Goal: Task Accomplishment & Management: Manage account settings

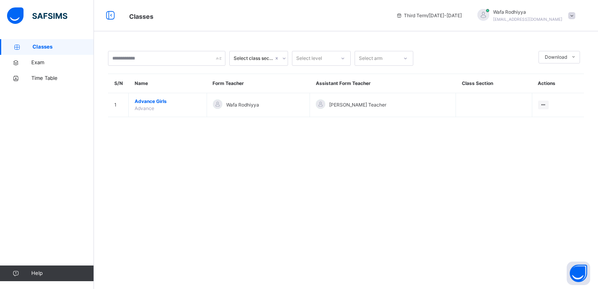
click at [544, 16] on div "Wafa Rodhiyya [EMAIL_ADDRESS][DOMAIN_NAME]" at bounding box center [527, 16] width 69 height 14
click at [549, 86] on span "Logout" at bounding box center [550, 82] width 52 height 11
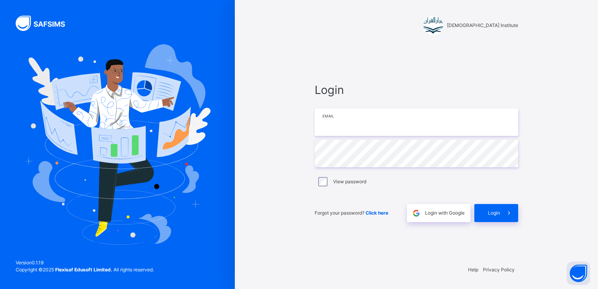
click at [462, 127] on input "email" at bounding box center [416, 121] width 203 height 27
type input "**********"
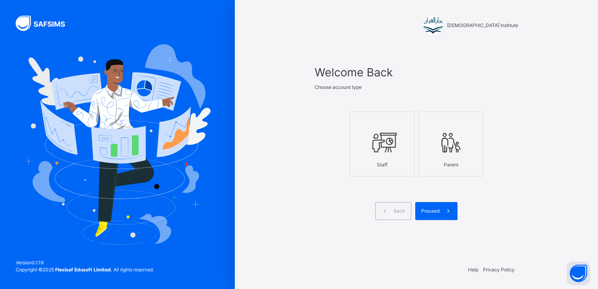
click at [408, 157] on div "Staff" at bounding box center [382, 164] width 56 height 15
click at [438, 207] on span "Proceed" at bounding box center [430, 210] width 18 height 7
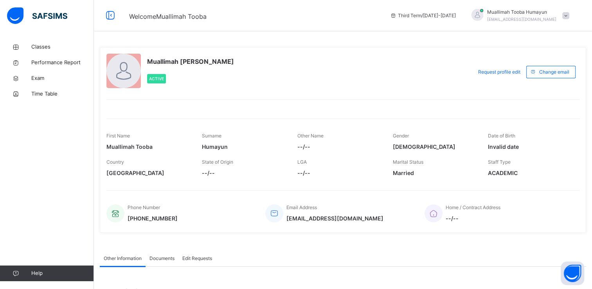
click at [438, 209] on icon at bounding box center [433, 213] width 11 height 9
click at [46, 41] on link "Classes" at bounding box center [47, 47] width 94 height 16
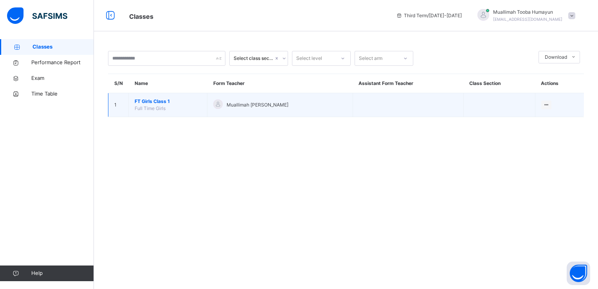
click at [144, 99] on span "FT Girls Class 1" at bounding box center [168, 101] width 67 height 7
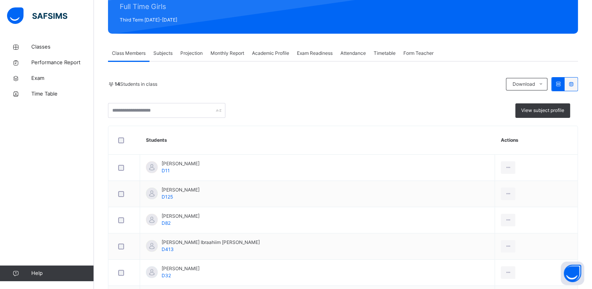
scroll to position [115, 0]
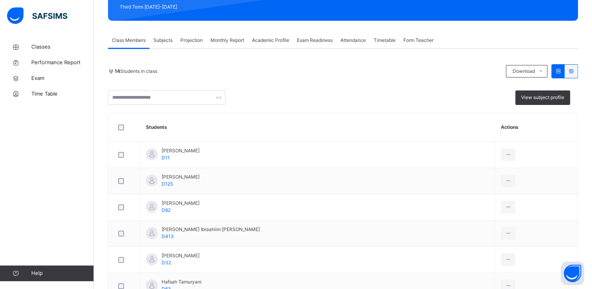
click at [191, 38] on span "Projection" at bounding box center [191, 40] width 22 height 7
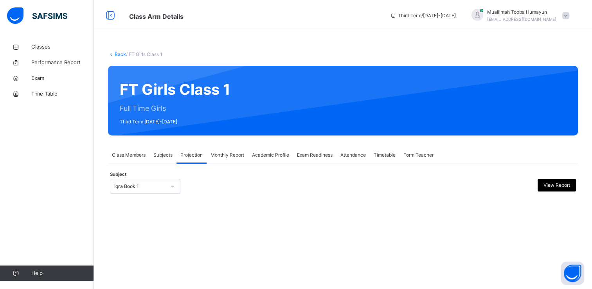
scroll to position [0, 0]
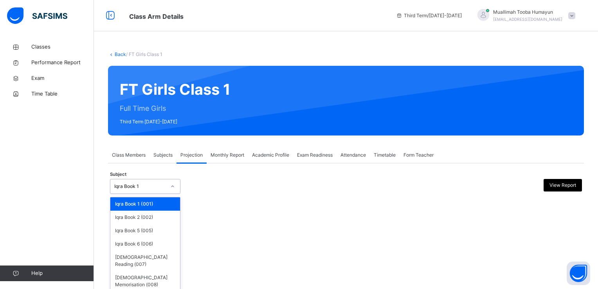
click at [173, 185] on icon at bounding box center [172, 186] width 5 height 8
click at [146, 271] on div "[DEMOGRAPHIC_DATA] Memorisation (008)" at bounding box center [145, 281] width 70 height 20
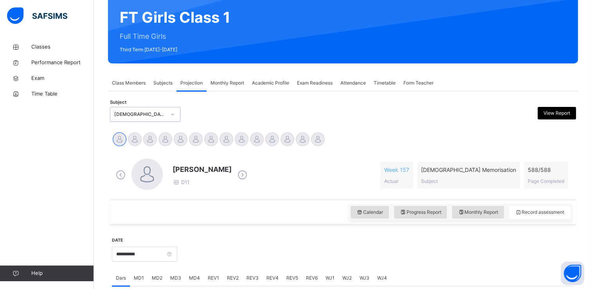
scroll to position [70, 0]
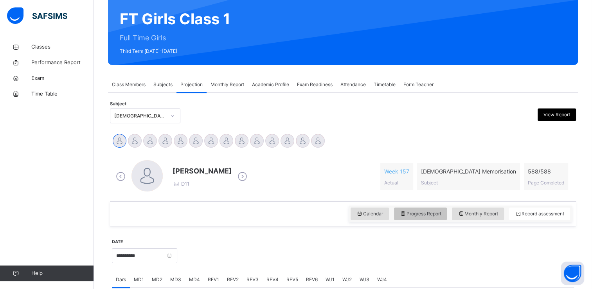
click at [441, 215] on span "Progress Report" at bounding box center [420, 213] width 41 height 7
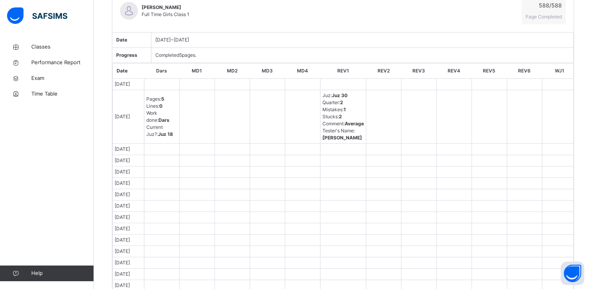
scroll to position [284, 0]
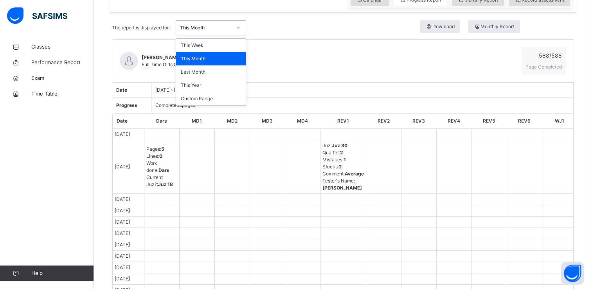
click at [244, 27] on div at bounding box center [238, 28] width 13 height 13
click at [210, 73] on div "Last Month" at bounding box center [211, 71] width 70 height 13
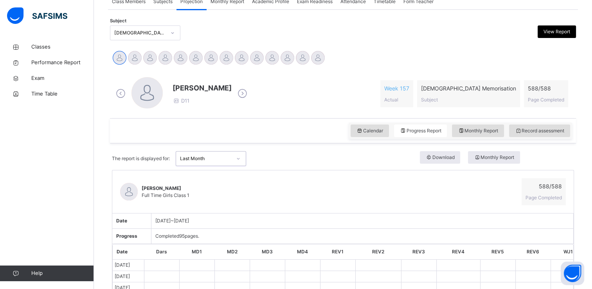
scroll to position [131, 0]
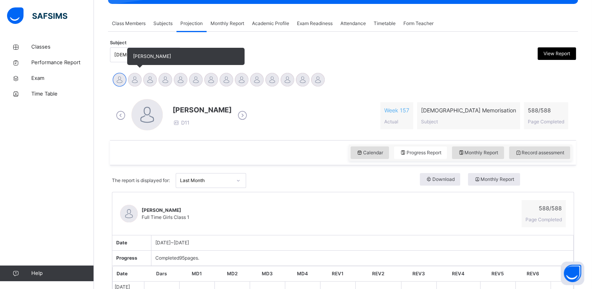
click at [133, 80] on div at bounding box center [135, 80] width 14 height 14
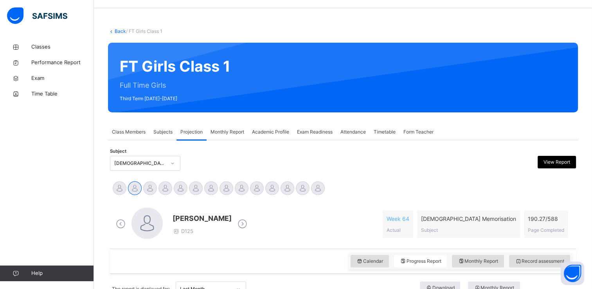
scroll to position [0, 0]
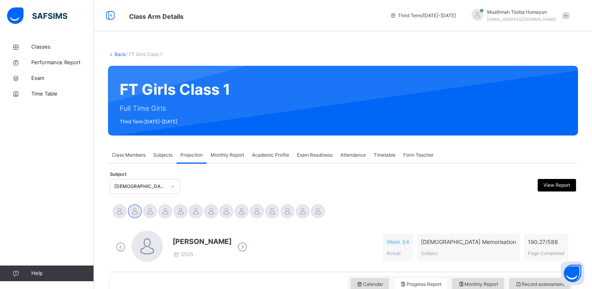
click at [397, 187] on div at bounding box center [401, 186] width 113 height 15
click at [163, 154] on span "Subjects" at bounding box center [162, 154] width 19 height 7
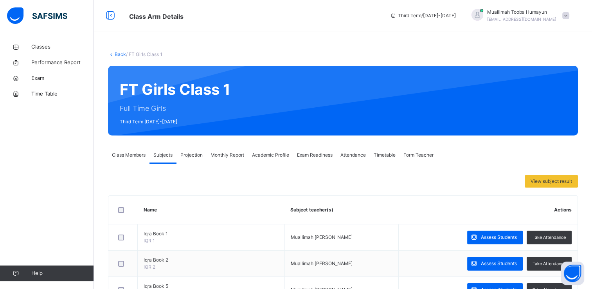
click at [192, 154] on span "Projection" at bounding box center [191, 154] width 22 height 7
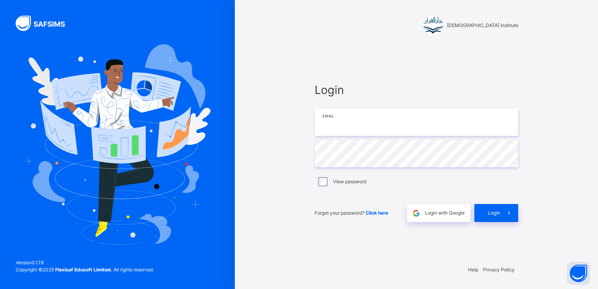
click at [388, 126] on input "email" at bounding box center [416, 121] width 203 height 27
type input "**********"
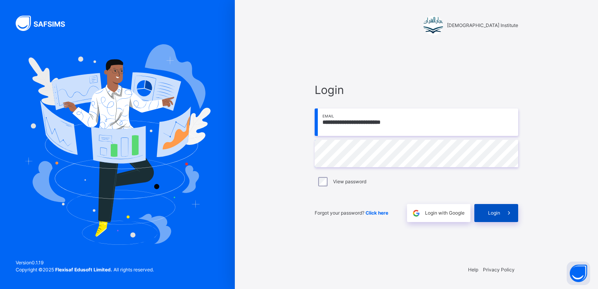
click at [509, 212] on icon at bounding box center [509, 213] width 8 height 9
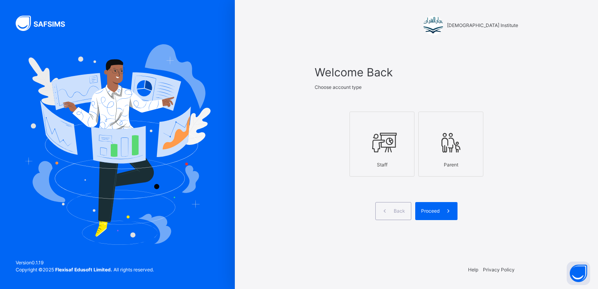
click at [374, 150] on icon at bounding box center [381, 142] width 27 height 29
click at [442, 225] on div "Welcome Back Choose account type Staff Parent Back Proceed" at bounding box center [416, 152] width 203 height 176
click at [435, 209] on span "Proceed" at bounding box center [430, 210] width 18 height 7
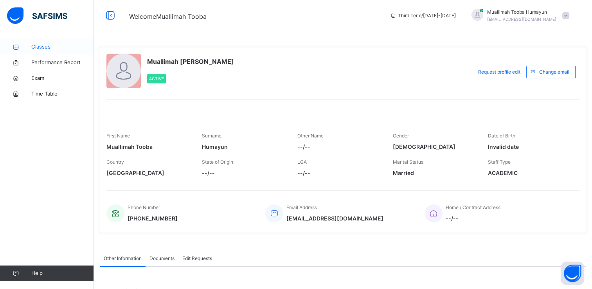
click at [36, 47] on span "Classes" at bounding box center [62, 47] width 63 height 8
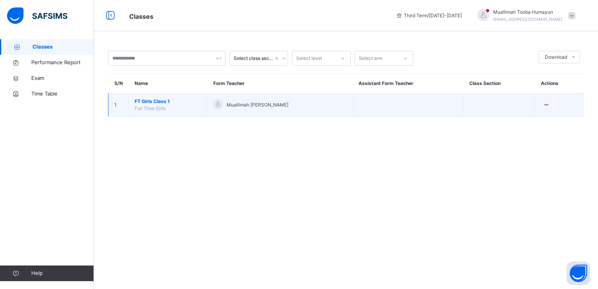
click at [205, 109] on td "FT Girls Class 1 Full Time Girls" at bounding box center [168, 105] width 79 height 24
click at [177, 108] on td "FT Girls Class 1 Full Time Girls" at bounding box center [168, 105] width 79 height 24
click at [148, 102] on span "FT Girls Class 1" at bounding box center [168, 101] width 67 height 7
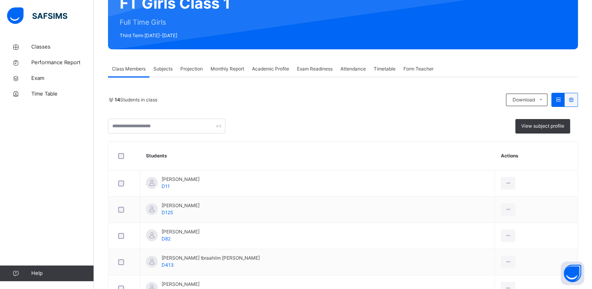
scroll to position [110, 0]
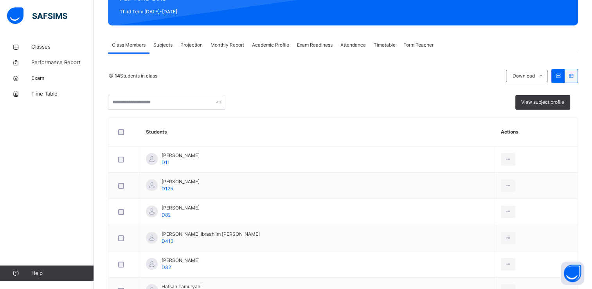
click at [195, 46] on span "Projection" at bounding box center [191, 44] width 22 height 7
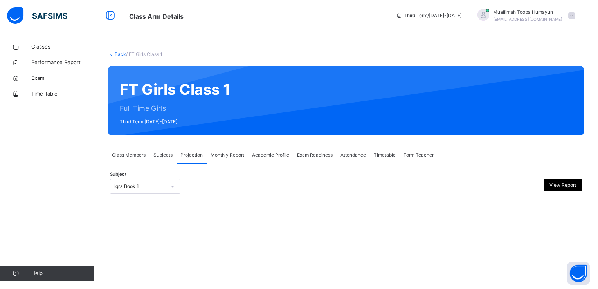
click at [126, 182] on div "Iqra Book 1" at bounding box center [137, 186] width 55 height 12
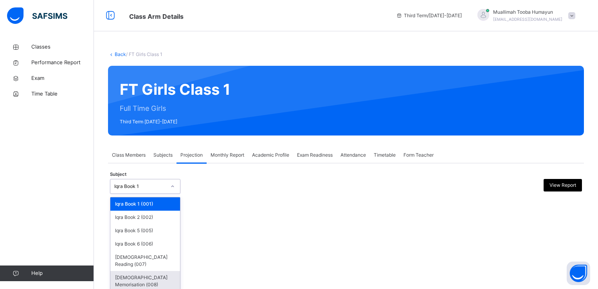
click at [155, 271] on div "[DEMOGRAPHIC_DATA] Memorisation (008)" at bounding box center [145, 281] width 70 height 20
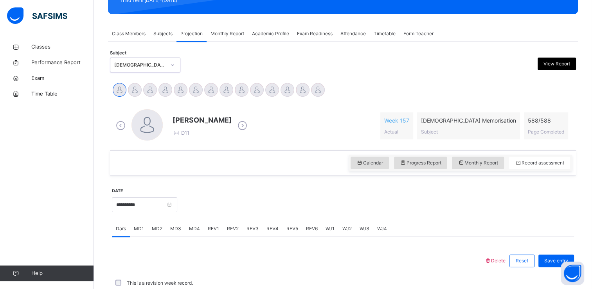
scroll to position [298, 0]
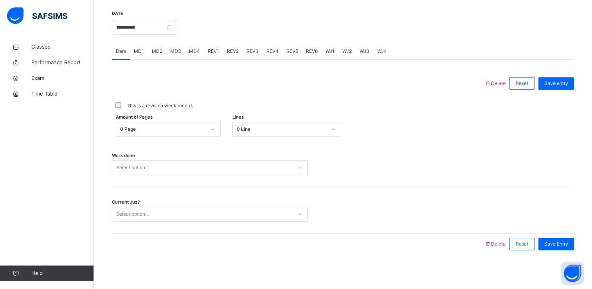
click at [197, 53] on span "MD4" at bounding box center [194, 51] width 11 height 7
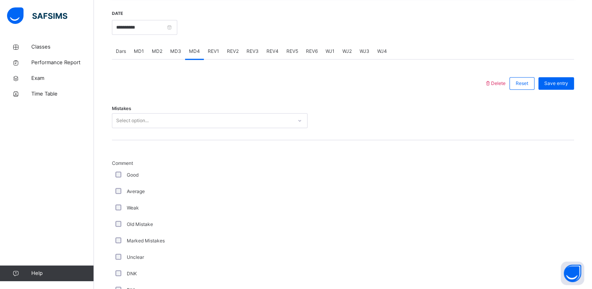
click at [191, 117] on div "Select option..." at bounding box center [202, 121] width 180 height 12
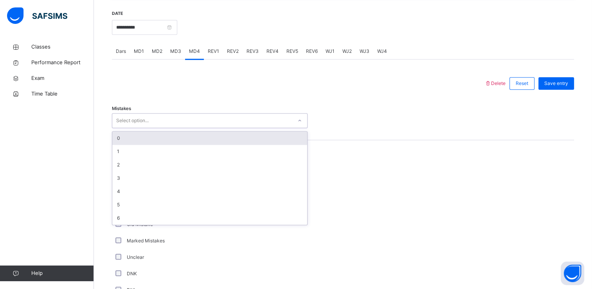
click at [192, 138] on div "0" at bounding box center [209, 137] width 195 height 13
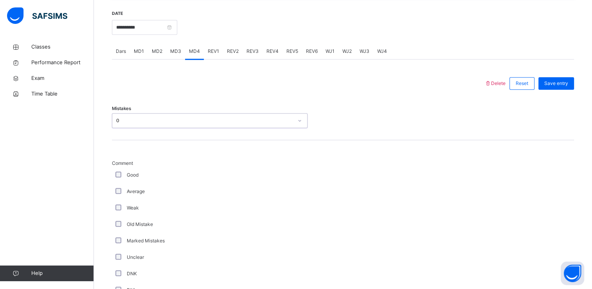
drag, startPoint x: 116, startPoint y: 193, endPoint x: 117, endPoint y: 187, distance: 6.4
click at [117, 187] on div "Average" at bounding box center [210, 191] width 196 height 16
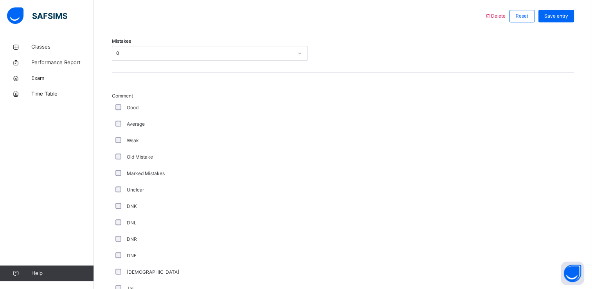
scroll to position [550, 0]
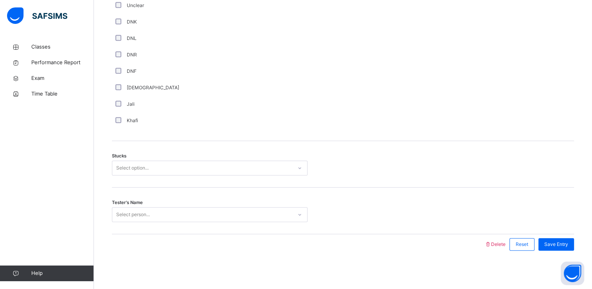
click at [216, 157] on div "Stucks Select option..." at bounding box center [343, 164] width 462 height 47
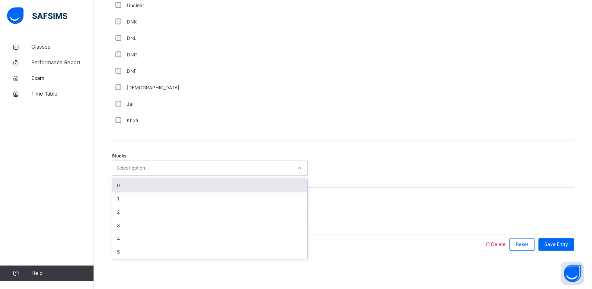
click at [216, 169] on div "Select option..." at bounding box center [202, 168] width 180 height 12
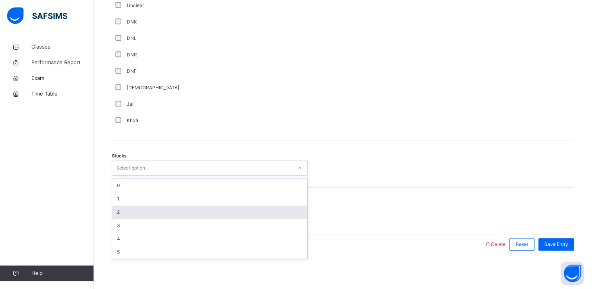
click at [218, 209] on div "2" at bounding box center [209, 211] width 195 height 13
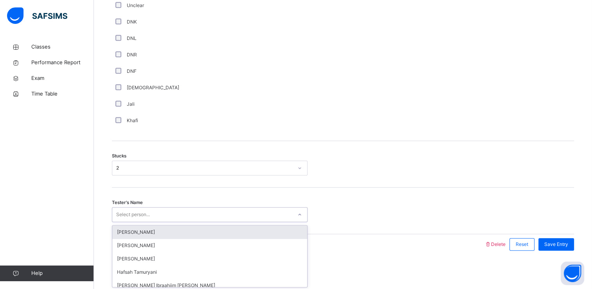
click at [219, 217] on div "Select person..." at bounding box center [202, 215] width 180 height 12
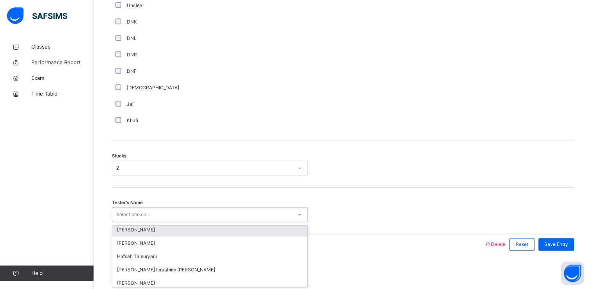
scroll to position [0, 0]
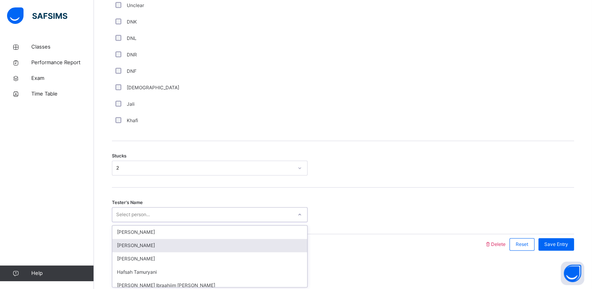
click at [200, 247] on div "[PERSON_NAME]" at bounding box center [209, 245] width 195 height 13
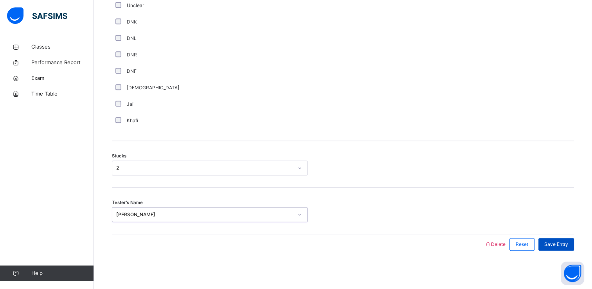
click at [557, 247] on div "Save Entry" at bounding box center [556, 244] width 36 height 13
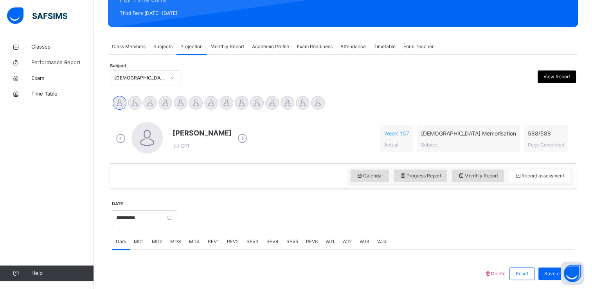
scroll to position [110, 0]
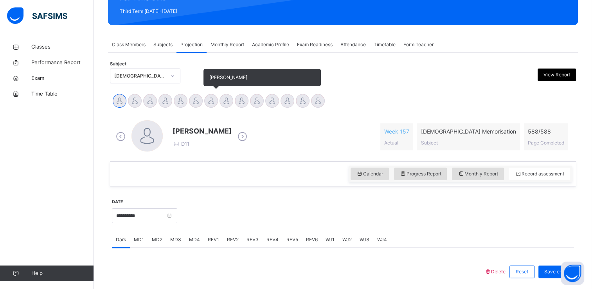
click at [208, 101] on div at bounding box center [211, 101] width 14 height 14
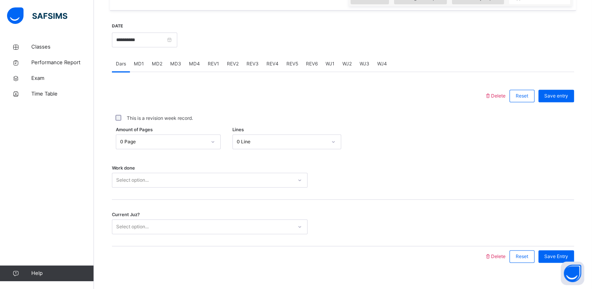
scroll to position [298, 0]
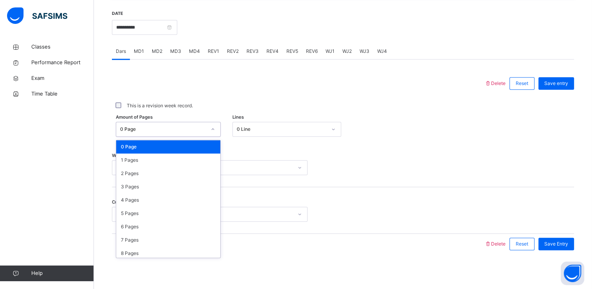
click at [213, 133] on div at bounding box center [212, 129] width 13 height 13
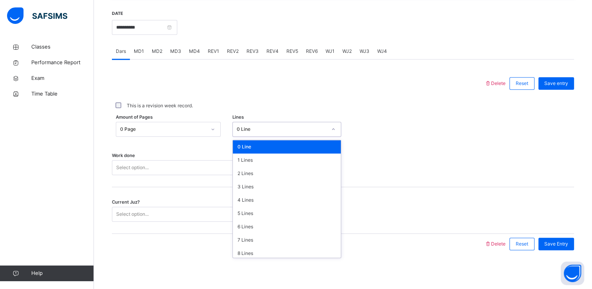
click at [262, 130] on div "0 Line" at bounding box center [282, 129] width 90 height 7
click at [176, 165] on div "Select option..." at bounding box center [202, 168] width 180 height 12
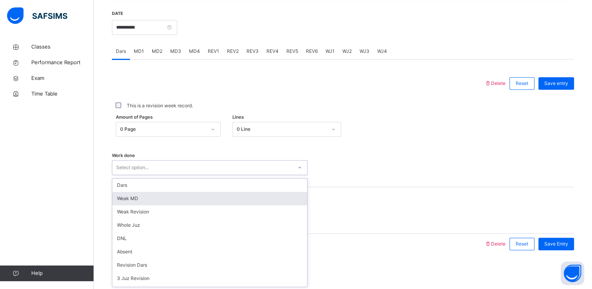
click at [184, 194] on div "Weak MD" at bounding box center [209, 198] width 195 height 13
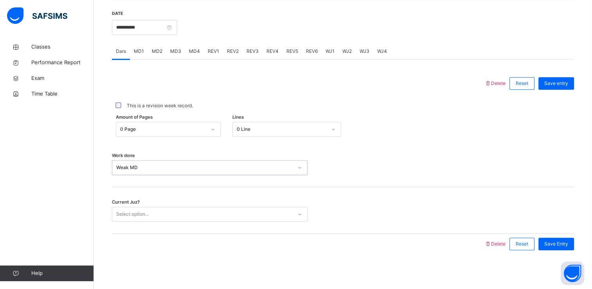
click at [188, 212] on div "Select option..." at bounding box center [202, 214] width 180 height 12
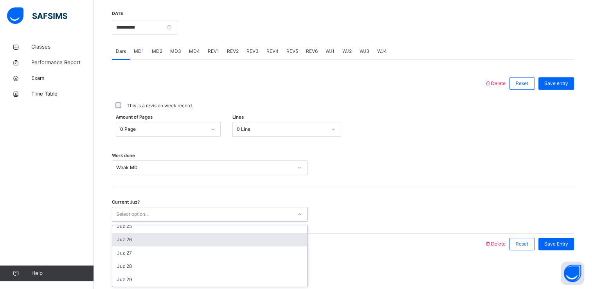
click at [134, 240] on div "Juz 26" at bounding box center [209, 239] width 195 height 13
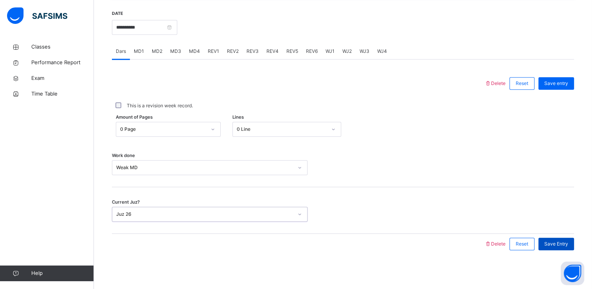
click at [566, 241] on span "Save Entry" at bounding box center [556, 243] width 24 height 7
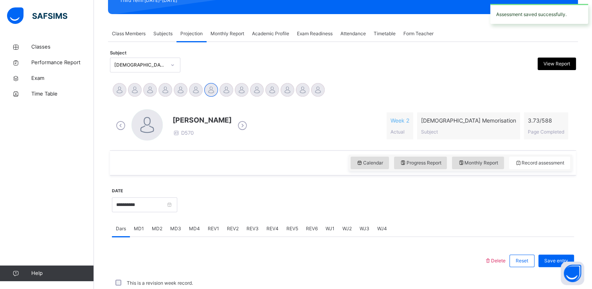
scroll to position [298, 0]
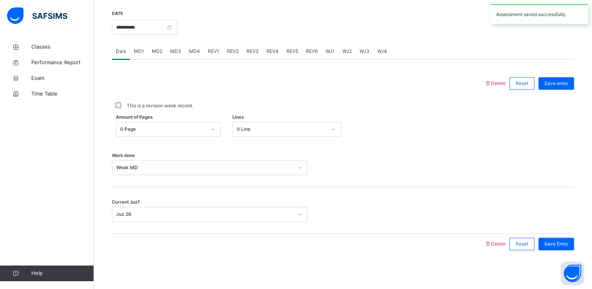
click at [185, 52] on div "MD4" at bounding box center [194, 51] width 19 height 16
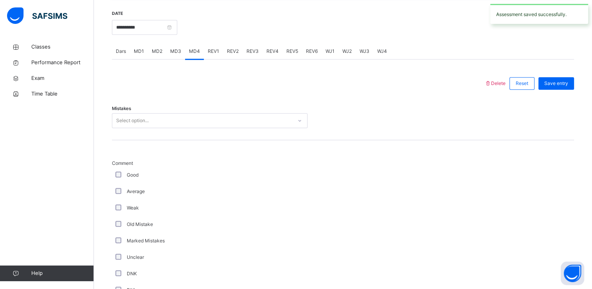
click at [213, 108] on div "Mistakes Select option..." at bounding box center [343, 117] width 462 height 47
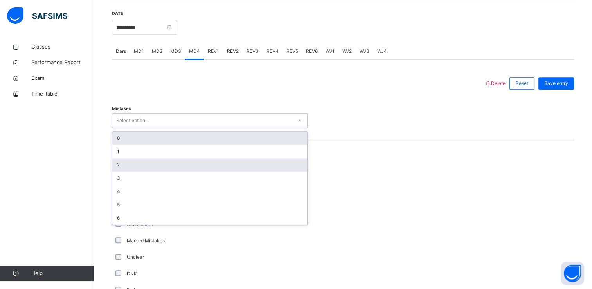
click at [124, 169] on div "2" at bounding box center [209, 164] width 195 height 13
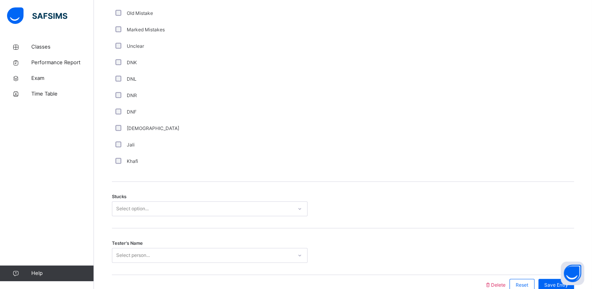
scroll to position [550, 0]
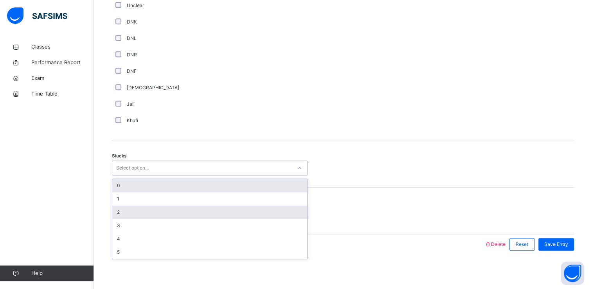
click at [120, 210] on div "2" at bounding box center [209, 211] width 195 height 13
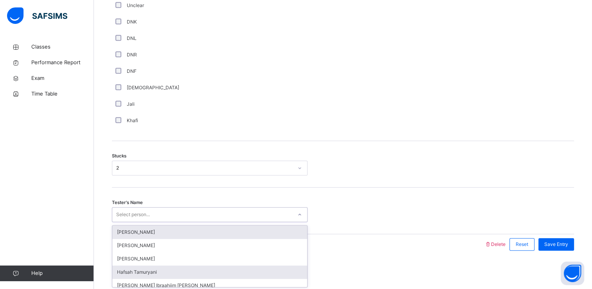
click at [141, 268] on div "Hafsah Tamuryani" at bounding box center [209, 271] width 195 height 13
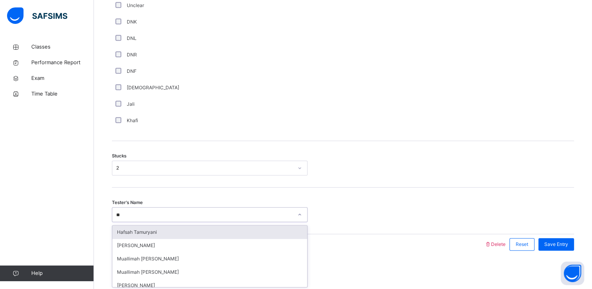
type input "***"
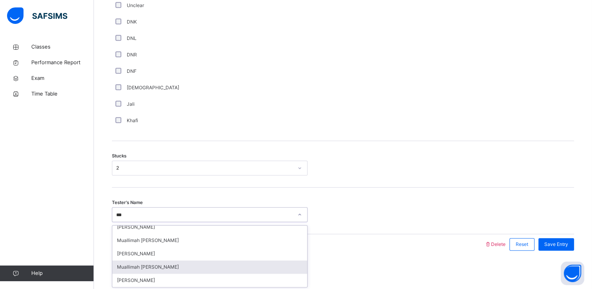
click at [175, 267] on div "Muallimah [PERSON_NAME]" at bounding box center [209, 266] width 195 height 13
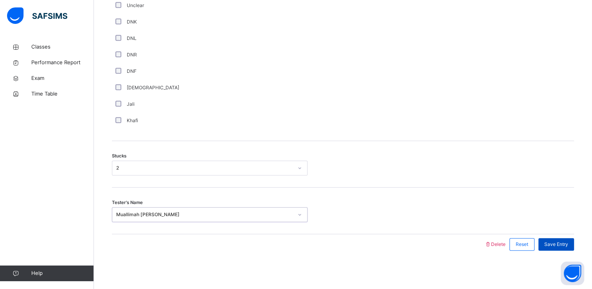
click at [558, 243] on span "Save Entry" at bounding box center [556, 244] width 24 height 7
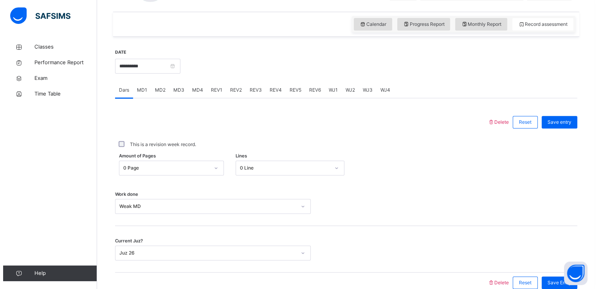
scroll to position [266, 0]
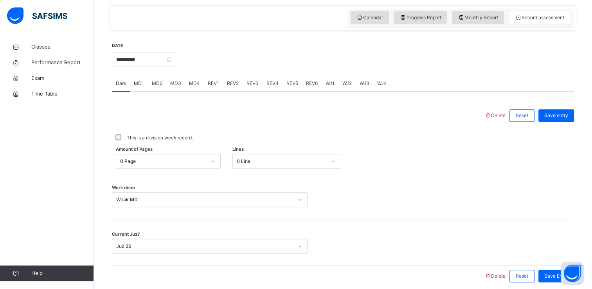
click at [505, 273] on span "Delete" at bounding box center [494, 276] width 21 height 6
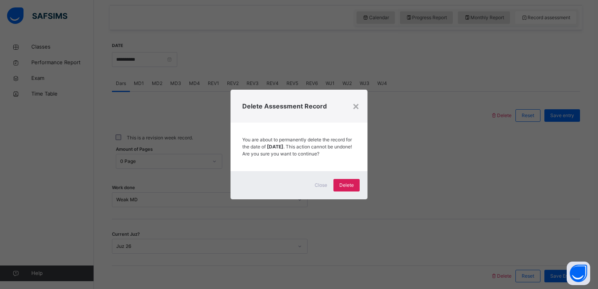
click at [331, 189] on div "Close" at bounding box center [320, 185] width 25 height 13
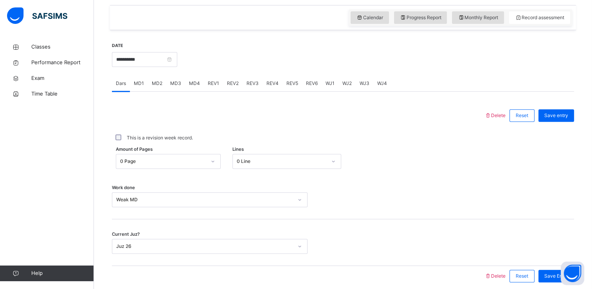
click at [505, 275] on span "Delete" at bounding box center [494, 276] width 21 height 6
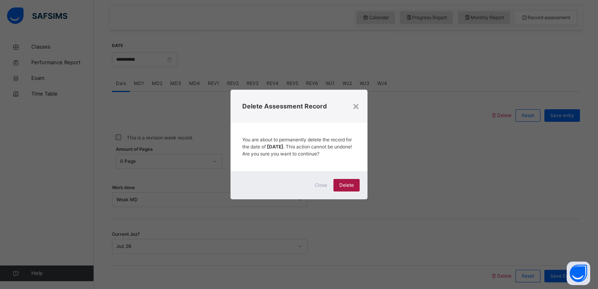
click at [338, 190] on div "Delete" at bounding box center [346, 185] width 26 height 13
click at [351, 185] on span "Delete" at bounding box center [346, 185] width 14 height 7
click at [351, 189] on span "Delete" at bounding box center [346, 185] width 14 height 7
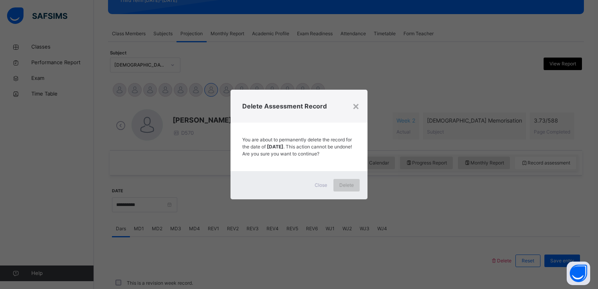
click at [347, 191] on div "Delete" at bounding box center [346, 185] width 26 height 13
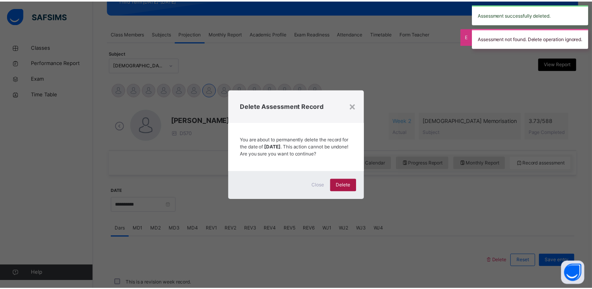
scroll to position [266, 0]
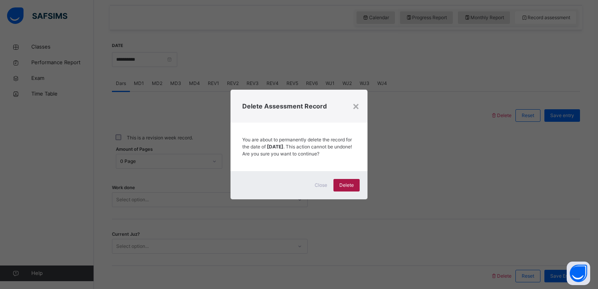
click at [343, 185] on span "Delete" at bounding box center [346, 185] width 14 height 7
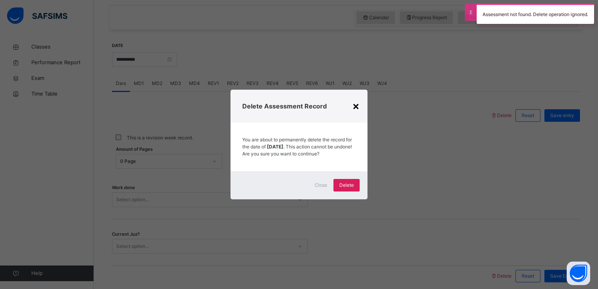
click at [358, 107] on div "×" at bounding box center [355, 105] width 7 height 16
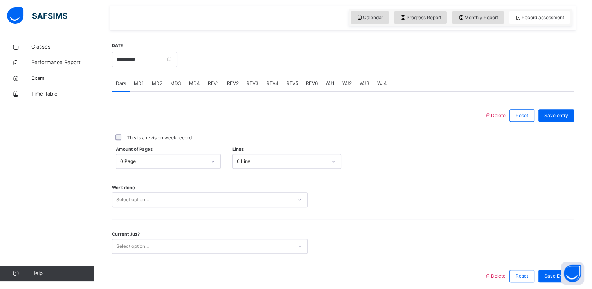
click at [197, 88] on div "MD4" at bounding box center [194, 84] width 19 height 16
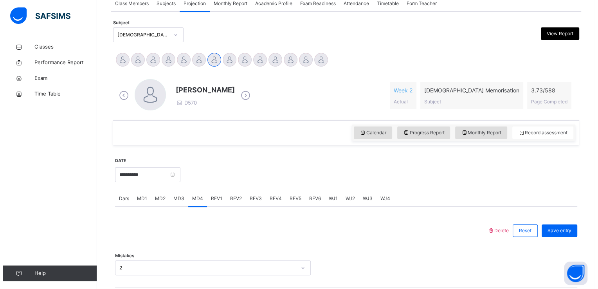
scroll to position [160, 0]
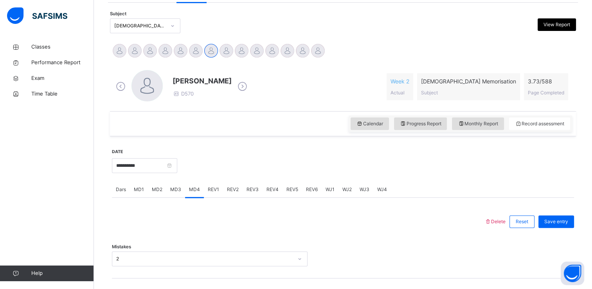
click at [501, 222] on span "Delete" at bounding box center [494, 221] width 21 height 6
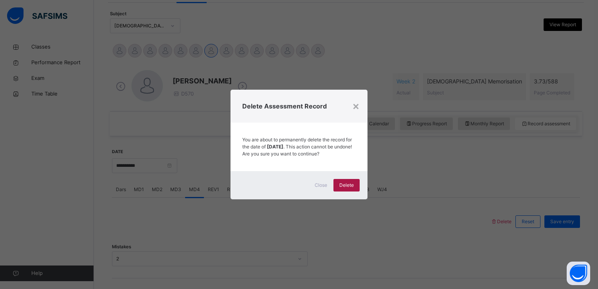
click at [345, 187] on span "Delete" at bounding box center [346, 185] width 14 height 7
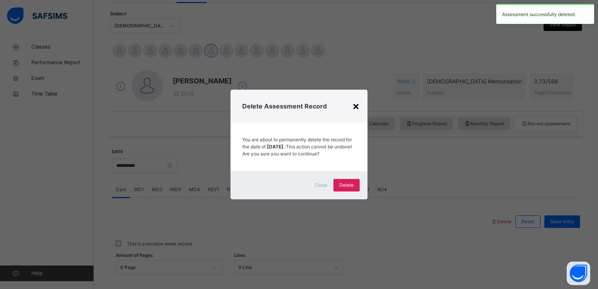
click at [358, 103] on div "×" at bounding box center [355, 105] width 7 height 16
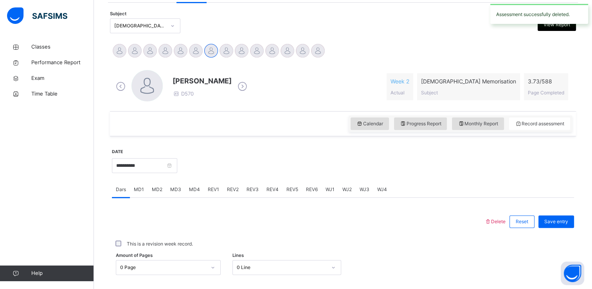
click at [188, 212] on div at bounding box center [298, 221] width 365 height 20
click at [134, 192] on span "MD1" at bounding box center [139, 189] width 10 height 7
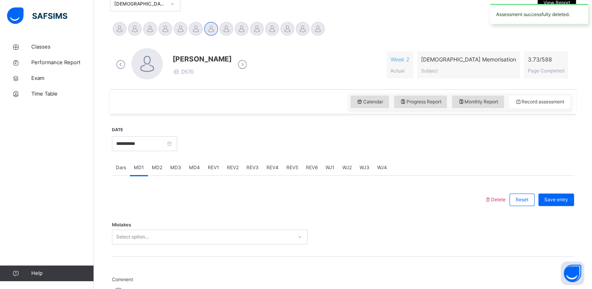
scroll to position [188, 0]
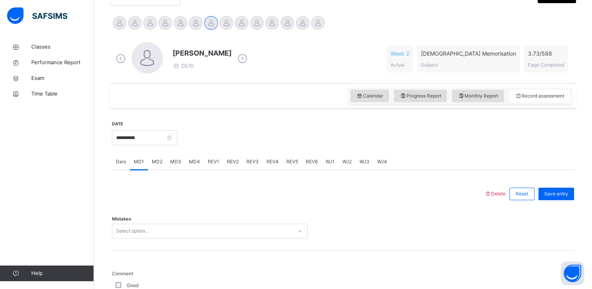
click at [201, 157] on div "MD4" at bounding box center [194, 162] width 19 height 16
click at [174, 159] on span "MD3" at bounding box center [175, 161] width 11 height 7
click at [162, 155] on div "MD2" at bounding box center [157, 162] width 18 height 16
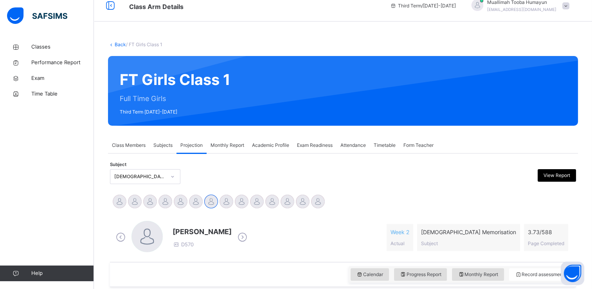
scroll to position [9, 0]
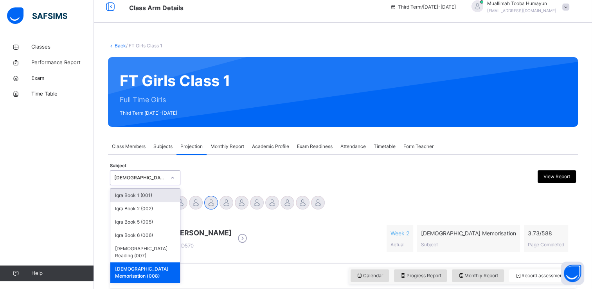
click at [158, 173] on div "[DEMOGRAPHIC_DATA] Memorisation (008)" at bounding box center [137, 178] width 55 height 12
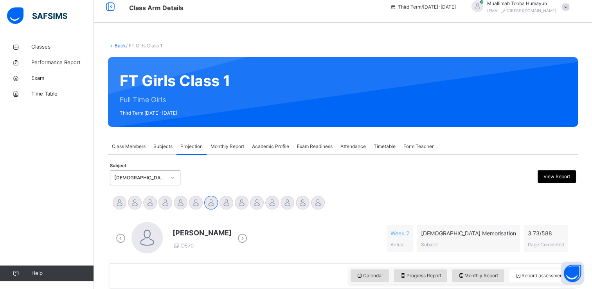
drag, startPoint x: 162, startPoint y: 155, endPoint x: 277, endPoint y: 115, distance: 122.2
click at [254, 231] on div "Haya Ali D570 Week 2 Actual [DEMOGRAPHIC_DATA] Memorisation Subject 3.73 / 588 …" at bounding box center [343, 238] width 458 height 33
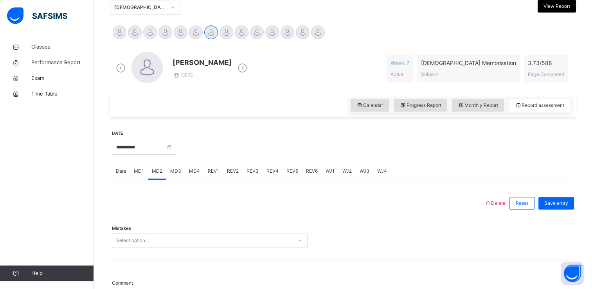
scroll to position [179, 0]
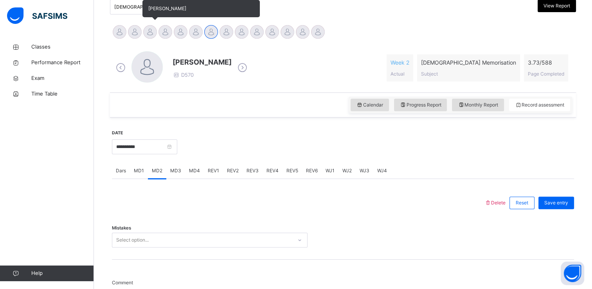
click at [144, 37] on div "[PERSON_NAME]" at bounding box center [149, 32] width 15 height 17
click at [156, 33] on div at bounding box center [150, 32] width 14 height 14
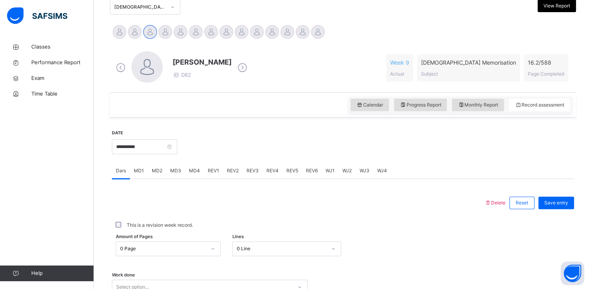
click at [196, 174] on div "MD4" at bounding box center [194, 171] width 19 height 16
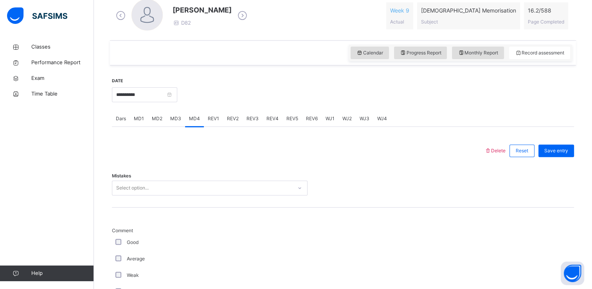
scroll to position [243, 0]
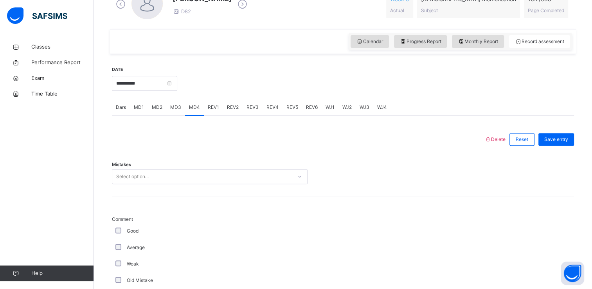
click at [163, 111] on div "MD2" at bounding box center [157, 107] width 18 height 16
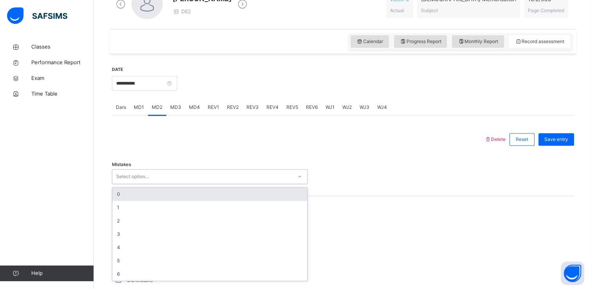
click at [172, 197] on div "0" at bounding box center [209, 193] width 195 height 13
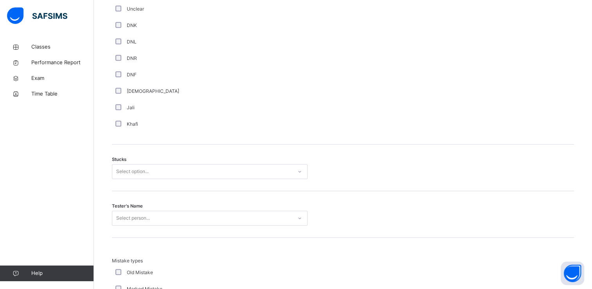
scroll to position [551, 0]
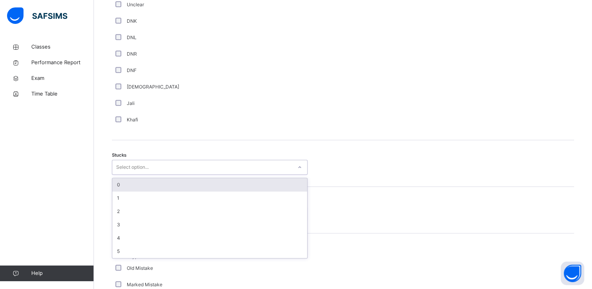
click at [171, 188] on div "0" at bounding box center [209, 184] width 195 height 13
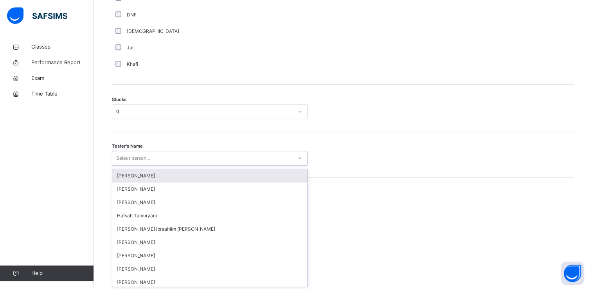
scroll to position [607, 0]
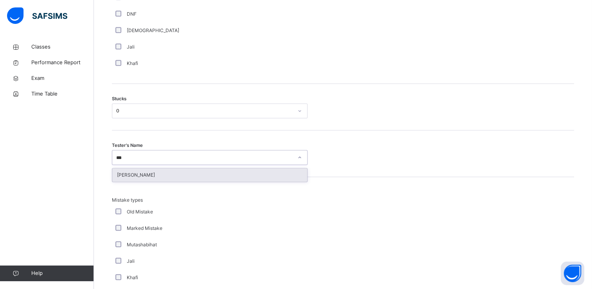
type input "****"
click at [250, 174] on div "[PERSON_NAME]" at bounding box center [209, 174] width 195 height 13
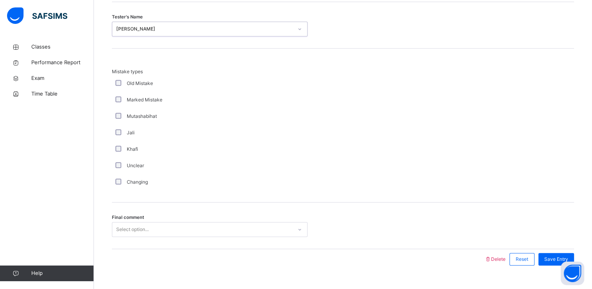
scroll to position [750, 0]
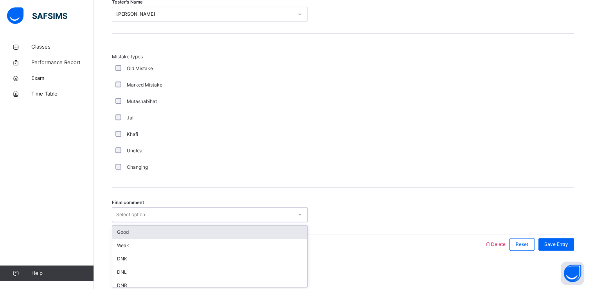
click at [218, 235] on div "Good" at bounding box center [209, 231] width 195 height 13
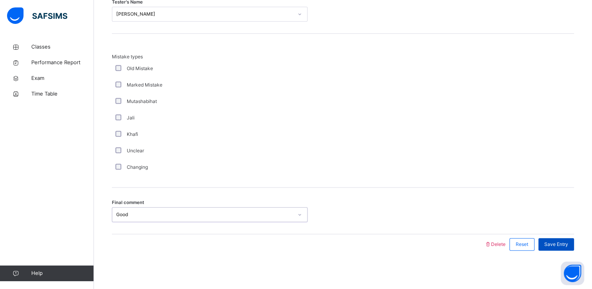
click at [561, 247] on div "Save Entry" at bounding box center [556, 244] width 36 height 13
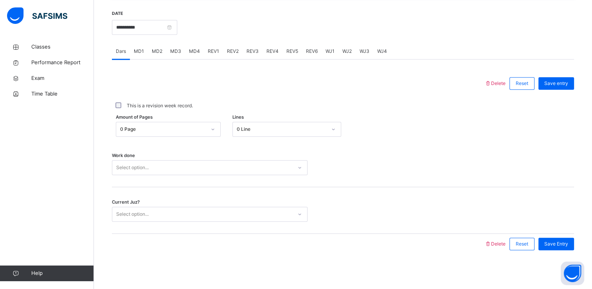
scroll to position [225, 0]
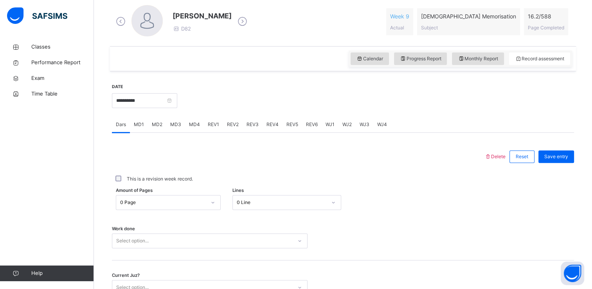
click at [159, 128] on div "MD2" at bounding box center [157, 125] width 18 height 16
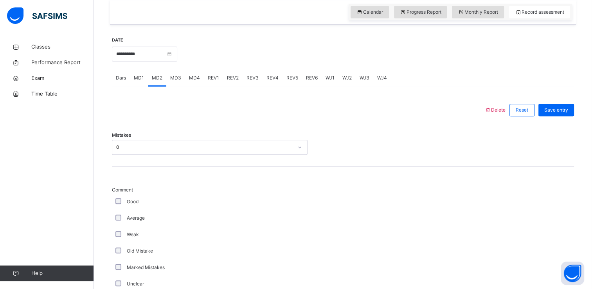
scroll to position [271, 0]
click at [195, 78] on span "MD4" at bounding box center [194, 79] width 11 height 7
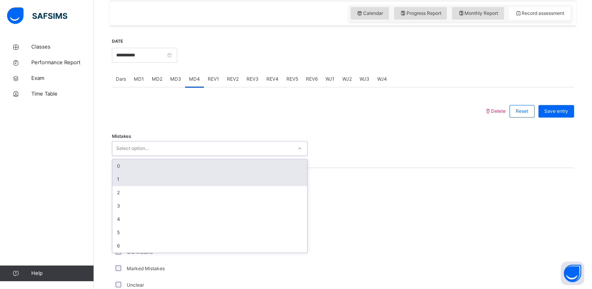
click at [186, 173] on div "1" at bounding box center [209, 179] width 195 height 13
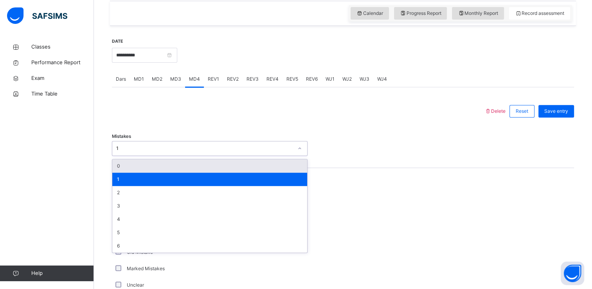
click at [281, 110] on div at bounding box center [298, 111] width 365 height 20
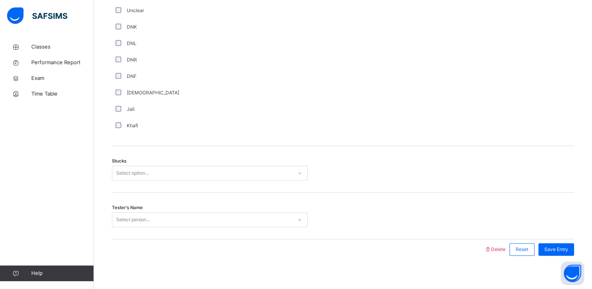
scroll to position [550, 0]
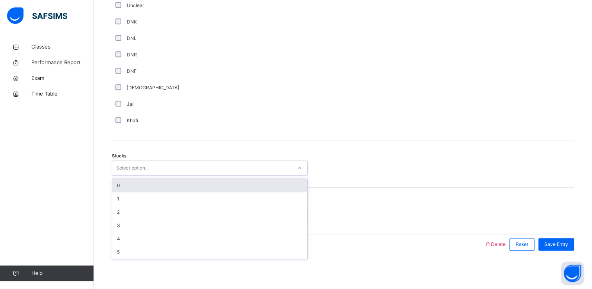
click at [196, 190] on div "0" at bounding box center [209, 185] width 195 height 13
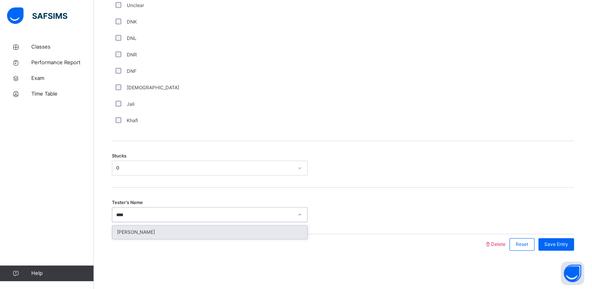
type input "****"
click at [236, 246] on div at bounding box center [298, 244] width 365 height 20
type input "***"
click at [233, 228] on div "[PERSON_NAME]" at bounding box center [209, 231] width 195 height 13
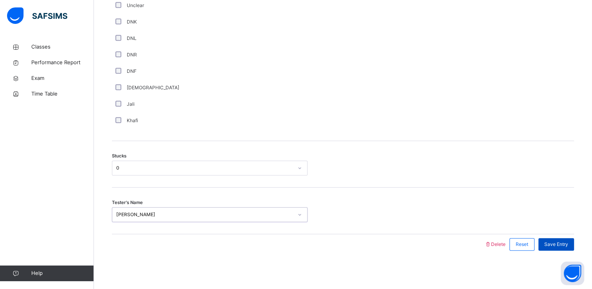
click at [566, 244] on span "Save Entry" at bounding box center [556, 244] width 24 height 7
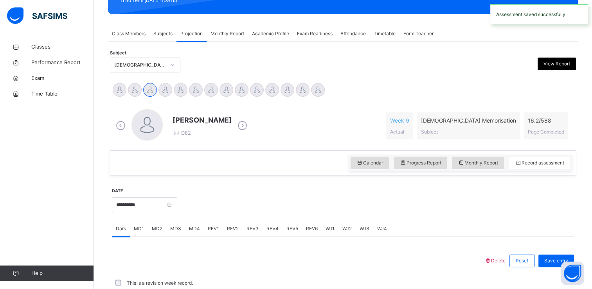
scroll to position [298, 0]
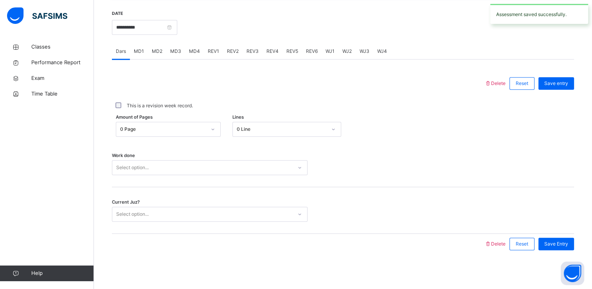
click at [157, 57] on div "MD2" at bounding box center [157, 51] width 18 height 16
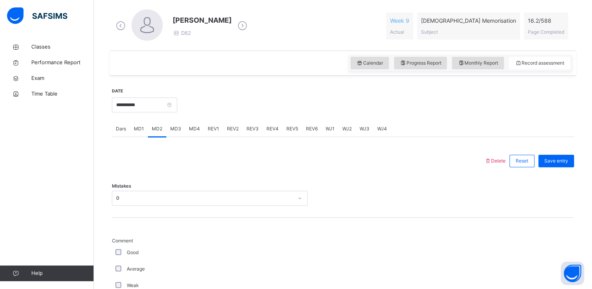
click at [196, 133] on div "MD4" at bounding box center [194, 129] width 19 height 16
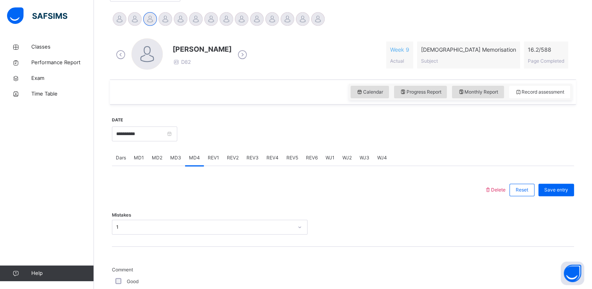
scroll to position [178, 0]
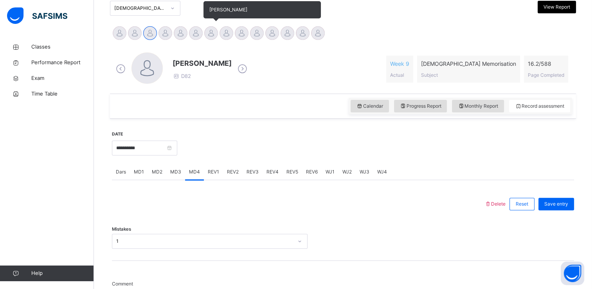
click at [210, 35] on div at bounding box center [211, 33] width 14 height 14
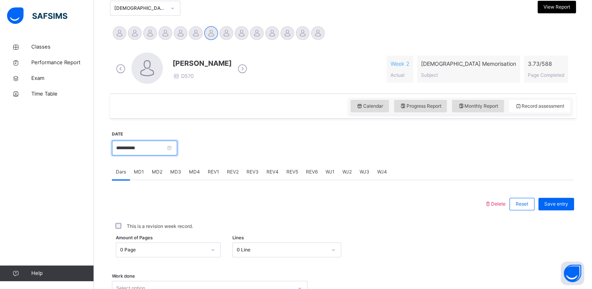
click at [168, 149] on input "**********" at bounding box center [144, 147] width 65 height 15
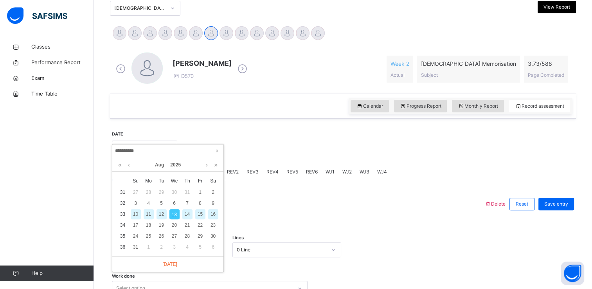
click at [160, 211] on div "12" at bounding box center [161, 214] width 10 height 10
type input "**********"
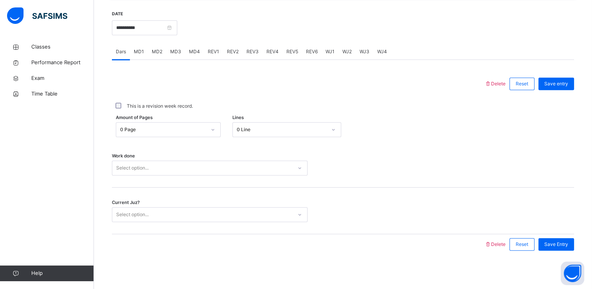
scroll to position [298, 0]
click at [158, 160] on div "Select option..." at bounding box center [210, 167] width 196 height 15
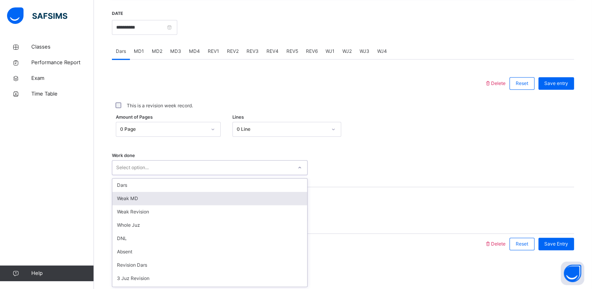
click at [158, 201] on div "Weak MD" at bounding box center [209, 198] width 195 height 13
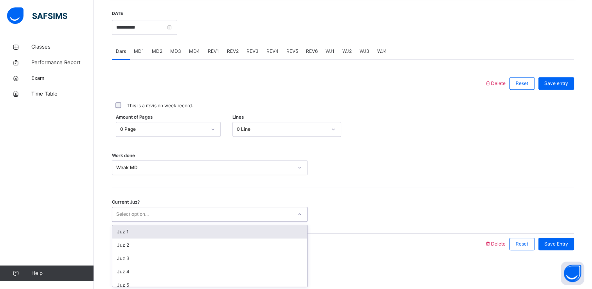
click at [173, 215] on div "Select option..." at bounding box center [202, 214] width 180 height 12
type input "**"
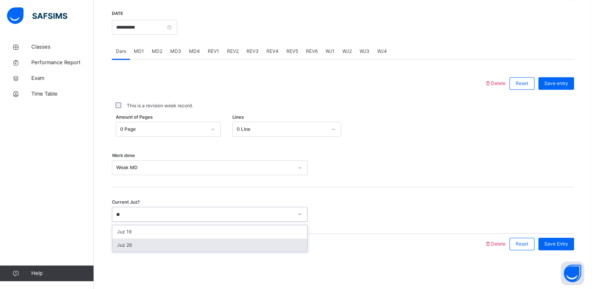
click at [171, 247] on div "Juz 26" at bounding box center [209, 244] width 195 height 13
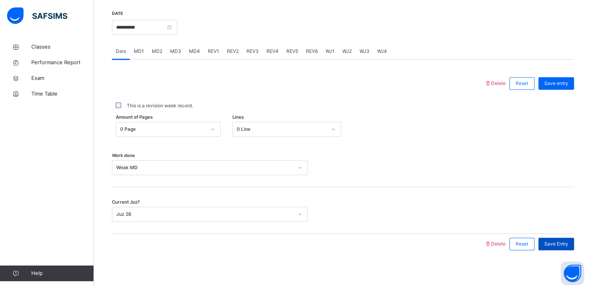
click at [551, 243] on span "Save Entry" at bounding box center [556, 243] width 24 height 7
click at [187, 47] on div "MD4" at bounding box center [194, 51] width 19 height 16
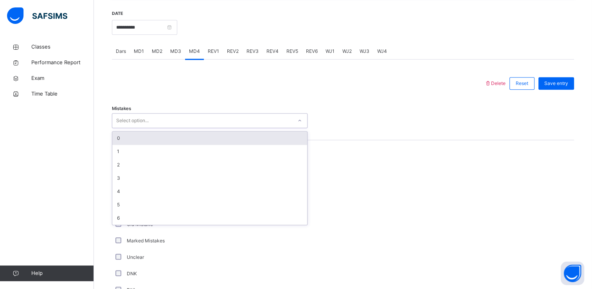
click at [165, 116] on div "Select option..." at bounding box center [202, 121] width 180 height 12
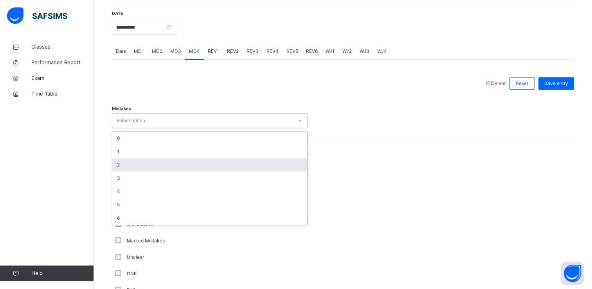
drag, startPoint x: 136, startPoint y: 168, endPoint x: 127, endPoint y: 159, distance: 12.7
click at [127, 159] on div "2" at bounding box center [209, 164] width 195 height 13
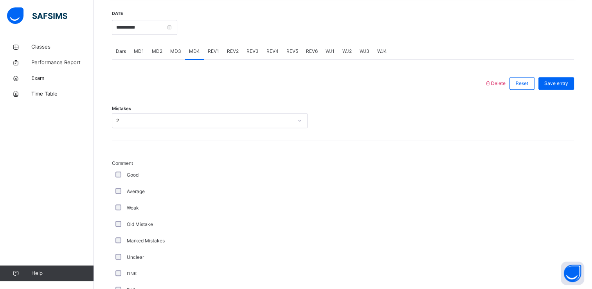
click at [127, 160] on span "Comment" at bounding box center [210, 163] width 196 height 7
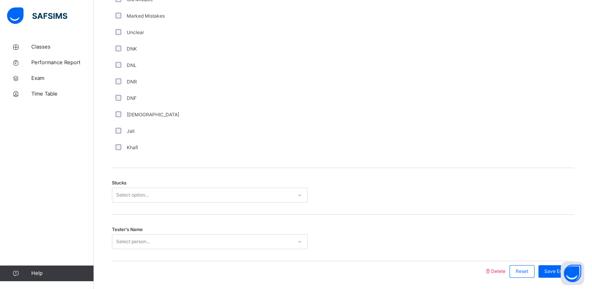
scroll to position [523, 0]
drag, startPoint x: 174, startPoint y: 207, endPoint x: 173, endPoint y: 189, distance: 18.0
click at [173, 189] on div "Stucks Select option..." at bounding box center [343, 190] width 462 height 47
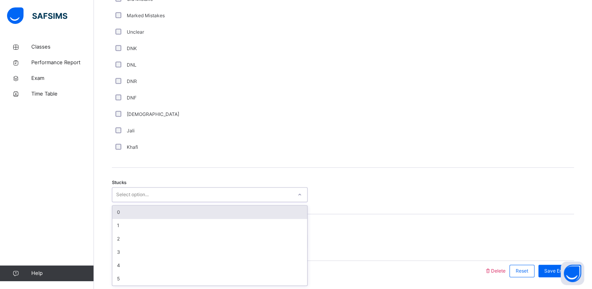
click at [173, 189] on div "Select option..." at bounding box center [202, 195] width 180 height 12
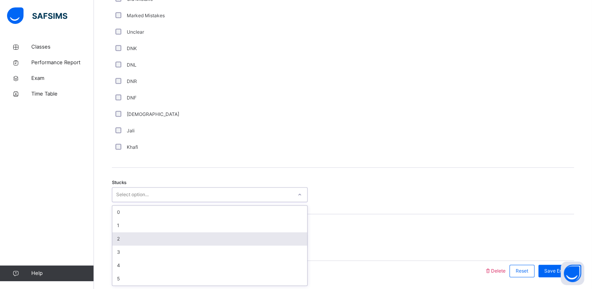
click at [151, 242] on div "2" at bounding box center [209, 238] width 195 height 13
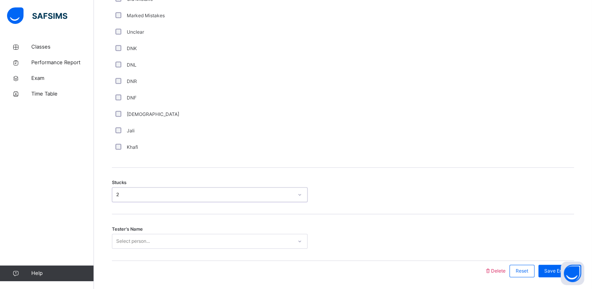
scroll to position [550, 0]
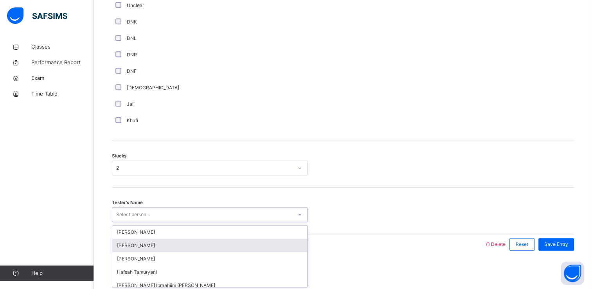
click at [161, 222] on div "option [PERSON_NAME] focused, 2 of 45. 45 results available. Use Up and Down to…" at bounding box center [210, 214] width 196 height 15
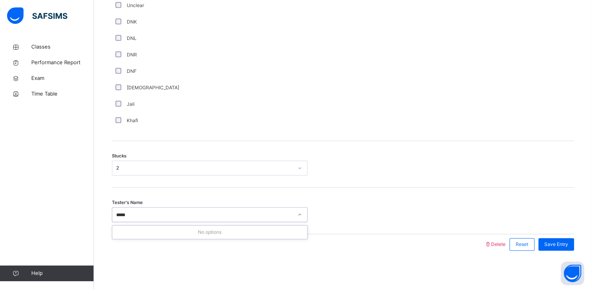
type input "****"
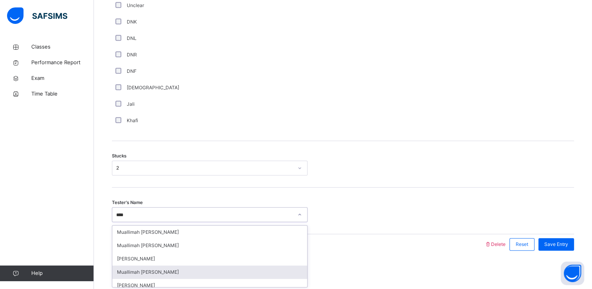
scroll to position [32, 0]
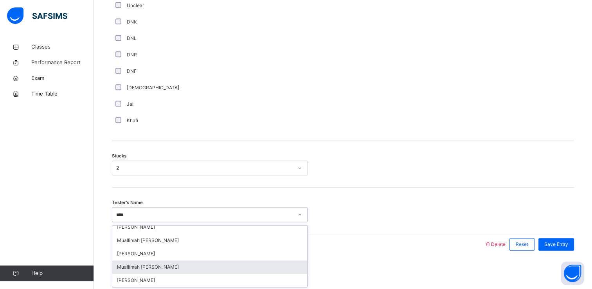
click at [165, 260] on div "Muallimah [PERSON_NAME]" at bounding box center [209, 266] width 195 height 13
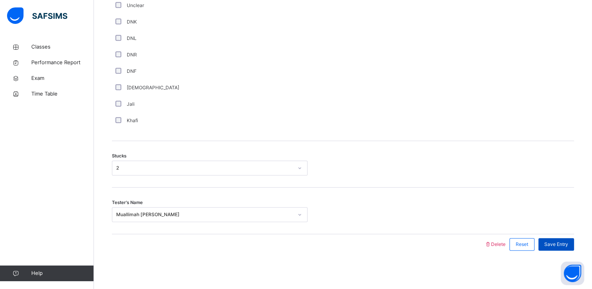
click at [549, 238] on div "Save Entry" at bounding box center [556, 244] width 36 height 13
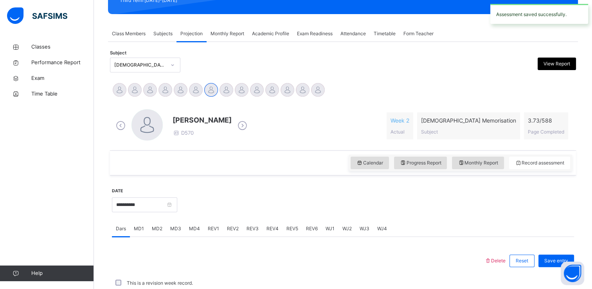
scroll to position [298, 0]
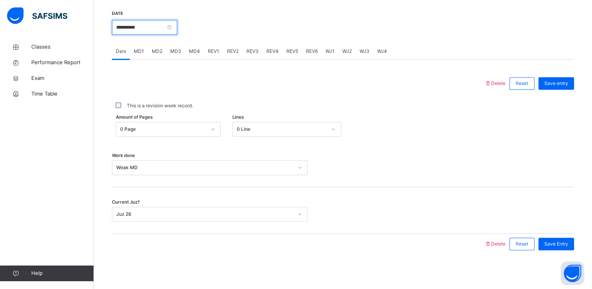
click at [156, 29] on input "**********" at bounding box center [144, 27] width 65 height 15
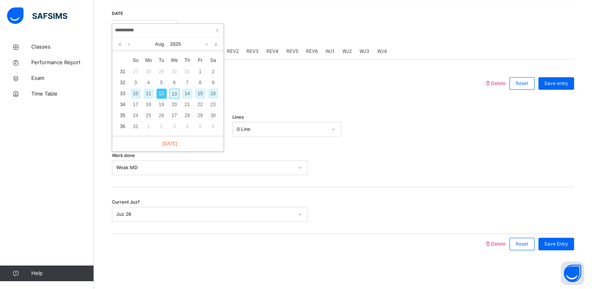
click at [177, 91] on div "13" at bounding box center [174, 93] width 10 height 10
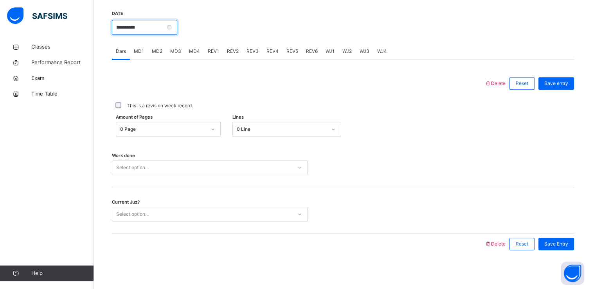
click at [155, 30] on input "**********" at bounding box center [144, 27] width 65 height 15
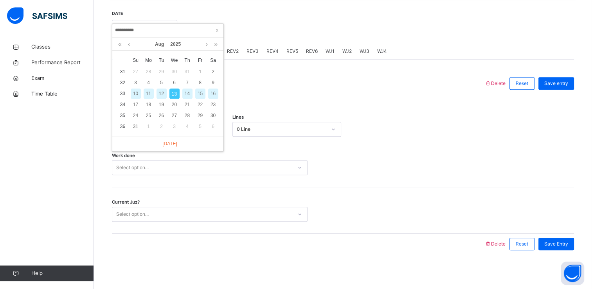
click at [365, 131] on div "Amount of Pages 0 Page Lines 0 Line" at bounding box center [343, 129] width 462 height 15
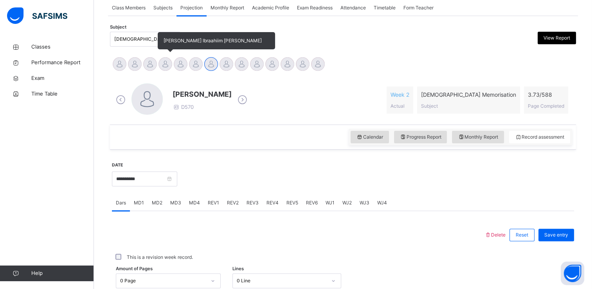
click at [162, 68] on div at bounding box center [165, 64] width 14 height 14
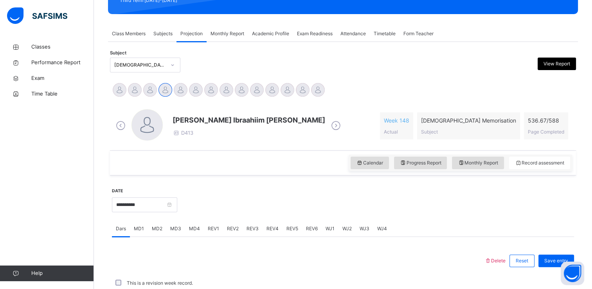
click at [207, 174] on div "Calendar Progress Report Monthly Report Record assessment" at bounding box center [343, 162] width 466 height 25
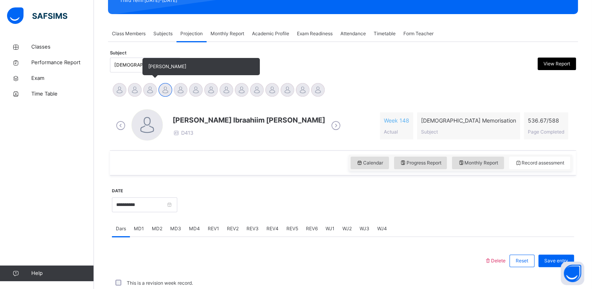
click at [147, 91] on div at bounding box center [150, 90] width 14 height 14
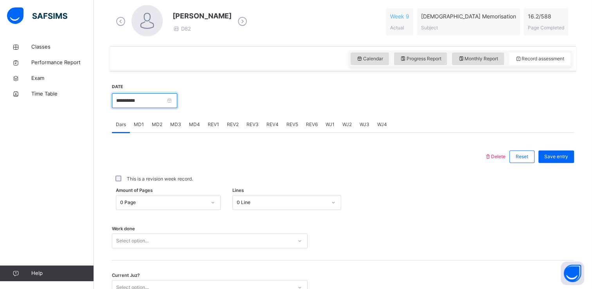
click at [149, 105] on input "**********" at bounding box center [144, 100] width 65 height 15
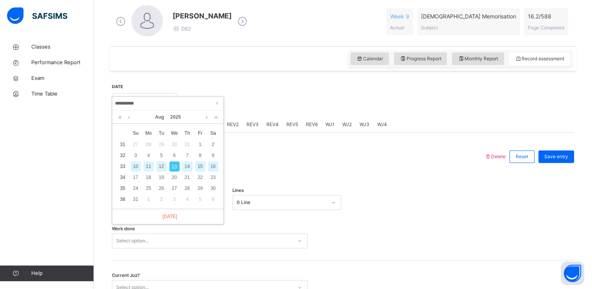
click at [164, 166] on div "12" at bounding box center [161, 166] width 10 height 10
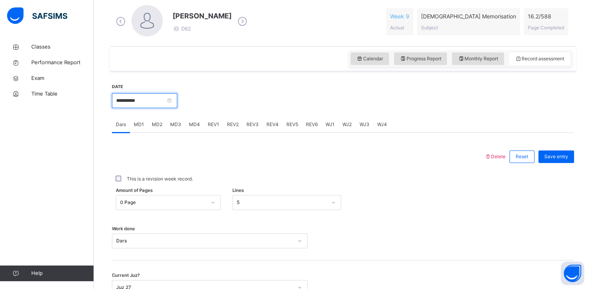
click at [146, 100] on input "**********" at bounding box center [144, 100] width 65 height 15
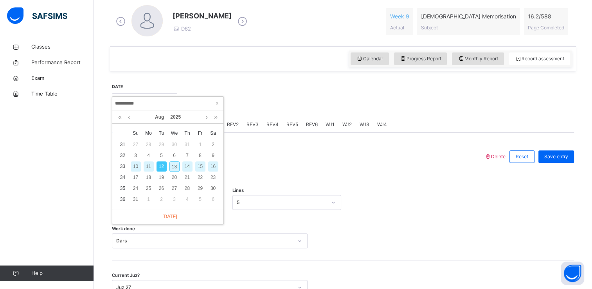
click at [171, 166] on div "13" at bounding box center [174, 166] width 10 height 10
type input "**********"
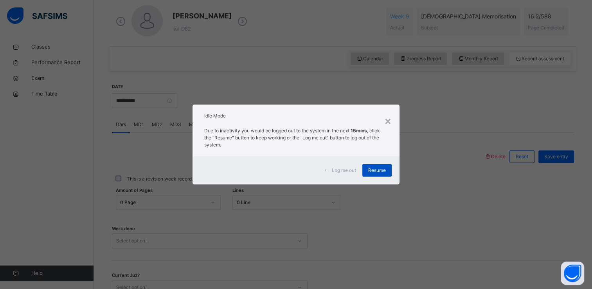
click at [378, 171] on span "Resume" at bounding box center [377, 170] width 18 height 7
click at [380, 168] on span "Resume" at bounding box center [377, 170] width 18 height 7
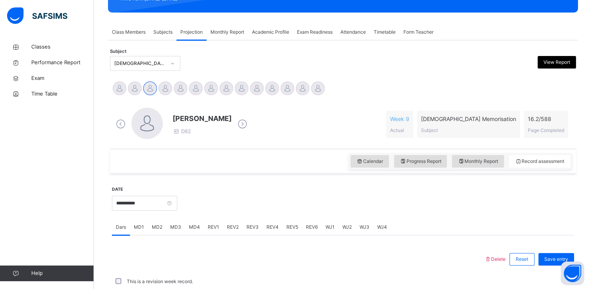
scroll to position [122, 0]
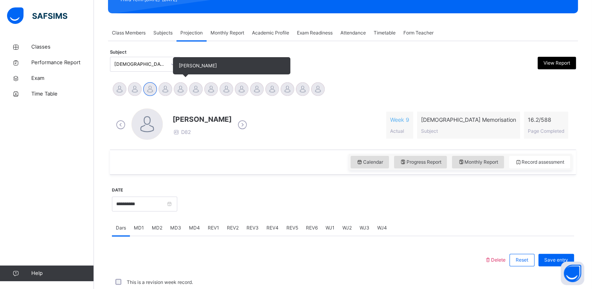
click at [177, 89] on div at bounding box center [181, 89] width 14 height 14
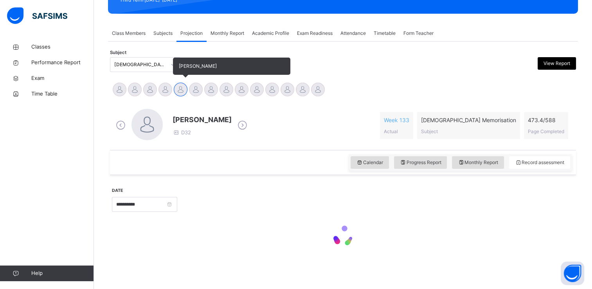
scroll to position [121, 0]
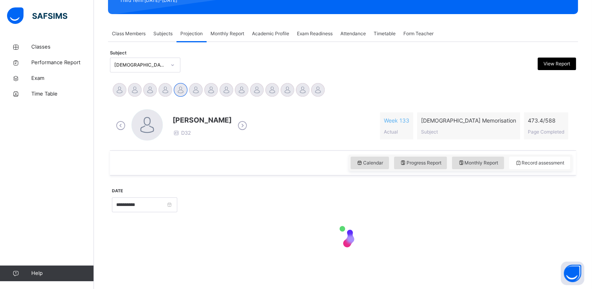
click at [177, 190] on div "**********" at bounding box center [144, 204] width 65 height 34
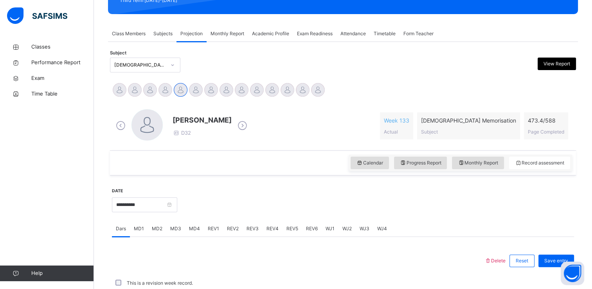
click at [177, 218] on div "**********" at bounding box center [144, 204] width 65 height 34
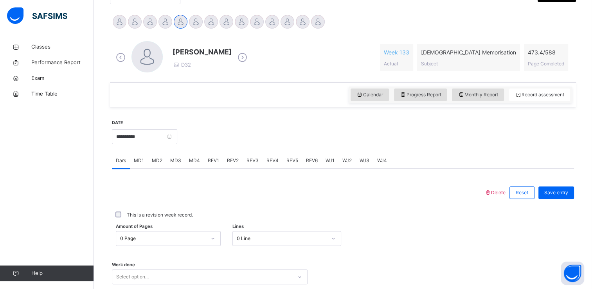
scroll to position [298, 0]
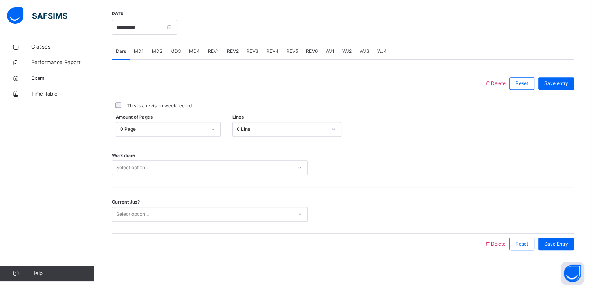
click at [167, 214] on div "Select option..." at bounding box center [202, 214] width 180 height 12
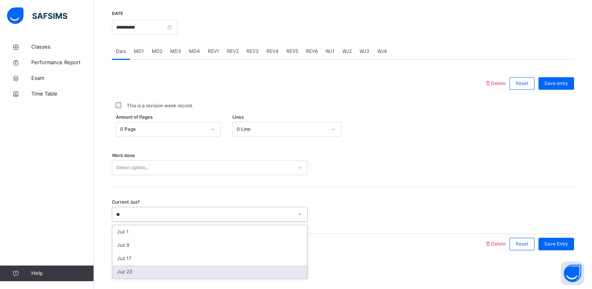
type input "**"
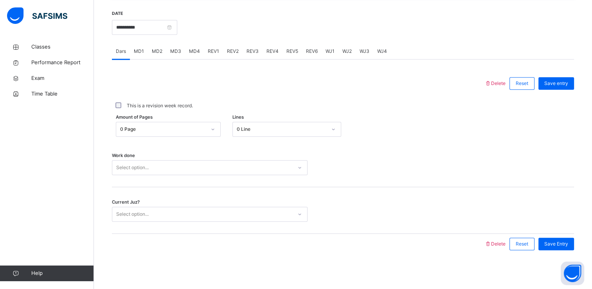
click at [125, 285] on div "Back / FT Girls Class 1 FT Girls Class 1 Full Time Girls Third Term [DATE]-[DAT…" at bounding box center [343, 15] width 498 height 548
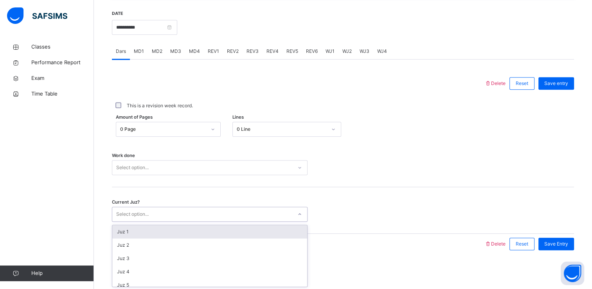
click at [137, 215] on div "Select option..." at bounding box center [132, 214] width 32 height 15
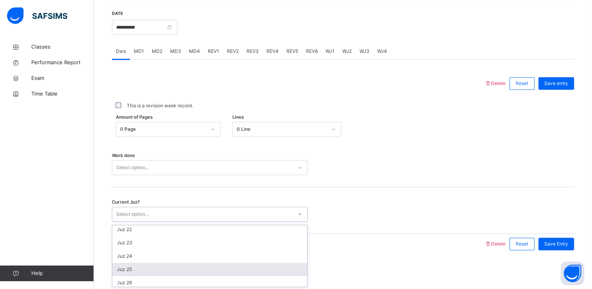
scroll to position [279, 0]
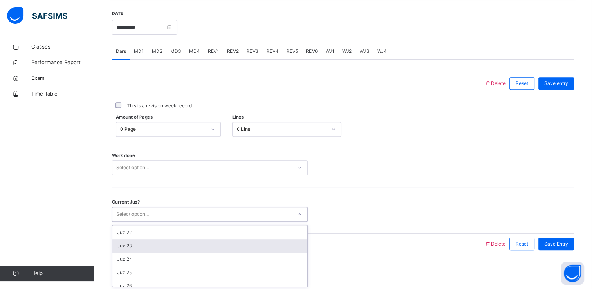
click at [128, 243] on div "Juz 23" at bounding box center [209, 245] width 195 height 13
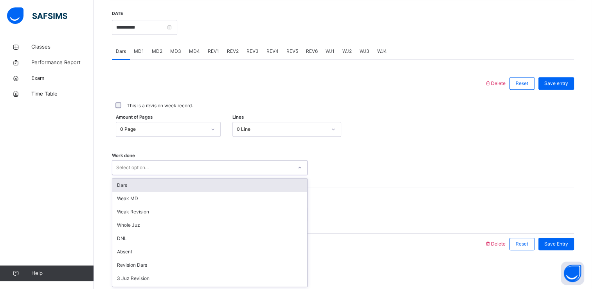
click at [157, 166] on div "Select option..." at bounding box center [202, 168] width 180 height 12
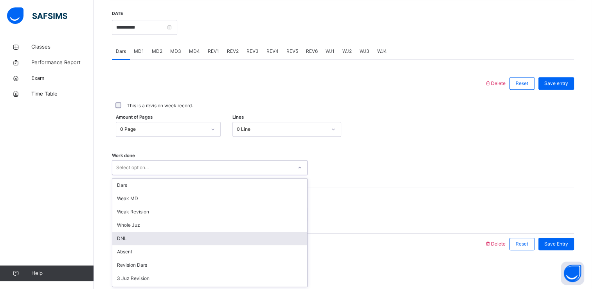
scroll to position [78, 0]
click at [146, 236] on div "Not Reading" at bounding box center [209, 239] width 195 height 13
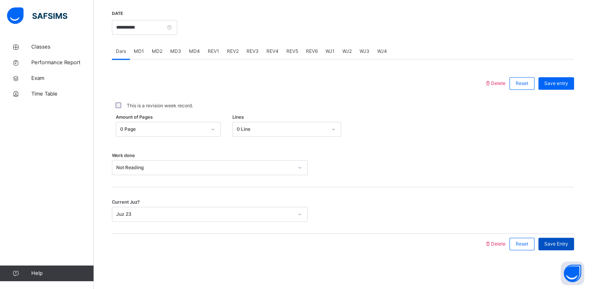
click at [561, 240] on span "Save Entry" at bounding box center [556, 243] width 24 height 7
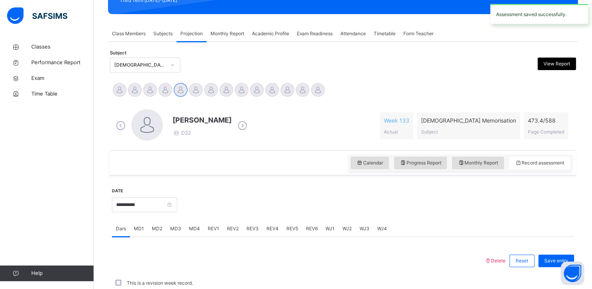
scroll to position [298, 0]
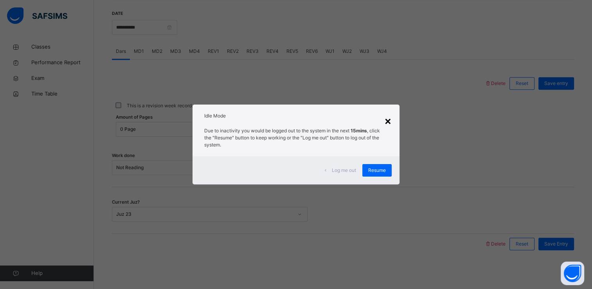
click at [391, 124] on div "×" at bounding box center [387, 120] width 7 height 16
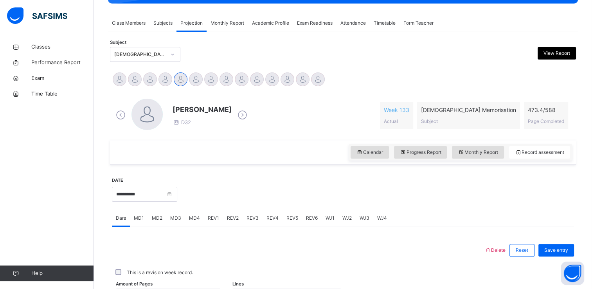
scroll to position [131, 0]
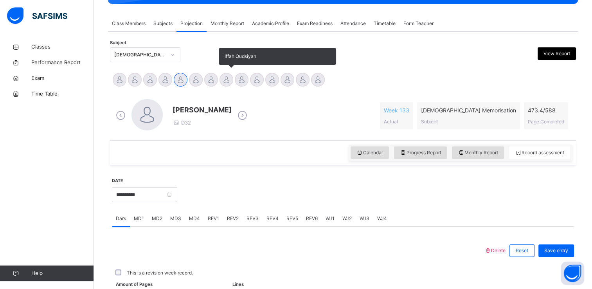
click at [227, 78] on div at bounding box center [226, 80] width 14 height 14
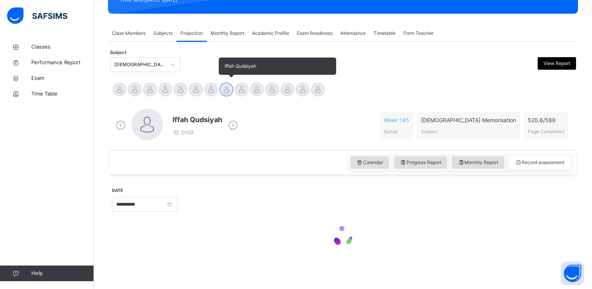
scroll to position [121, 0]
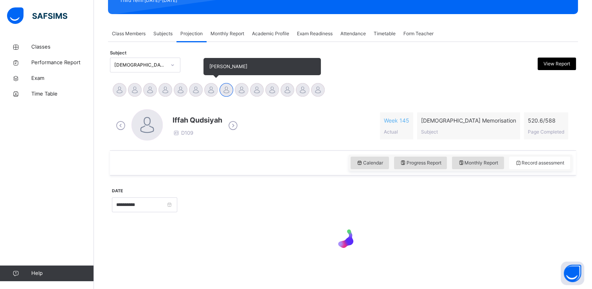
click at [209, 93] on div at bounding box center [211, 90] width 14 height 14
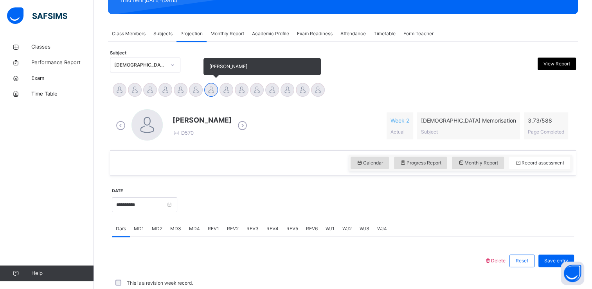
scroll to position [131, 0]
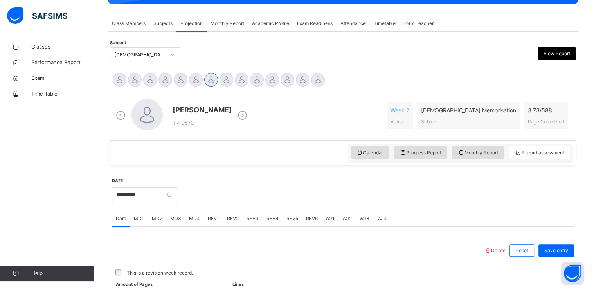
click at [320, 24] on span "Exam Readiness" at bounding box center [315, 23] width 36 height 7
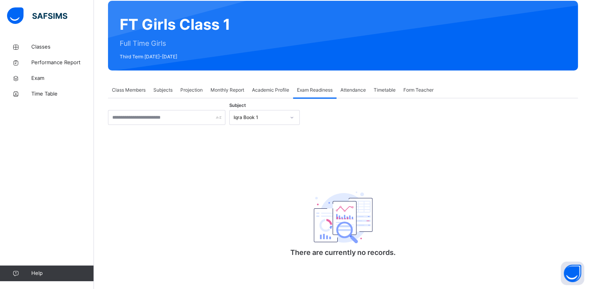
scroll to position [65, 0]
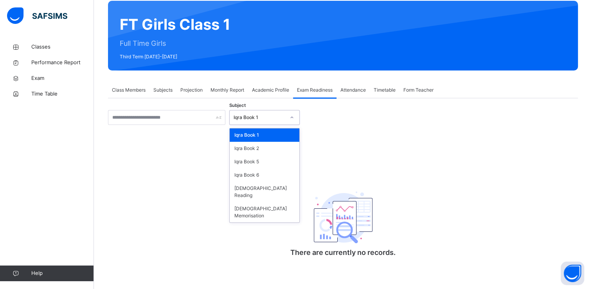
click at [293, 115] on div at bounding box center [291, 117] width 13 height 13
click at [273, 202] on div "[DEMOGRAPHIC_DATA] Memorisation" at bounding box center [265, 212] width 70 height 20
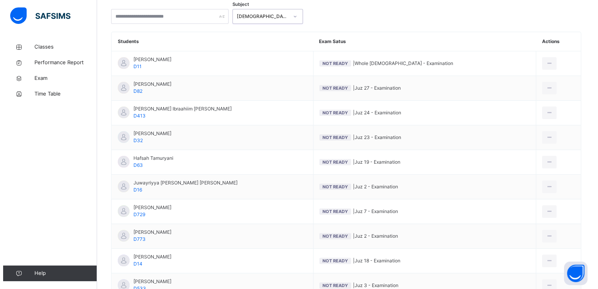
scroll to position [165, 0]
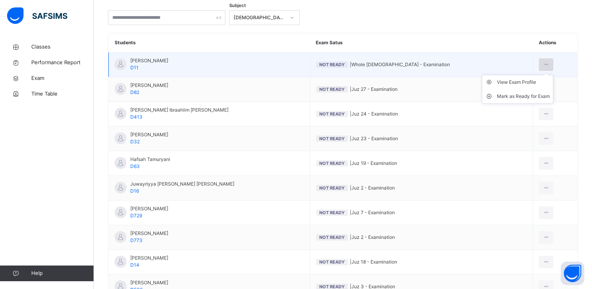
click at [543, 61] on icon at bounding box center [546, 64] width 7 height 7
click at [513, 95] on div "Mark as Ready for Exam" at bounding box center [523, 96] width 53 height 8
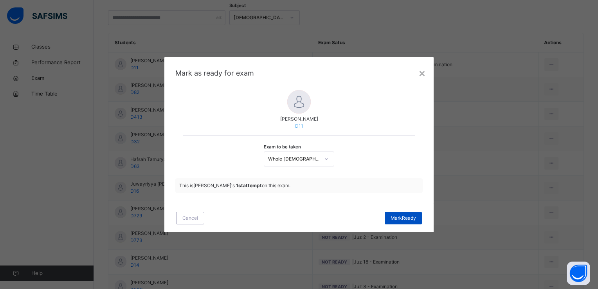
click at [395, 213] on div "[PERSON_NAME]" at bounding box center [403, 218] width 37 height 13
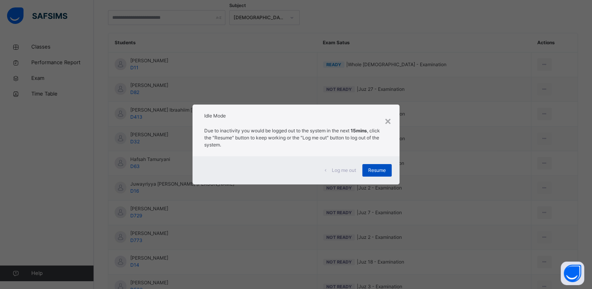
click at [379, 167] on span "Resume" at bounding box center [377, 170] width 18 height 7
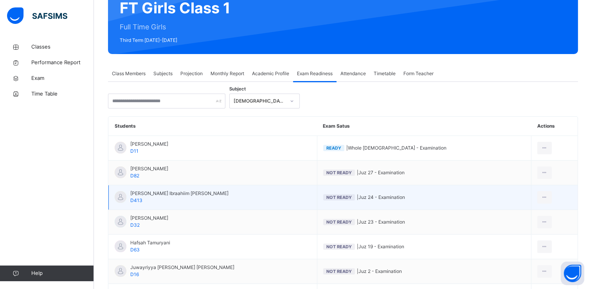
scroll to position [48, 0]
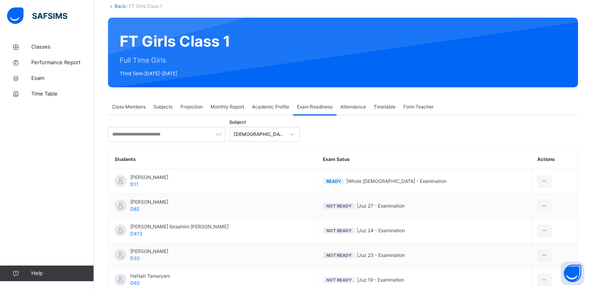
click at [194, 107] on span "Projection" at bounding box center [191, 106] width 22 height 7
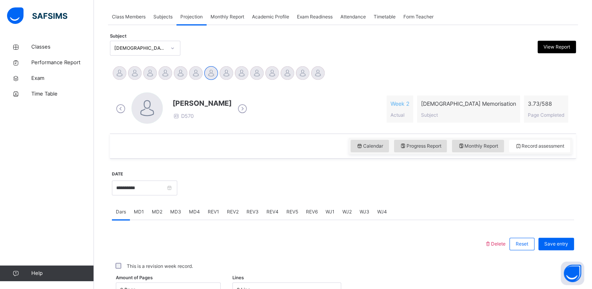
scroll to position [137, 0]
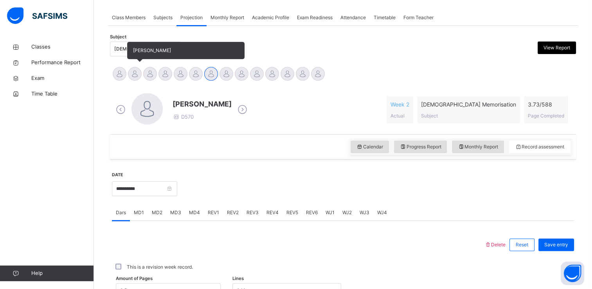
click at [136, 74] on div at bounding box center [135, 74] width 14 height 14
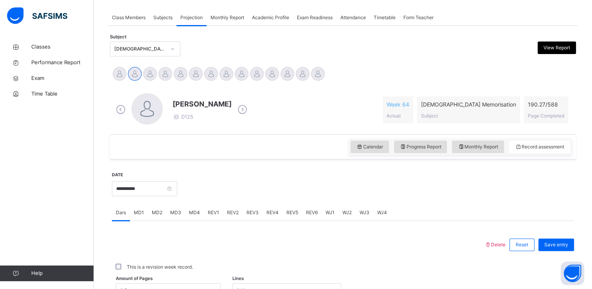
click at [120, 101] on div "[PERSON_NAME] D125" at bounding box center [181, 109] width 135 height 33
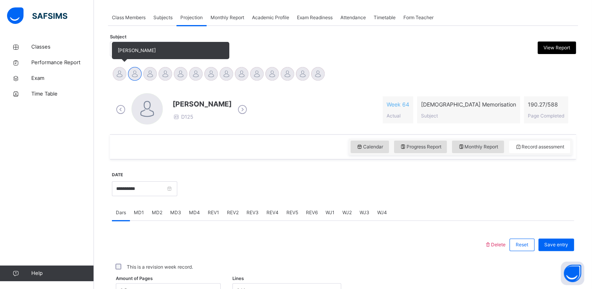
click at [122, 74] on div at bounding box center [120, 74] width 14 height 14
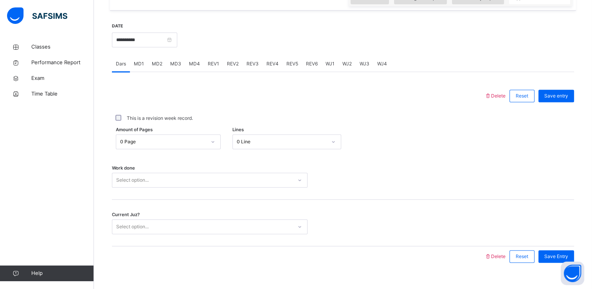
scroll to position [298, 0]
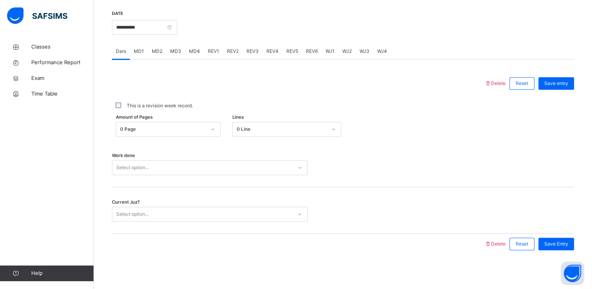
drag, startPoint x: 366, startPoint y: 162, endPoint x: 306, endPoint y: 195, distance: 67.9
click at [306, 195] on div "Current Juz? Select option..." at bounding box center [343, 210] width 462 height 47
click at [153, 29] on input "**********" at bounding box center [144, 27] width 65 height 15
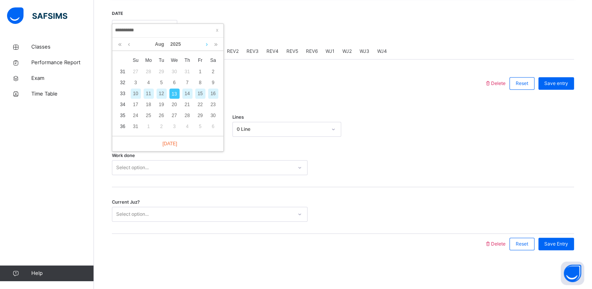
click at [205, 45] on link at bounding box center [207, 44] width 6 height 13
click at [322, 57] on div "WJ1" at bounding box center [330, 51] width 17 height 16
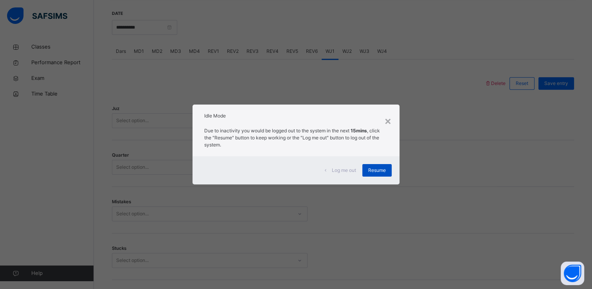
click at [379, 167] on span "Resume" at bounding box center [377, 170] width 18 height 7
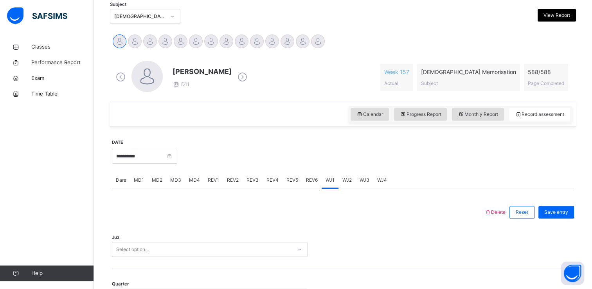
scroll to position [168, 0]
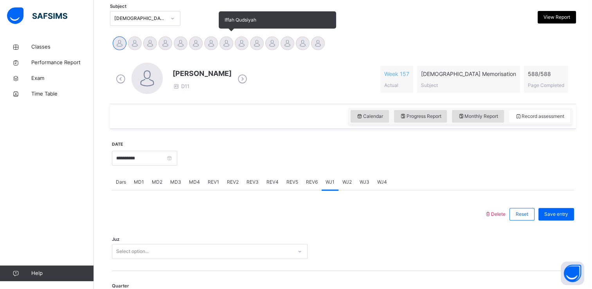
click at [224, 41] on div at bounding box center [226, 43] width 14 height 14
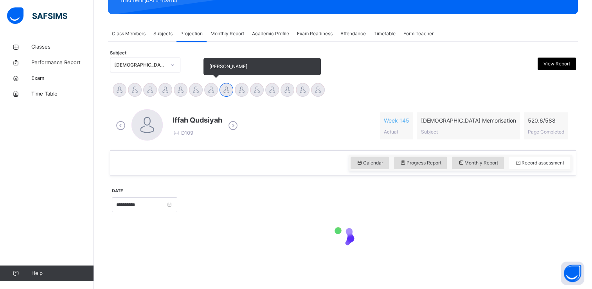
click at [214, 89] on div at bounding box center [211, 90] width 14 height 14
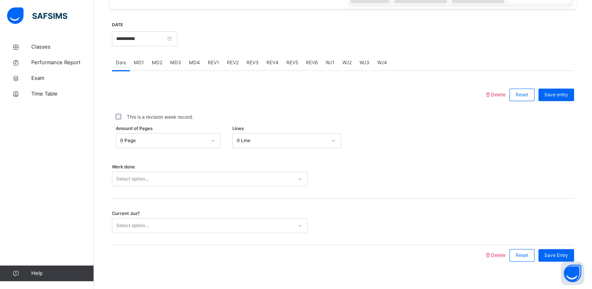
scroll to position [288, 0]
click at [296, 134] on div "0 Line" at bounding box center [279, 140] width 93 height 12
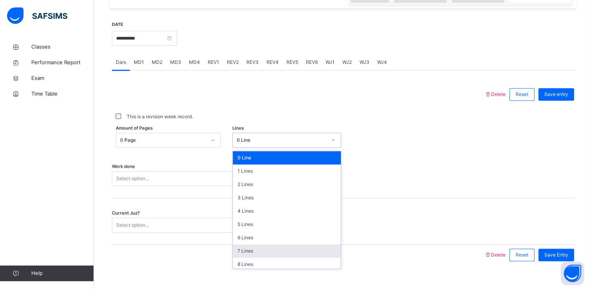
click at [291, 247] on div "7 Lines" at bounding box center [287, 250] width 108 height 13
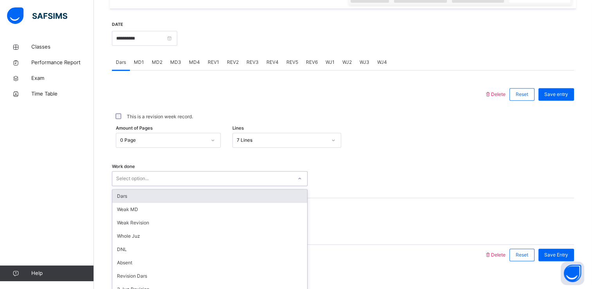
scroll to position [298, 0]
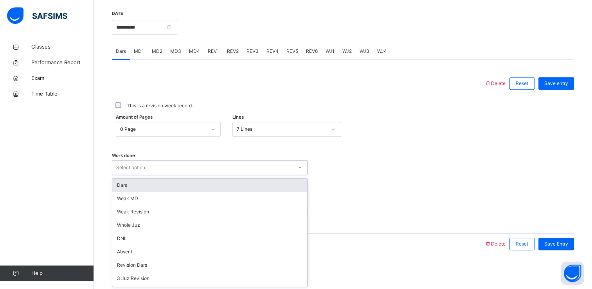
click at [292, 175] on div "option Dars focused, 1 of 14. 14 results available. Use Up and Down to choose o…" at bounding box center [210, 167] width 196 height 15
click at [261, 184] on div "Dars" at bounding box center [209, 184] width 195 height 13
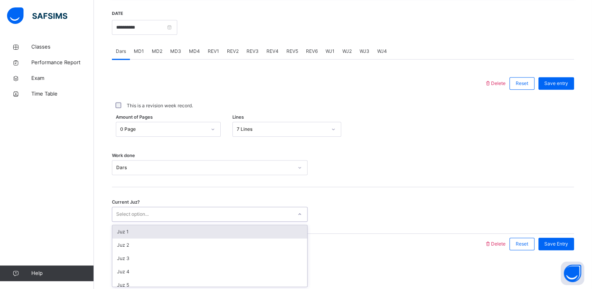
click at [288, 218] on div "Select option..." at bounding box center [202, 214] width 180 height 12
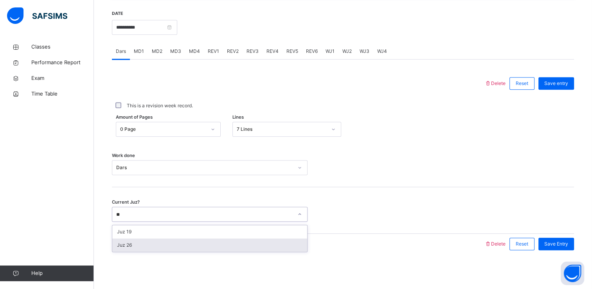
type input "**"
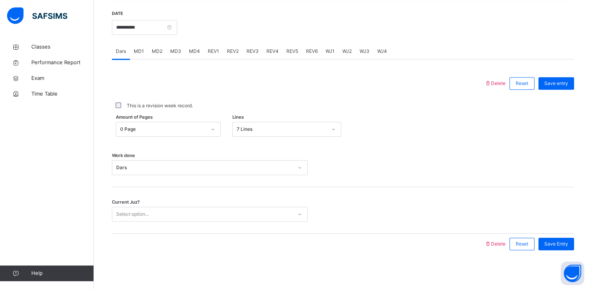
click at [266, 257] on div "**********" at bounding box center [343, 132] width 462 height 260
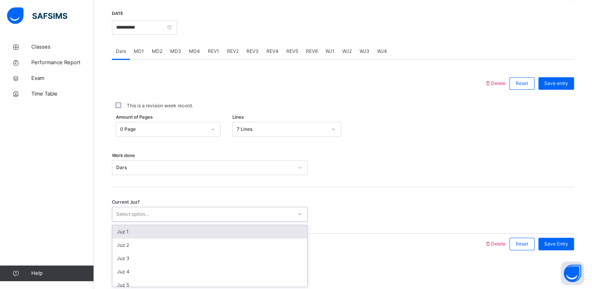
click at [299, 215] on icon at bounding box center [299, 214] width 5 height 8
type input "**"
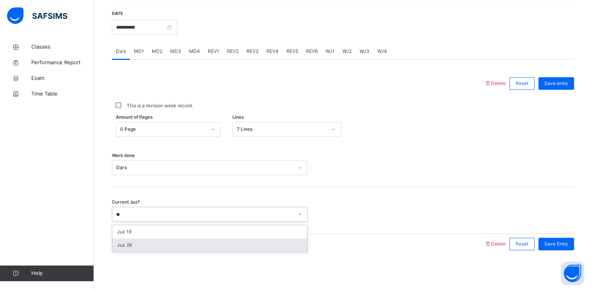
click at [297, 243] on div "Juz 26" at bounding box center [209, 244] width 195 height 13
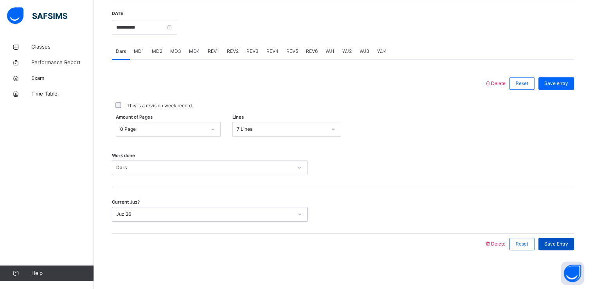
click at [565, 245] on span "Save Entry" at bounding box center [556, 243] width 24 height 7
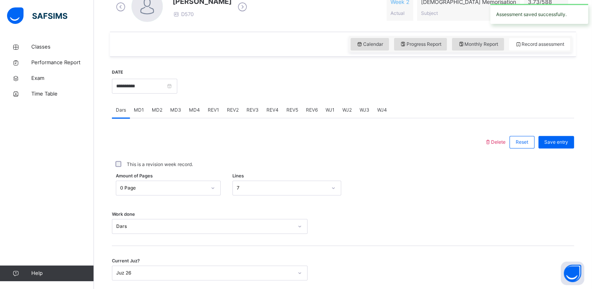
scroll to position [233, 0]
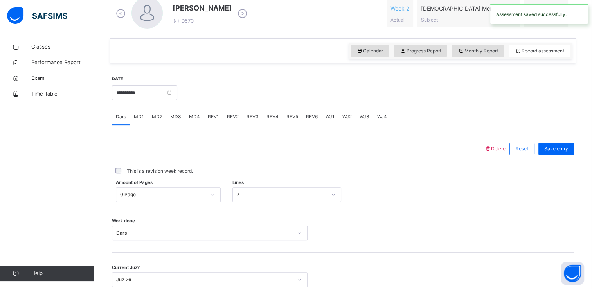
click at [193, 115] on span "MD4" at bounding box center [194, 116] width 11 height 7
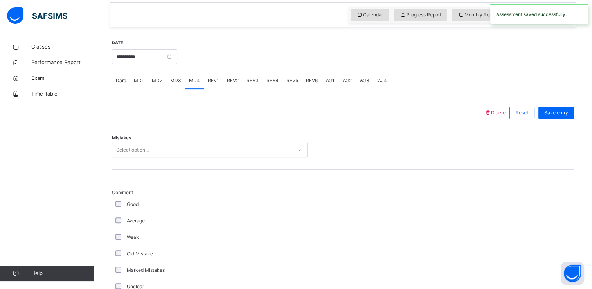
scroll to position [277, 0]
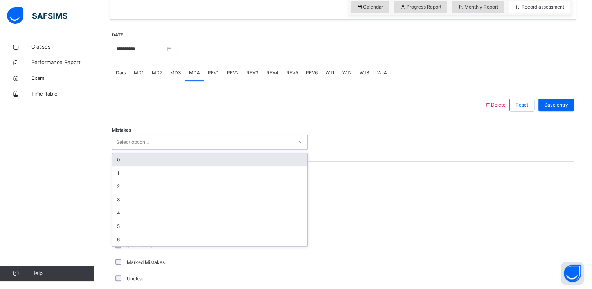
click at [216, 146] on div "Select option..." at bounding box center [202, 142] width 180 height 12
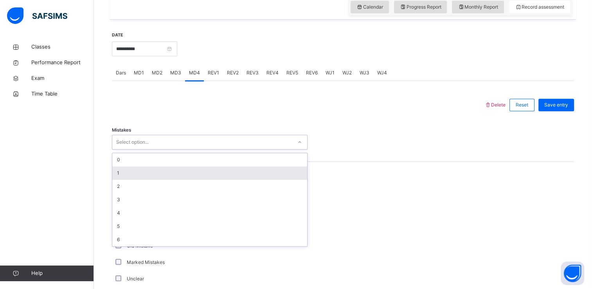
click at [194, 173] on div "1" at bounding box center [209, 172] width 195 height 13
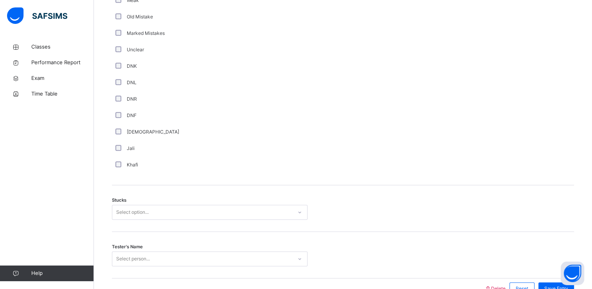
scroll to position [544, 0]
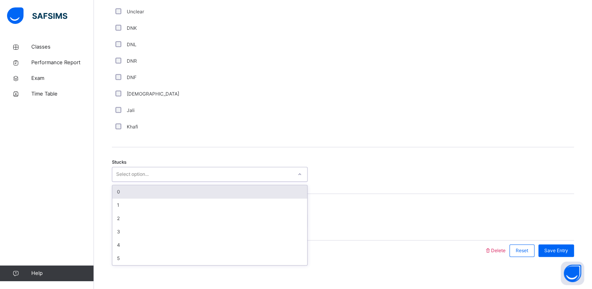
click at [161, 174] on div "Select option..." at bounding box center [202, 174] width 180 height 12
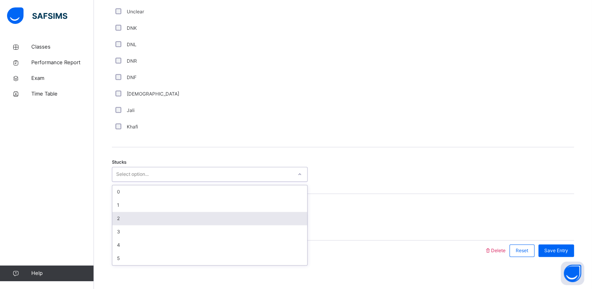
click at [146, 221] on div "2" at bounding box center [209, 218] width 195 height 13
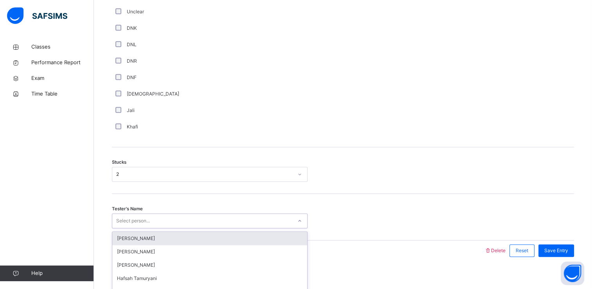
scroll to position [550, 0]
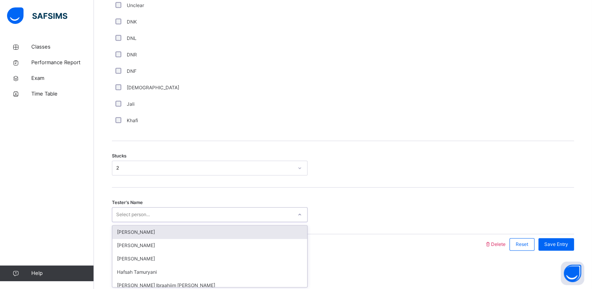
click at [169, 222] on div "option [PERSON_NAME] focused, 1 of 45. 45 results available. Use Up and Down to…" at bounding box center [210, 214] width 196 height 15
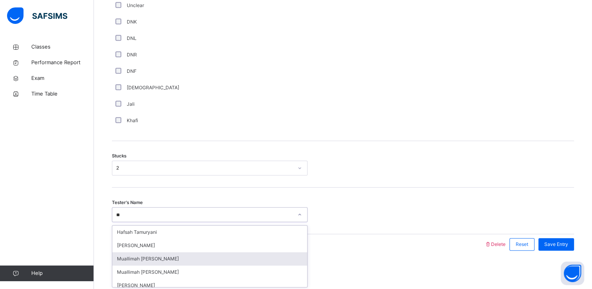
type input "*"
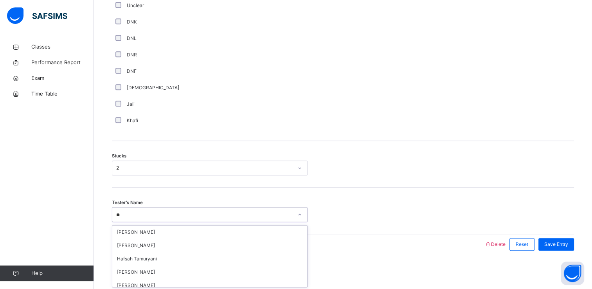
type input "*"
type input "***"
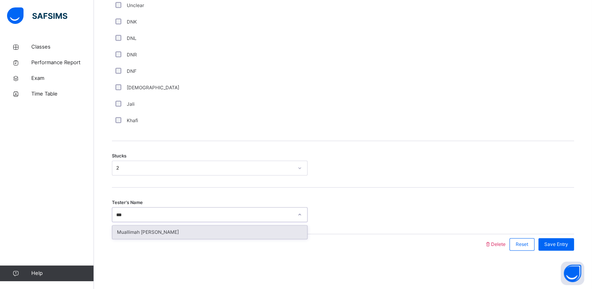
click at [259, 231] on div "Muallimah [PERSON_NAME]" at bounding box center [209, 231] width 195 height 13
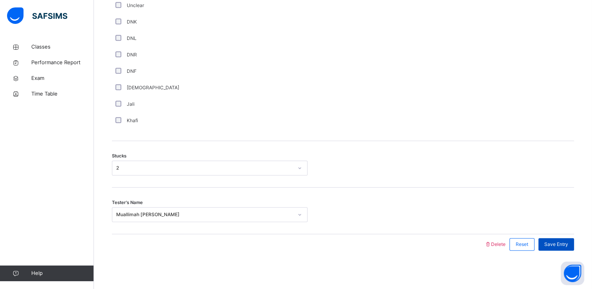
click at [559, 241] on span "Save Entry" at bounding box center [556, 244] width 24 height 7
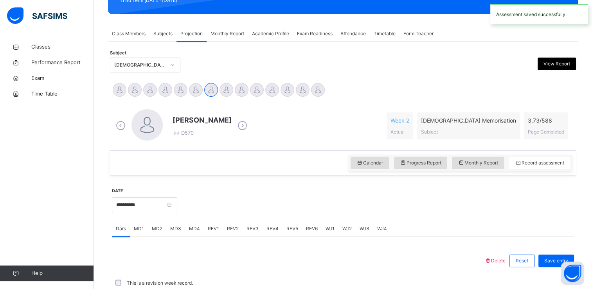
scroll to position [298, 0]
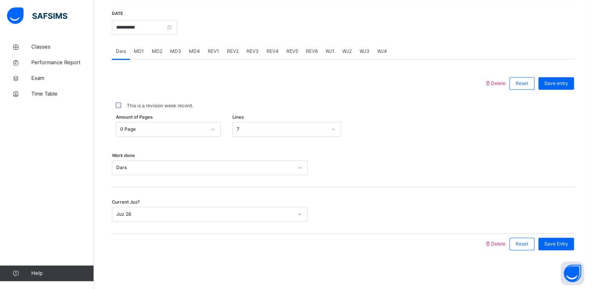
click at [559, 241] on span "Save Entry" at bounding box center [556, 243] width 24 height 7
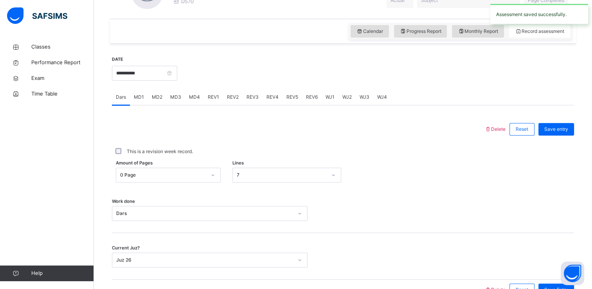
scroll to position [250, 0]
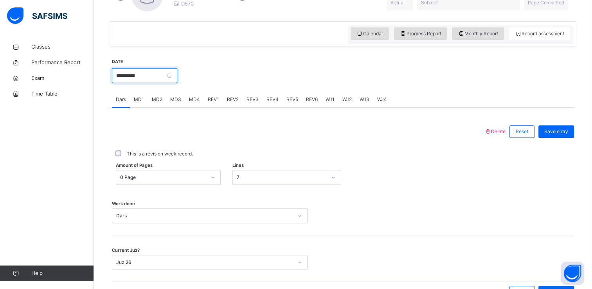
click at [177, 69] on input "**********" at bounding box center [144, 75] width 65 height 15
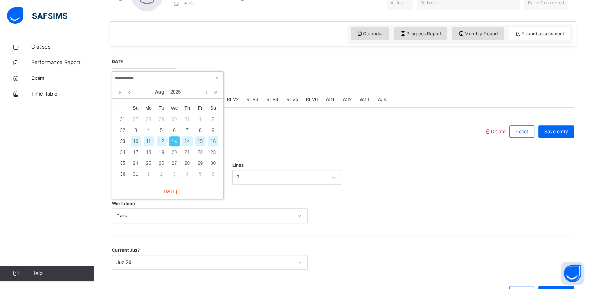
click at [249, 118] on div "Delete Reset Save entry This is a revision week record. Amount of Pages 0 Page …" at bounding box center [343, 205] width 462 height 194
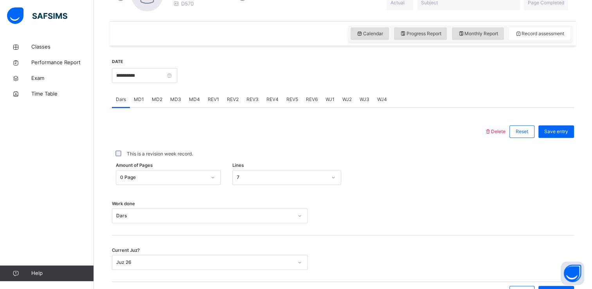
click at [177, 66] on div "**********" at bounding box center [144, 75] width 65 height 34
click at [177, 72] on input "**********" at bounding box center [144, 75] width 65 height 15
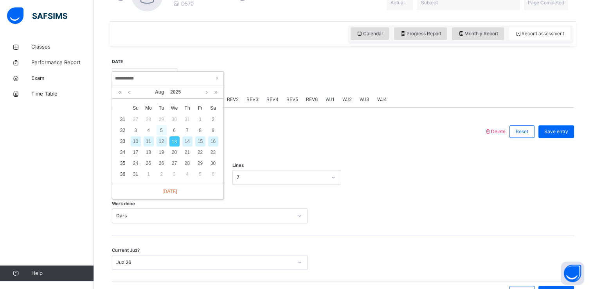
click at [162, 129] on div "5" at bounding box center [161, 130] width 10 height 10
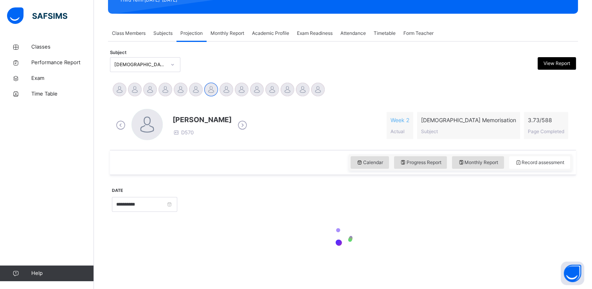
scroll to position [121, 0]
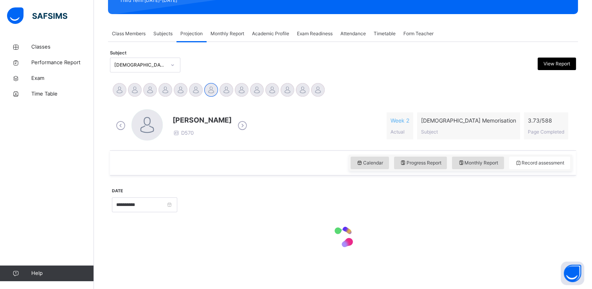
click at [162, 129] on div at bounding box center [146, 125] width 31 height 33
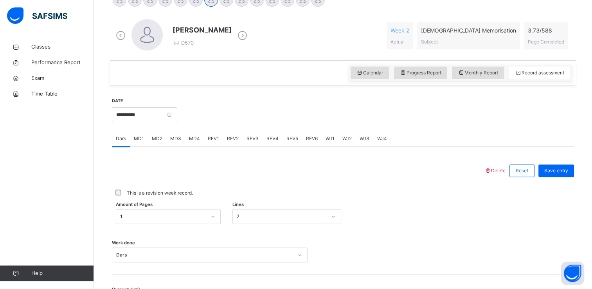
scroll to position [199, 0]
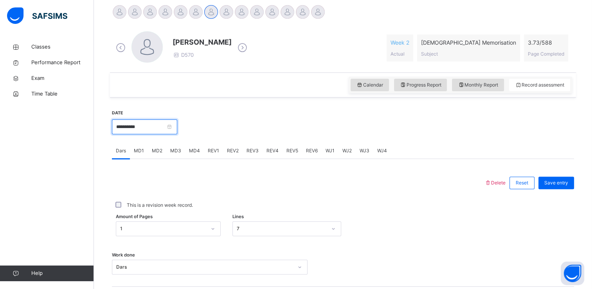
click at [152, 131] on input "**********" at bounding box center [144, 126] width 65 height 15
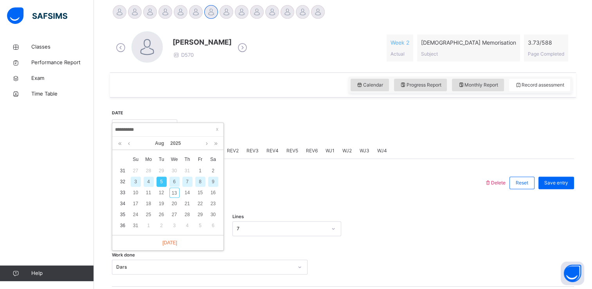
click at [174, 181] on div "6" at bounding box center [174, 181] width 10 height 10
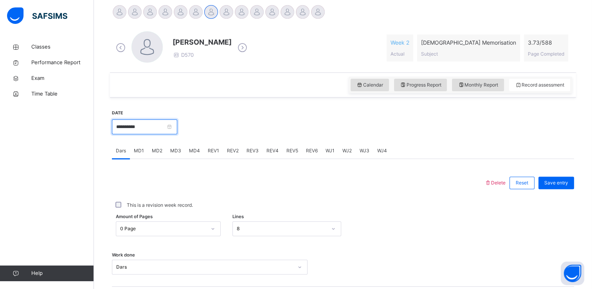
click at [174, 131] on input "**********" at bounding box center [144, 126] width 65 height 15
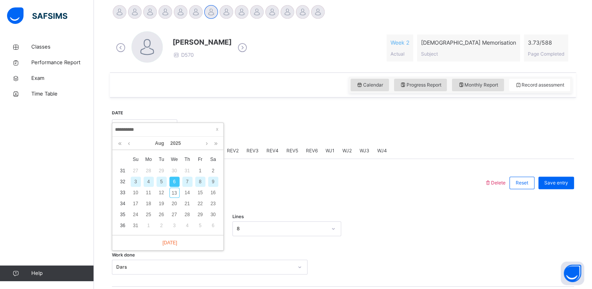
click at [186, 181] on div "7" at bounding box center [187, 181] width 10 height 10
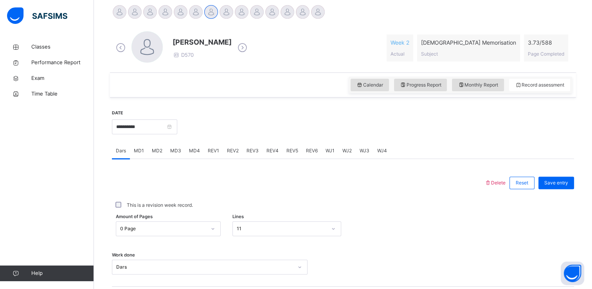
scroll to position [209, 0]
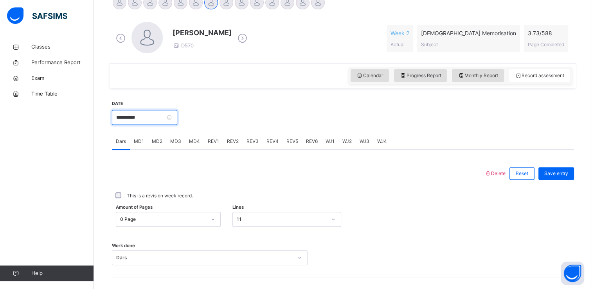
click at [177, 123] on input "**********" at bounding box center [144, 117] width 65 height 15
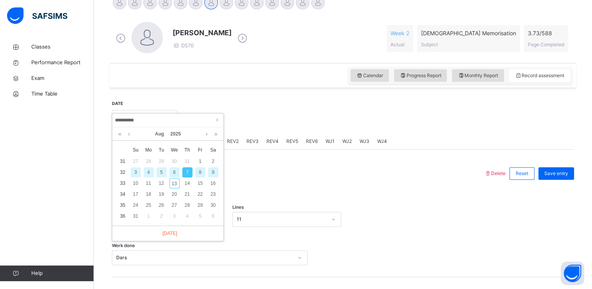
click at [199, 173] on div "8" at bounding box center [200, 172] width 10 height 10
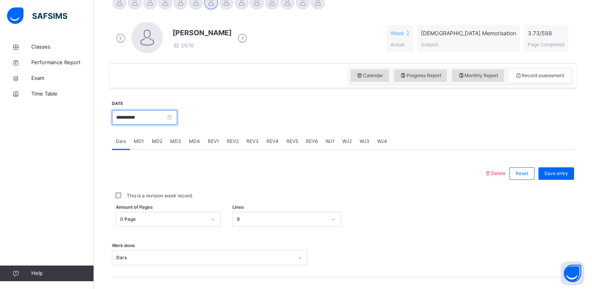
click at [172, 118] on input "**********" at bounding box center [144, 117] width 65 height 15
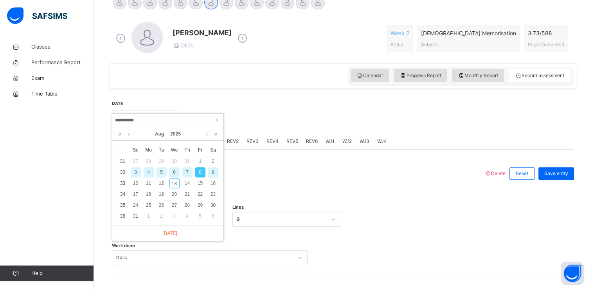
click at [213, 172] on div "9" at bounding box center [213, 172] width 10 height 10
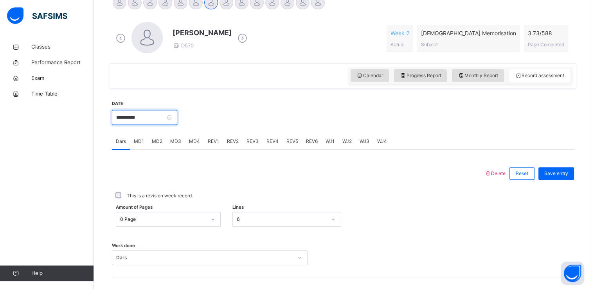
click at [177, 119] on input "**********" at bounding box center [144, 117] width 65 height 15
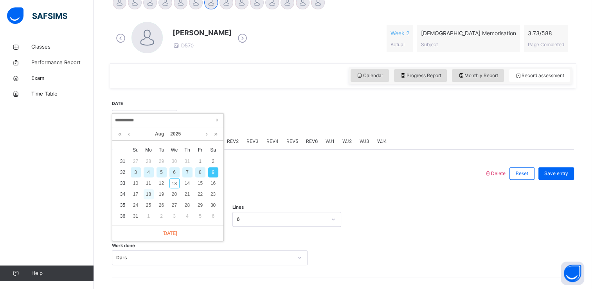
click at [146, 194] on div "18" at bounding box center [149, 194] width 10 height 10
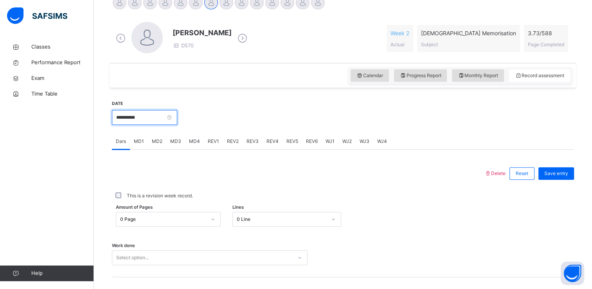
click at [161, 117] on input "**********" at bounding box center [144, 117] width 65 height 15
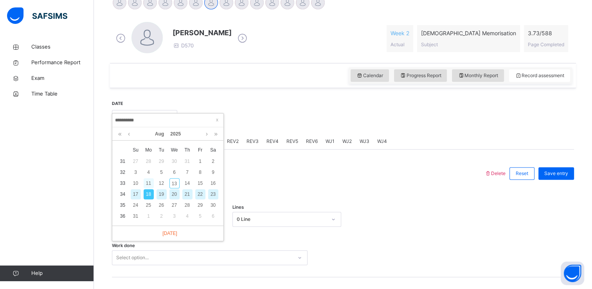
click at [149, 183] on div "11" at bounding box center [149, 183] width 10 height 10
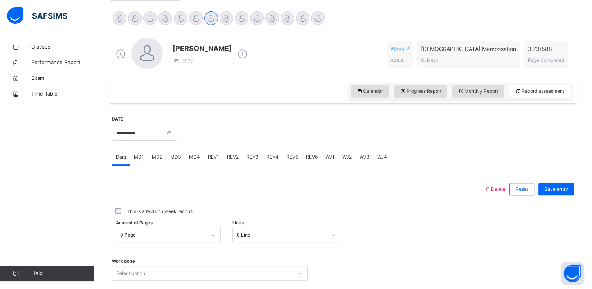
scroll to position [192, 0]
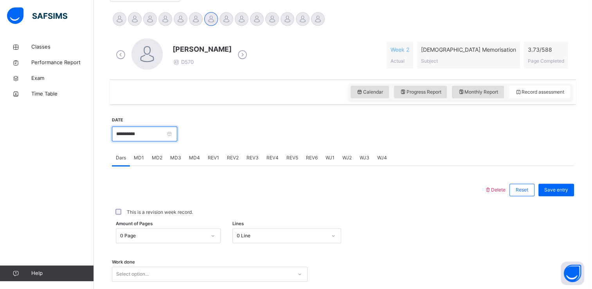
click at [174, 138] on input "**********" at bounding box center [144, 133] width 65 height 15
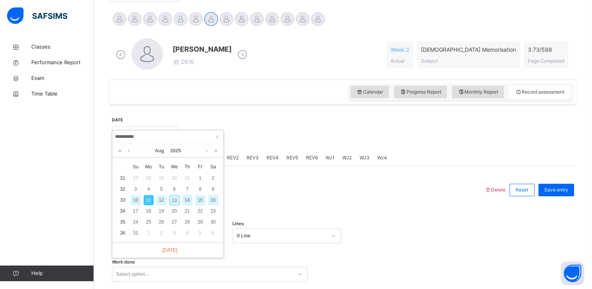
click at [160, 196] on div "12" at bounding box center [161, 200] width 10 height 10
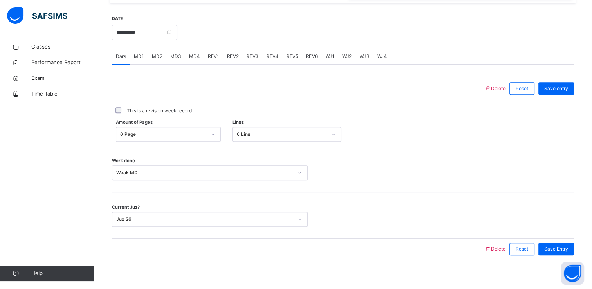
scroll to position [298, 0]
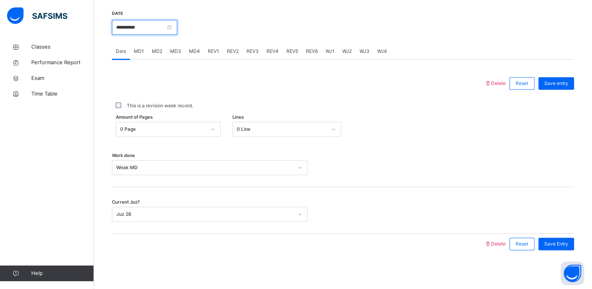
click at [177, 26] on input "**********" at bounding box center [144, 27] width 65 height 15
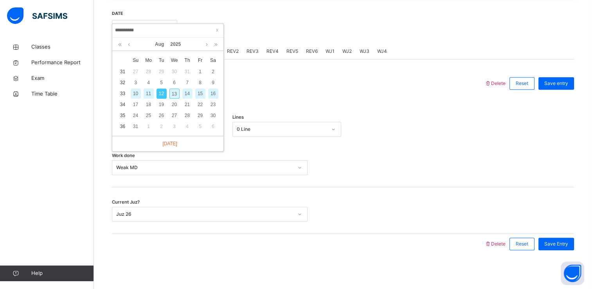
click at [174, 96] on div "13" at bounding box center [174, 93] width 10 height 10
type input "**********"
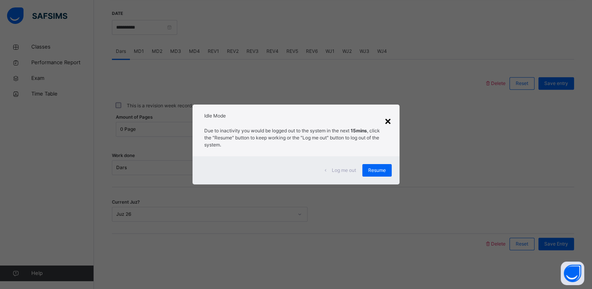
click at [390, 126] on div "×" at bounding box center [387, 120] width 7 height 16
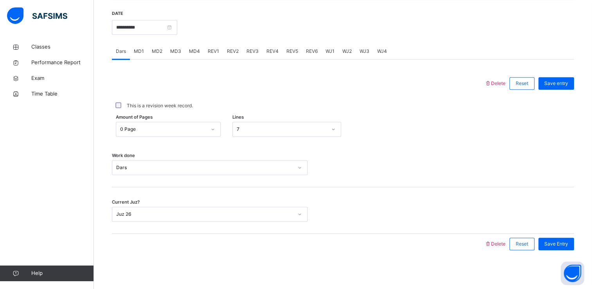
click at [502, 241] on span "Delete" at bounding box center [494, 244] width 21 height 6
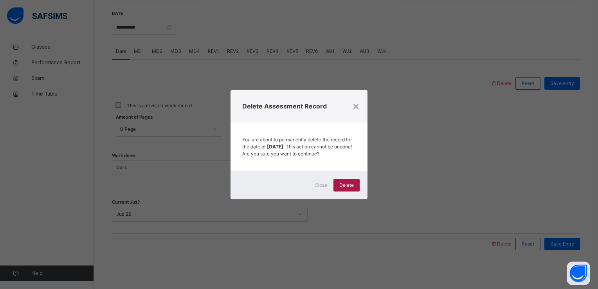
click at [351, 184] on div "Delete" at bounding box center [346, 185] width 26 height 13
click at [347, 191] on div "Delete" at bounding box center [346, 185] width 26 height 13
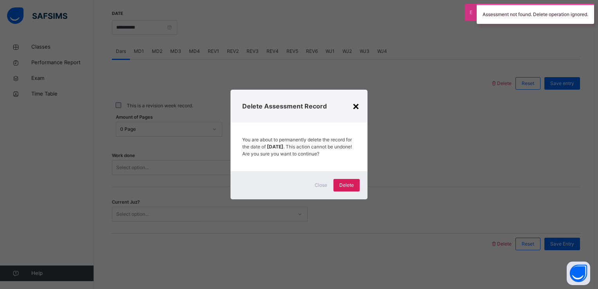
click at [357, 104] on div "×" at bounding box center [355, 105] width 7 height 16
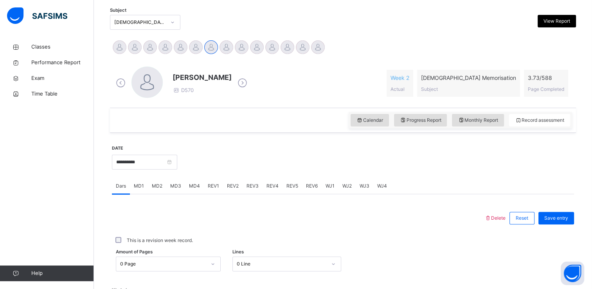
scroll to position [159, 0]
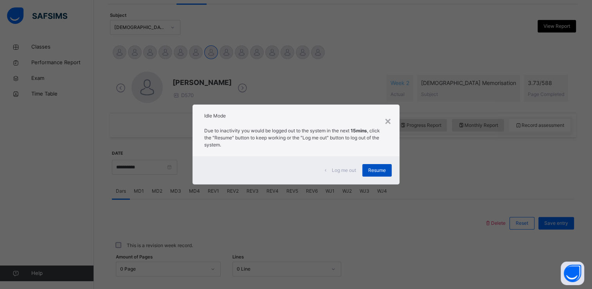
click at [385, 167] on span "Resume" at bounding box center [377, 170] width 18 height 7
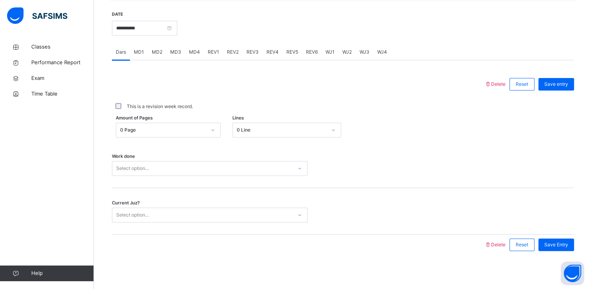
scroll to position [298, 0]
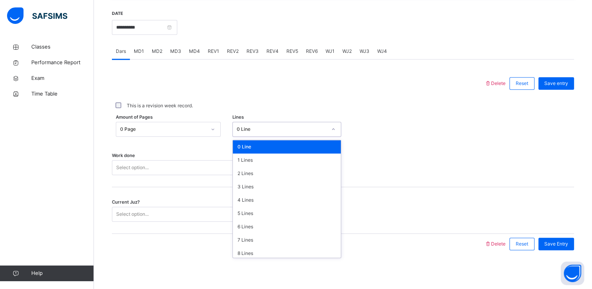
click at [284, 133] on div "0 Line" at bounding box center [279, 129] width 93 height 12
click at [279, 241] on div "7 Lines" at bounding box center [287, 239] width 108 height 13
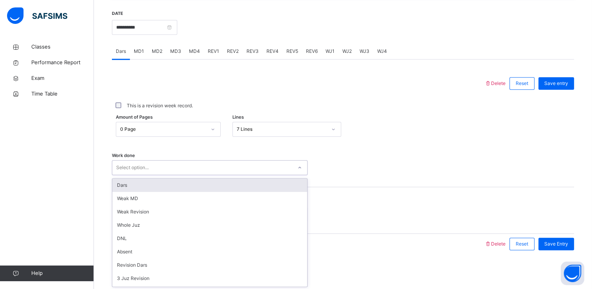
click at [272, 168] on div "Select option..." at bounding box center [202, 168] width 180 height 12
drag, startPoint x: 211, startPoint y: 187, endPoint x: 228, endPoint y: 187, distance: 17.2
click at [228, 187] on div "Dars" at bounding box center [209, 184] width 195 height 13
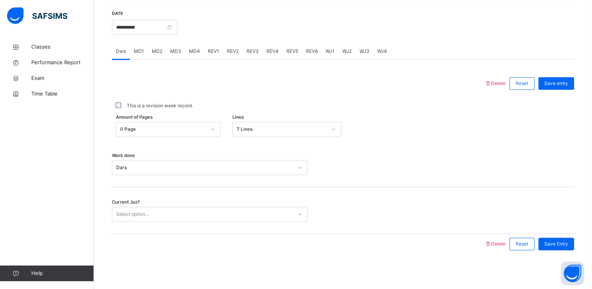
click at [228, 187] on div "Current Juz? Select option..." at bounding box center [343, 210] width 462 height 47
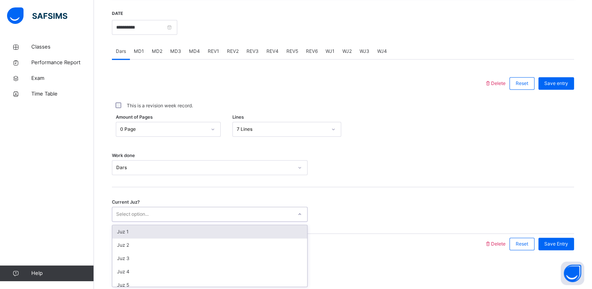
click at [283, 212] on div "Select option..." at bounding box center [202, 214] width 180 height 12
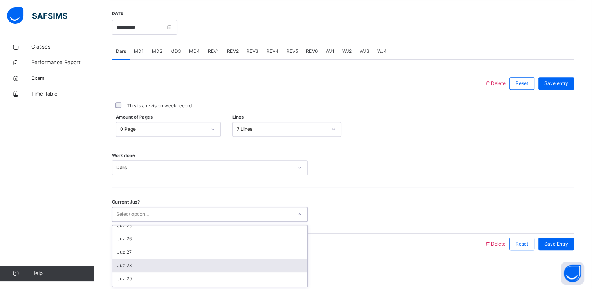
scroll to position [322, 0]
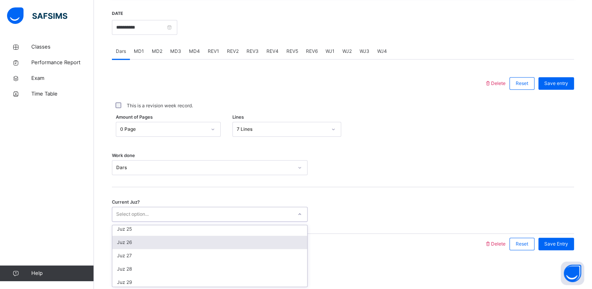
click at [208, 244] on div "Juz 26" at bounding box center [209, 242] width 195 height 13
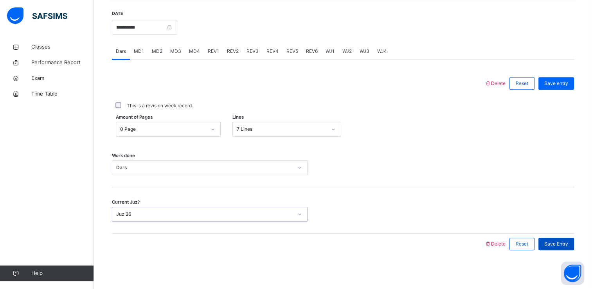
click at [557, 244] on span "Save Entry" at bounding box center [556, 243] width 24 height 7
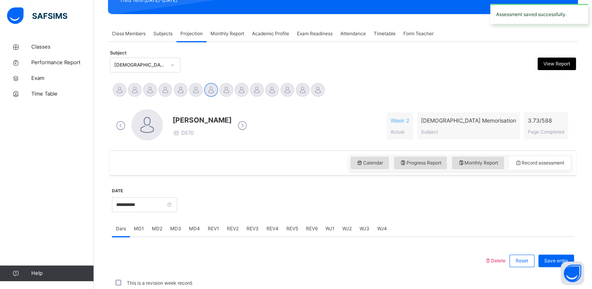
scroll to position [298, 0]
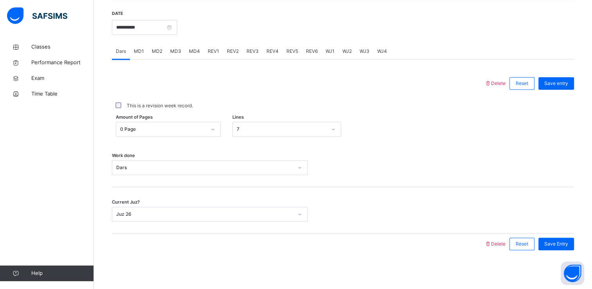
click at [354, 261] on div "**********" at bounding box center [343, 132] width 462 height 260
click at [529, 179] on div "Work done Dars" at bounding box center [343, 163] width 462 height 47
click at [199, 46] on div "MD4" at bounding box center [194, 51] width 19 height 16
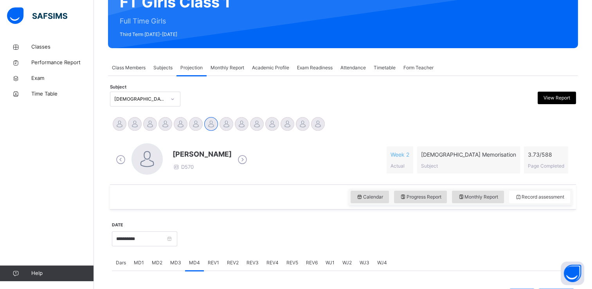
scroll to position [171, 0]
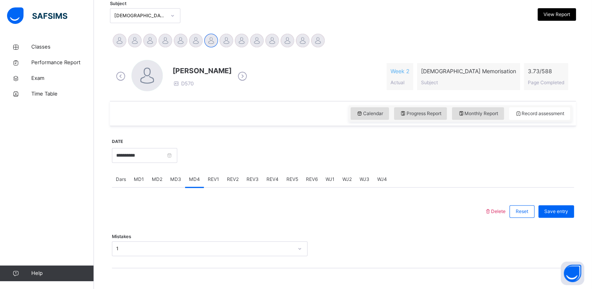
click at [334, 180] on div "WJ1" at bounding box center [330, 179] width 17 height 16
click at [199, 179] on div "MD4" at bounding box center [194, 179] width 19 height 16
click at [329, 181] on span "WJ1" at bounding box center [329, 179] width 9 height 7
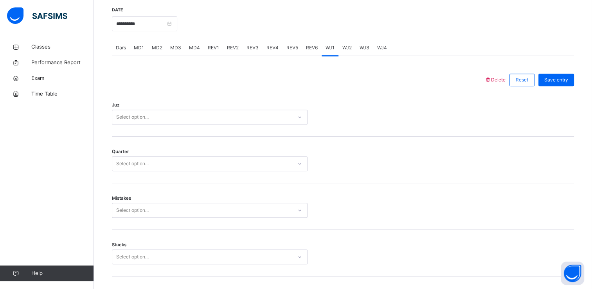
scroll to position [307, 0]
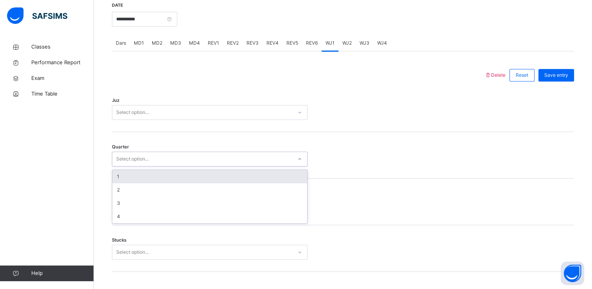
click at [294, 164] on div at bounding box center [299, 159] width 13 height 13
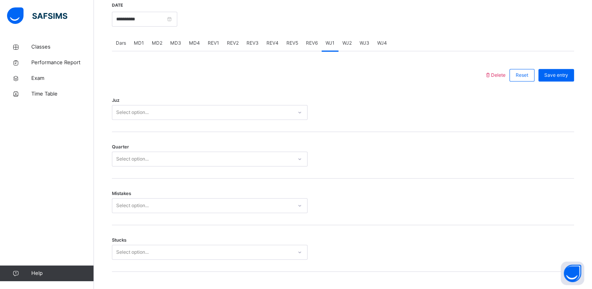
click at [436, 176] on div "Quarter Select option..." at bounding box center [343, 155] width 462 height 47
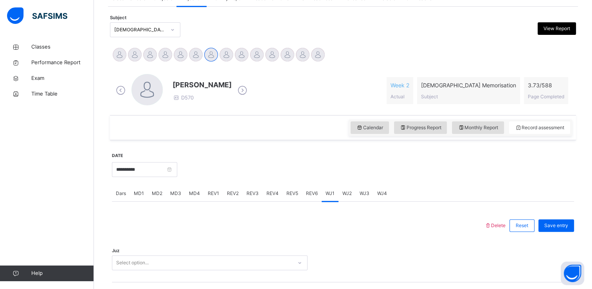
scroll to position [156, 0]
drag, startPoint x: 191, startPoint y: 197, endPoint x: 205, endPoint y: 210, distance: 19.4
click at [191, 193] on span "MD4" at bounding box center [194, 193] width 11 height 7
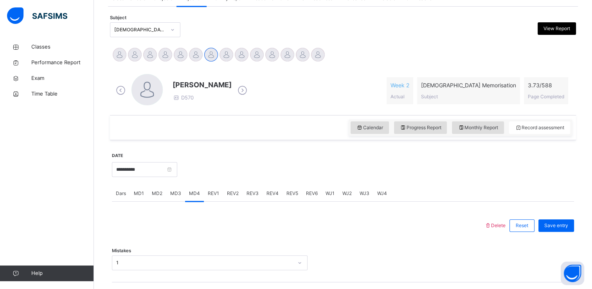
drag, startPoint x: 301, startPoint y: 146, endPoint x: 229, endPoint y: 128, distance: 74.7
click at [229, 128] on div "Calendar Progress Report Monthly Report Record assessment" at bounding box center [343, 127] width 466 height 25
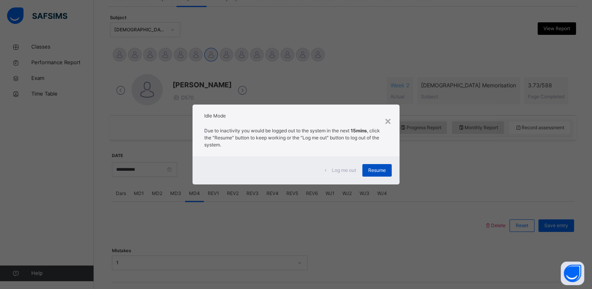
click at [377, 169] on span "Resume" at bounding box center [377, 170] width 18 height 7
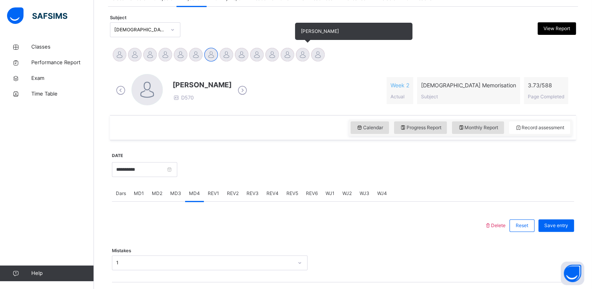
click at [298, 50] on div at bounding box center [303, 55] width 14 height 14
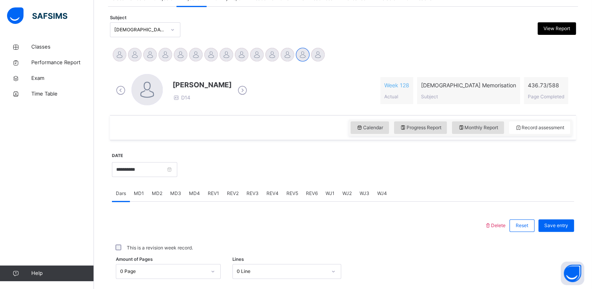
click at [212, 189] on div "REV1" at bounding box center [213, 193] width 19 height 16
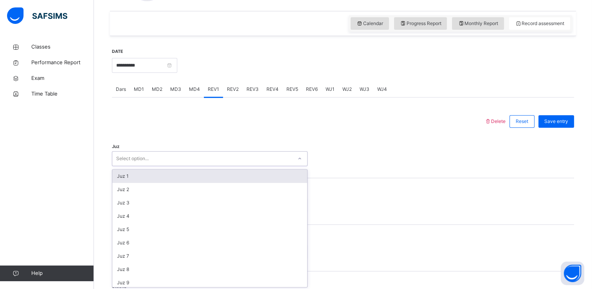
click at [155, 166] on div "option Juz 1 focused, 1 of 30. 30 results available. Use Up and Down to choose …" at bounding box center [210, 158] width 196 height 15
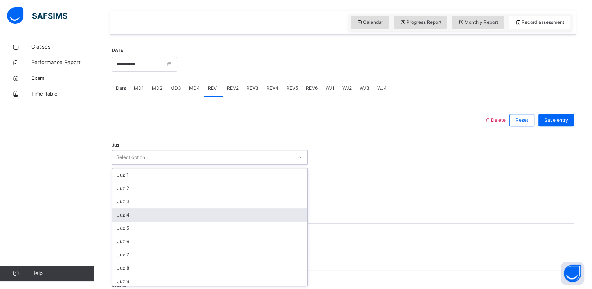
click at [161, 212] on div "Juz 4" at bounding box center [209, 214] width 195 height 13
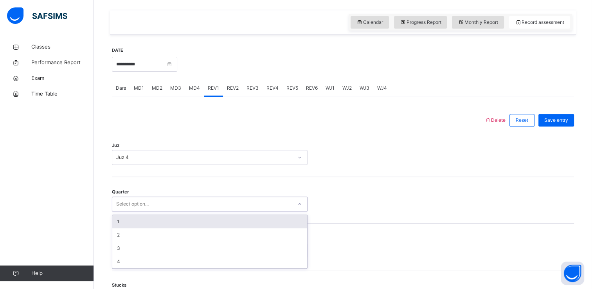
click at [146, 196] on div "Select option..." at bounding box center [210, 203] width 196 height 15
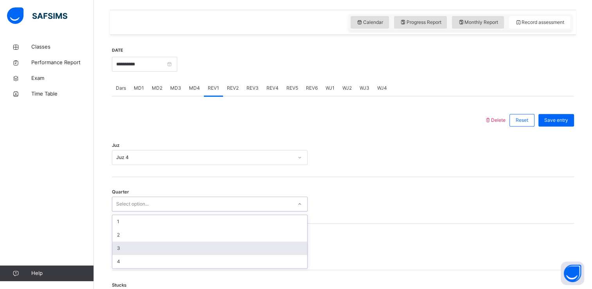
click at [141, 244] on div "3" at bounding box center [209, 247] width 195 height 13
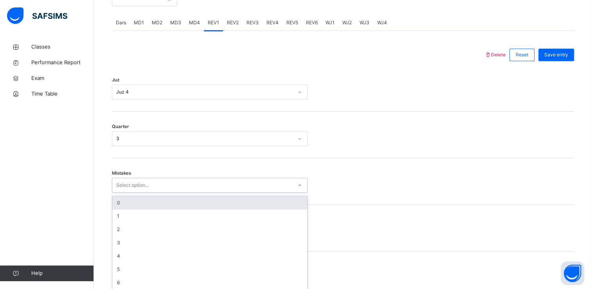
click at [124, 192] on div "option 0 focused, 1 of 7. 7 results available. Use Up and Down to choose option…" at bounding box center [210, 185] width 196 height 15
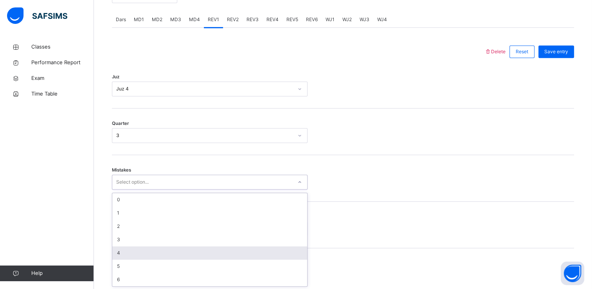
scroll to position [330, 0]
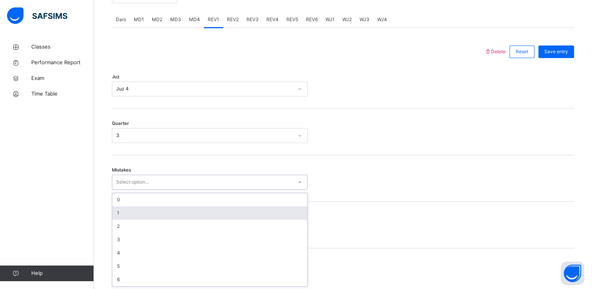
click at [124, 210] on div "1" at bounding box center [209, 212] width 195 height 13
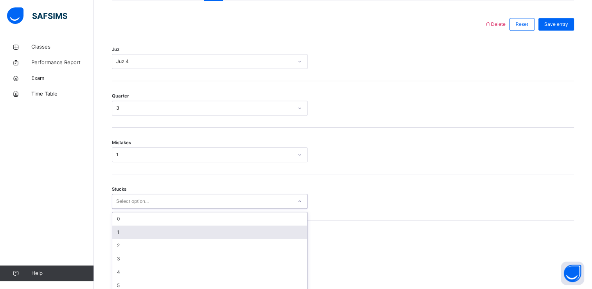
click at [128, 209] on div "option 1 focused, 2 of 6. 6 results available. Use Up and Down to choose option…" at bounding box center [210, 201] width 196 height 15
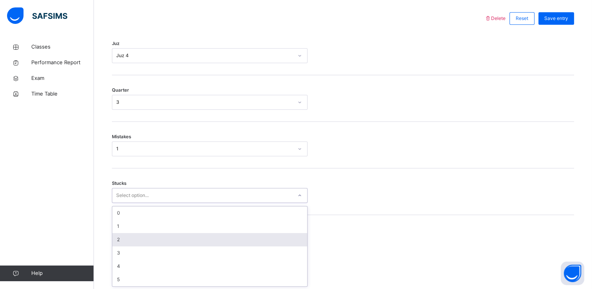
click at [128, 235] on div "2" at bounding box center [209, 239] width 195 height 13
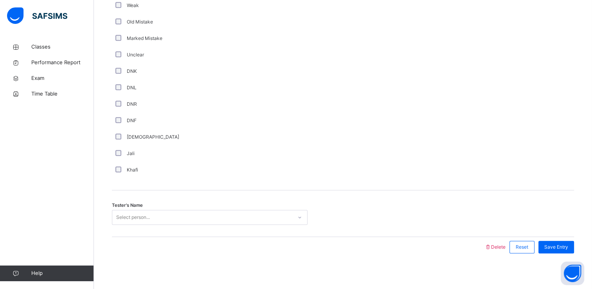
scroll to position [643, 0]
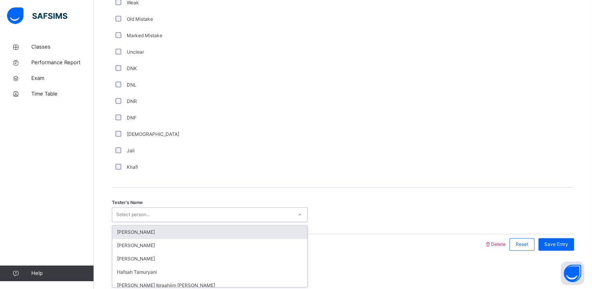
click at [160, 213] on div "Select person..." at bounding box center [202, 215] width 180 height 12
type input "***"
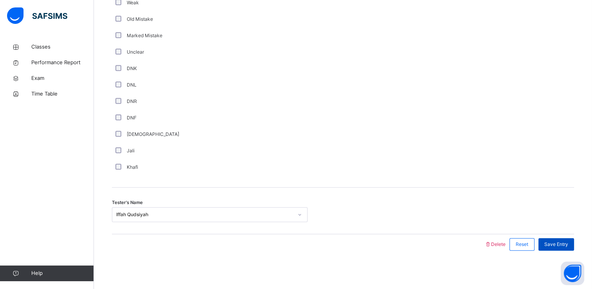
click at [562, 241] on span "Save Entry" at bounding box center [556, 244] width 24 height 7
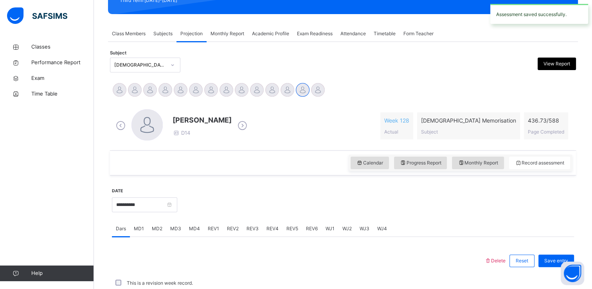
scroll to position [298, 0]
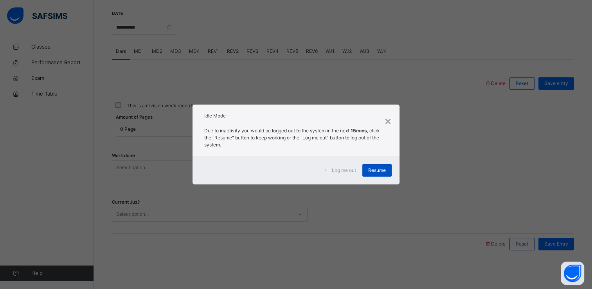
click at [391, 171] on div "Resume" at bounding box center [376, 170] width 29 height 13
click at [380, 171] on span "Resume" at bounding box center [377, 170] width 18 height 7
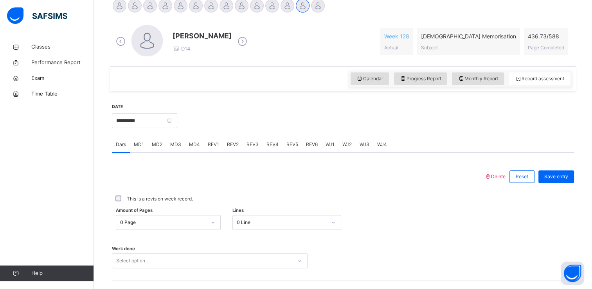
scroll to position [221, 0]
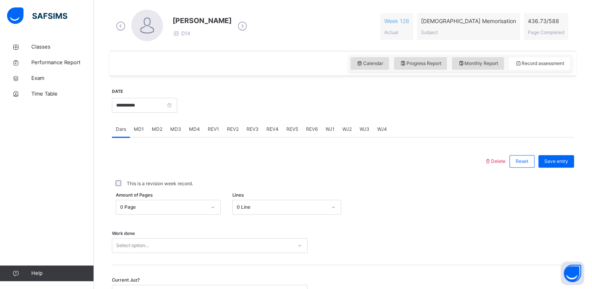
click at [234, 130] on span "REV2" at bounding box center [233, 129] width 12 height 7
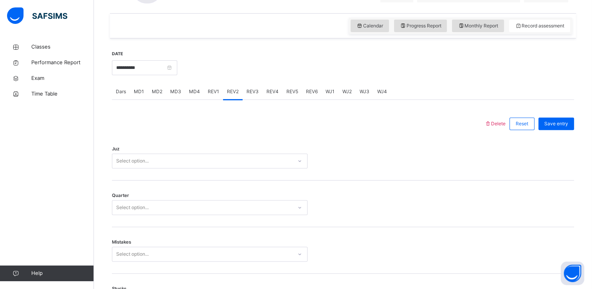
click at [161, 168] on div "Select option..." at bounding box center [210, 160] width 196 height 15
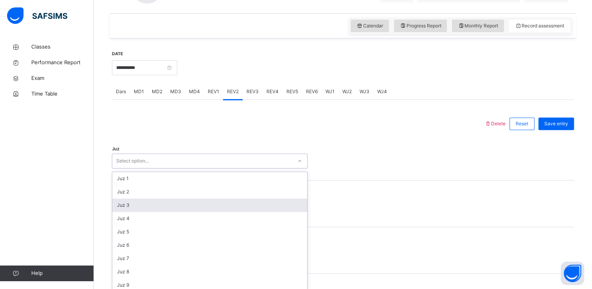
scroll to position [262, 0]
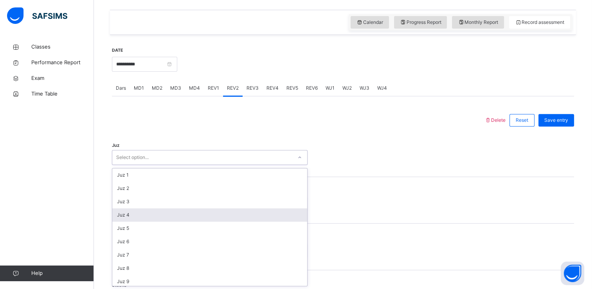
click at [145, 213] on div "Juz 4" at bounding box center [209, 214] width 195 height 13
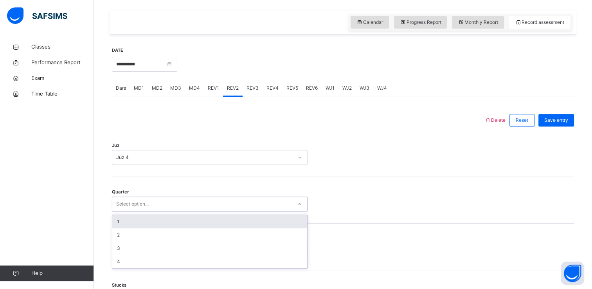
drag, startPoint x: 135, startPoint y: 203, endPoint x: 122, endPoint y: 219, distance: 20.7
click at [122, 211] on div "option 1 focused, 1 of 4. 4 results available. Use Up and Down to choose option…" at bounding box center [210, 203] width 196 height 15
click at [122, 219] on div "1" at bounding box center [209, 221] width 195 height 13
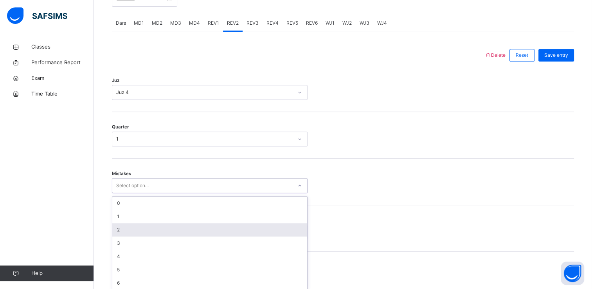
click at [130, 193] on div "option 2 focused, 3 of 7. 7 results available. Use Up and Down to choose option…" at bounding box center [210, 185] width 196 height 15
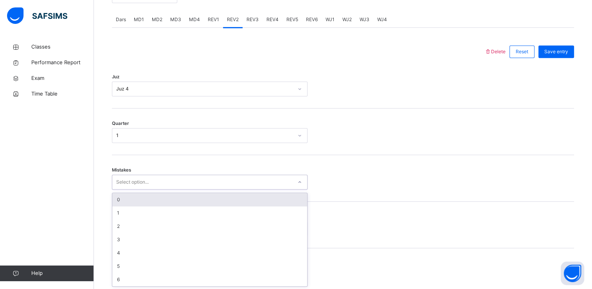
click at [122, 205] on div "0" at bounding box center [209, 199] width 195 height 13
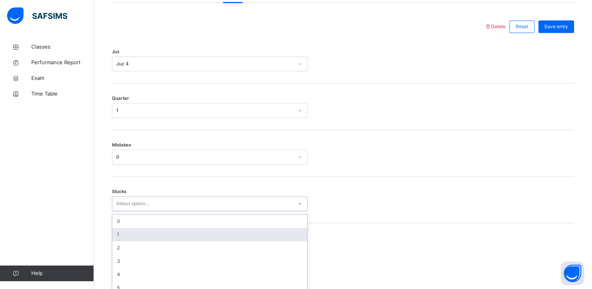
click at [125, 211] on div "option 1 focused, 2 of 6. 6 results available. Use Up and Down to choose option…" at bounding box center [210, 203] width 196 height 15
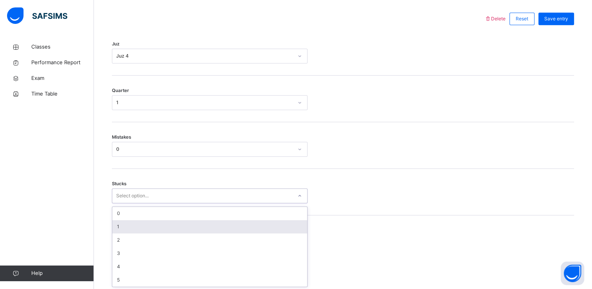
scroll to position [363, 0]
click at [125, 228] on div "1" at bounding box center [209, 225] width 195 height 13
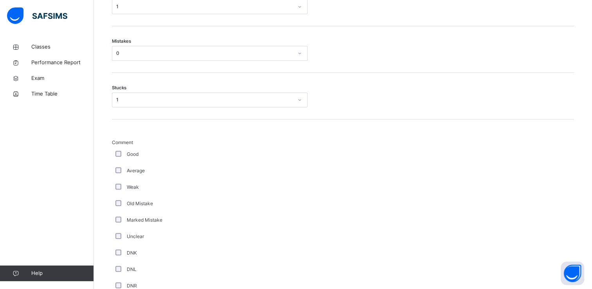
scroll to position [643, 0]
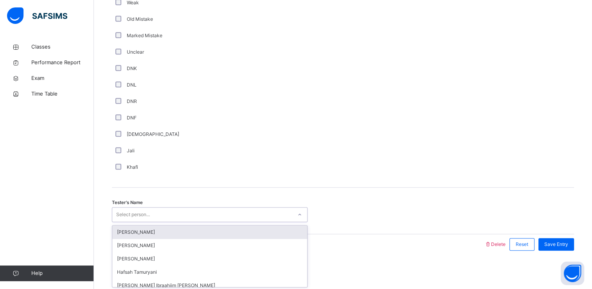
click at [143, 216] on div "Select person..." at bounding box center [133, 214] width 34 height 15
type input "***"
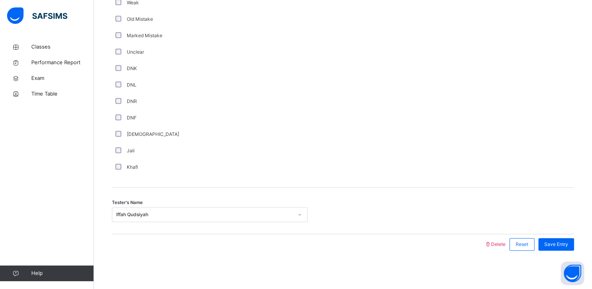
click at [565, 236] on div "Save Entry" at bounding box center [554, 244] width 40 height 20
click at [565, 242] on span "Save Entry" at bounding box center [556, 244] width 24 height 7
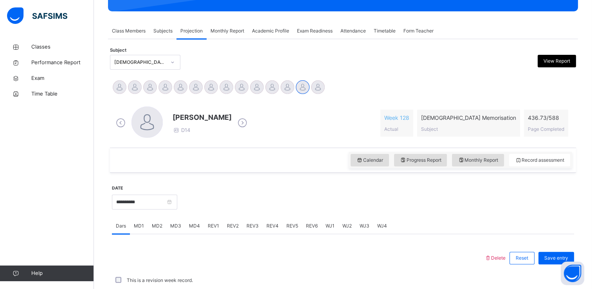
scroll to position [174, 0]
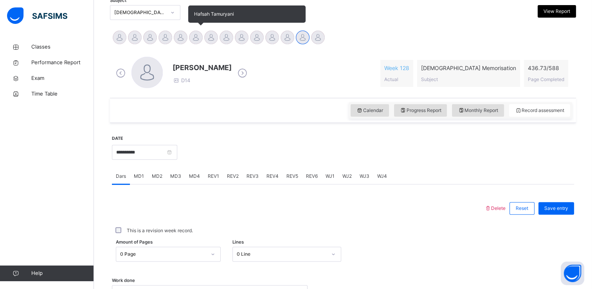
click at [196, 37] on div at bounding box center [196, 38] width 14 height 14
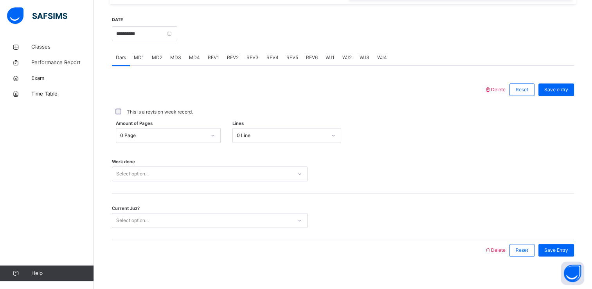
scroll to position [293, 0]
click at [252, 55] on span "REV3" at bounding box center [252, 56] width 12 height 7
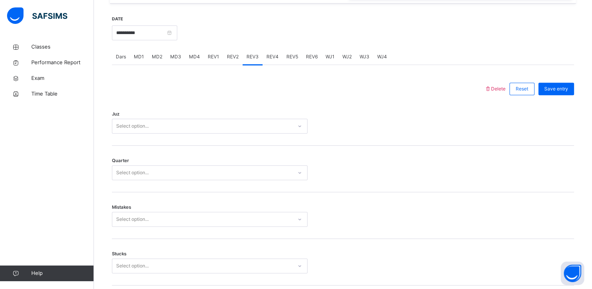
click at [235, 58] on span "REV2" at bounding box center [233, 56] width 12 height 7
click at [218, 59] on div "REV1" at bounding box center [213, 57] width 19 height 16
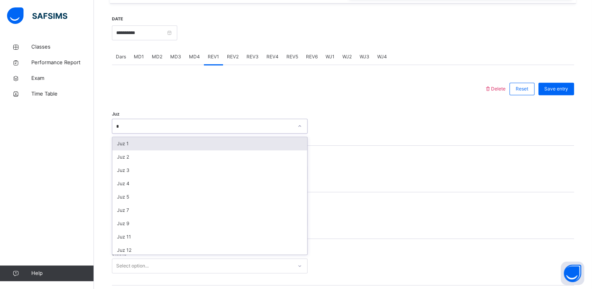
type input "**"
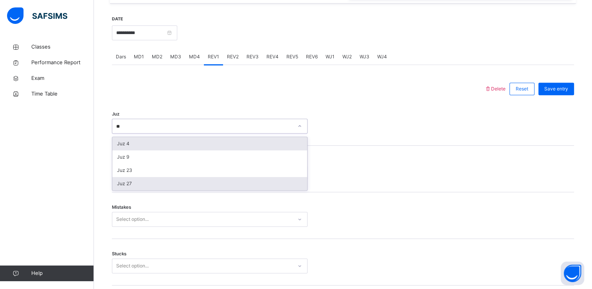
click at [133, 185] on div "Juz 27" at bounding box center [209, 183] width 195 height 13
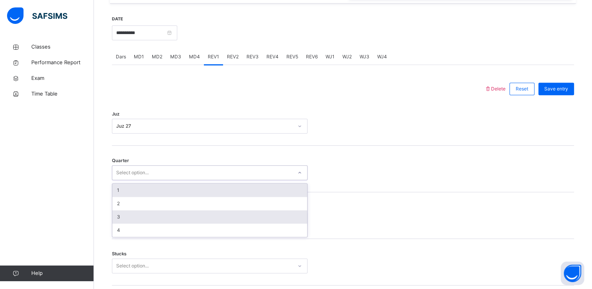
click at [133, 218] on div "3" at bounding box center [209, 216] width 195 height 13
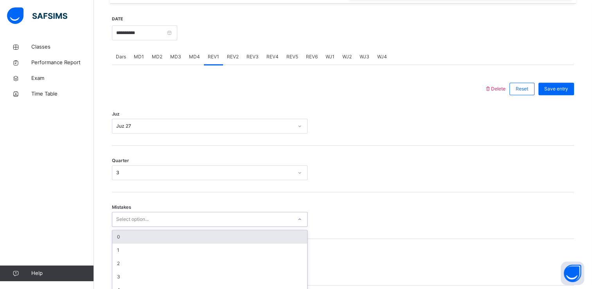
scroll to position [330, 0]
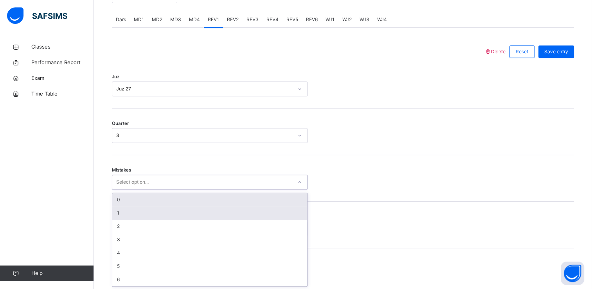
click at [124, 214] on div "1" at bounding box center [209, 212] width 195 height 13
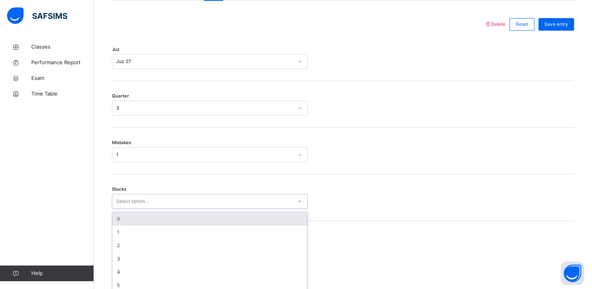
scroll to position [363, 0]
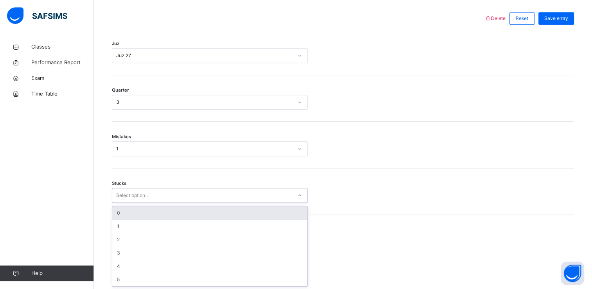
click at [135, 218] on div "0" at bounding box center [209, 212] width 195 height 13
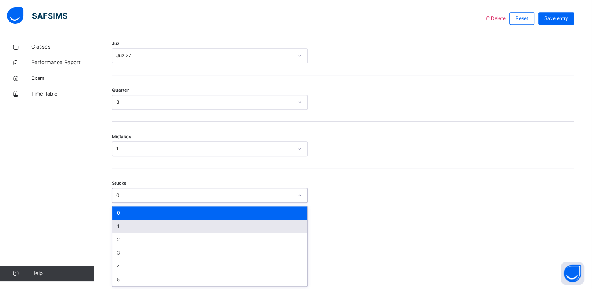
click at [140, 227] on div "1" at bounding box center [209, 225] width 195 height 13
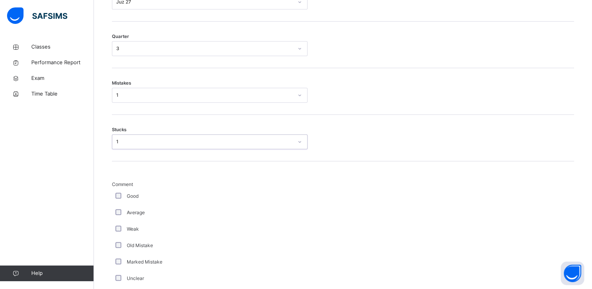
scroll to position [425, 0]
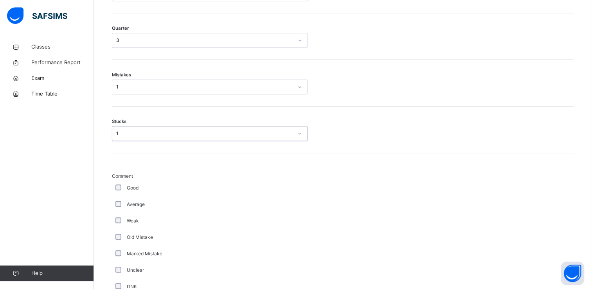
click at [116, 227] on div "Weak" at bounding box center [210, 220] width 196 height 16
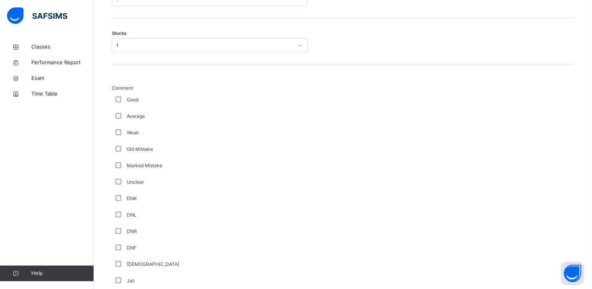
scroll to position [643, 0]
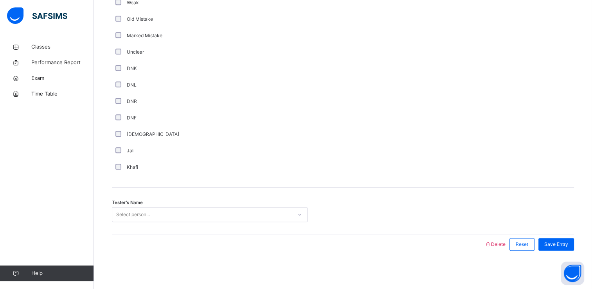
click at [192, 196] on div "Tester's Name Select person..." at bounding box center [343, 210] width 462 height 47
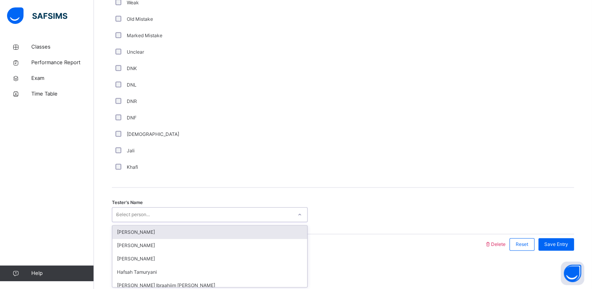
type input "**"
click at [196, 234] on div "[PERSON_NAME]" at bounding box center [209, 231] width 195 height 13
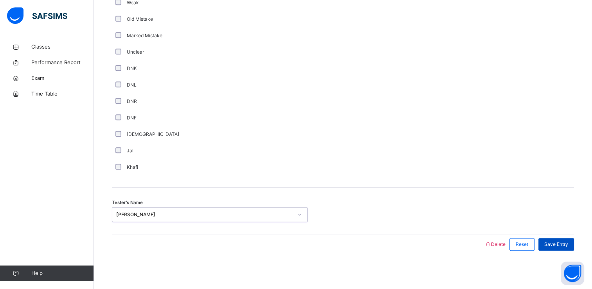
click at [557, 244] on span "Save Entry" at bounding box center [556, 244] width 24 height 7
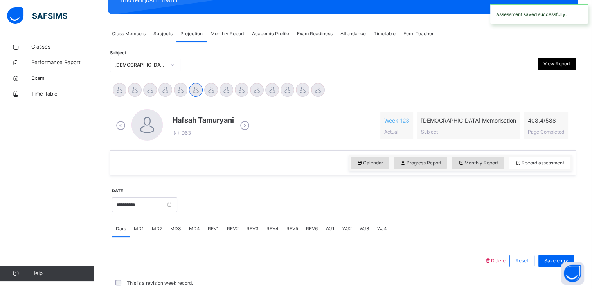
scroll to position [298, 0]
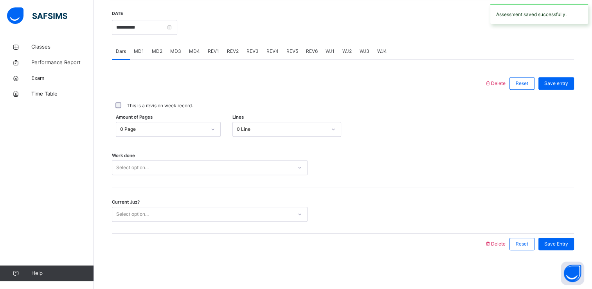
click at [201, 50] on div "MD4" at bounding box center [194, 51] width 19 height 16
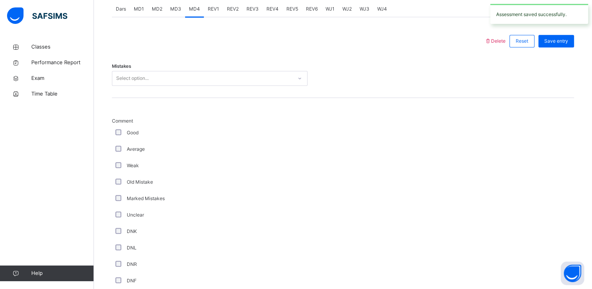
scroll to position [342, 0]
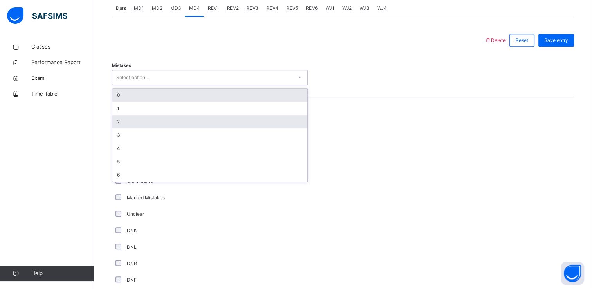
click at [133, 119] on div "2" at bounding box center [209, 121] width 195 height 13
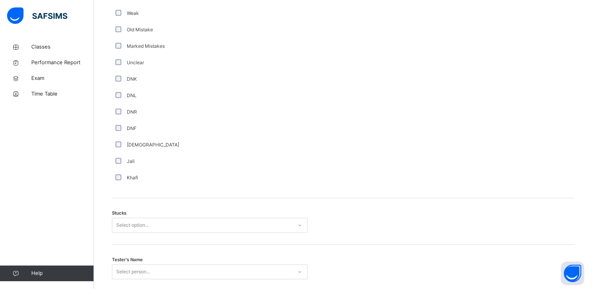
scroll to position [520, 0]
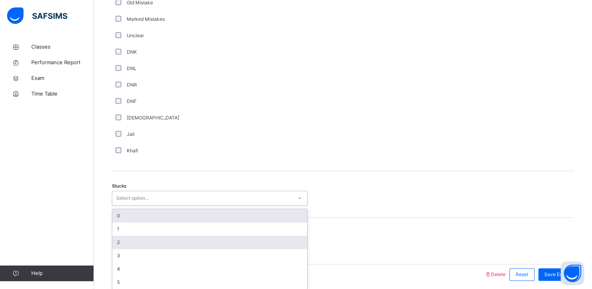
click at [133, 243] on div "2" at bounding box center [209, 242] width 195 height 13
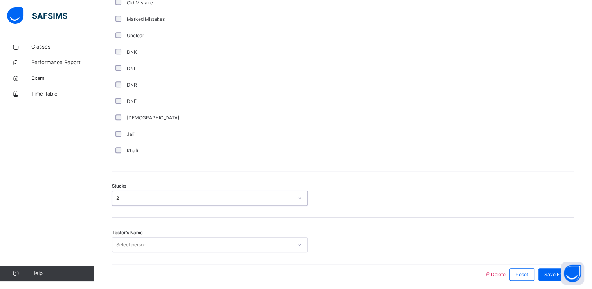
scroll to position [550, 0]
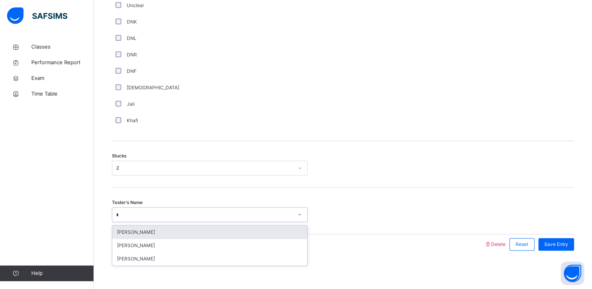
type input "**"
click at [164, 236] on div "[PERSON_NAME]" at bounding box center [209, 231] width 195 height 13
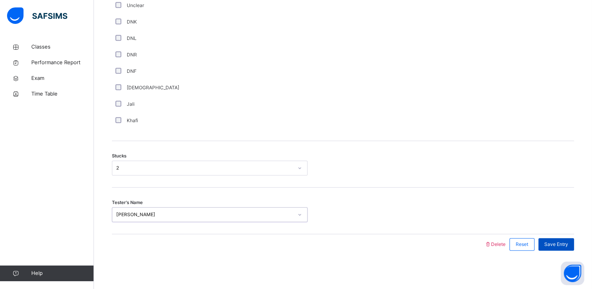
click at [561, 241] on span "Save Entry" at bounding box center [556, 244] width 24 height 7
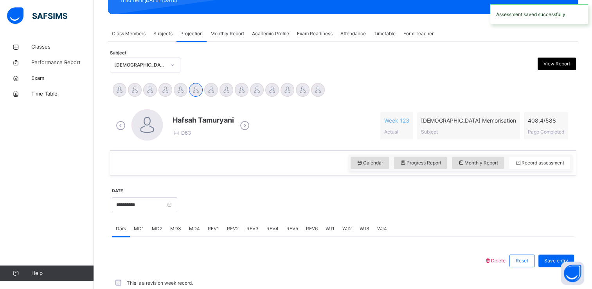
scroll to position [298, 0]
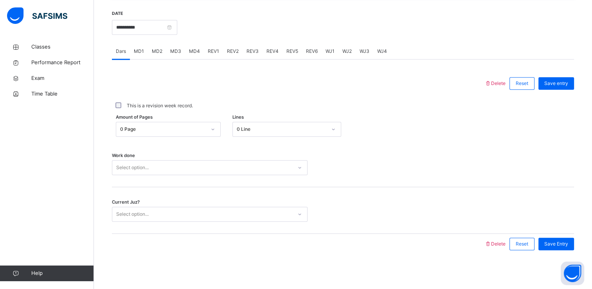
click at [327, 170] on div at bounding box center [342, 167] width 63 height 15
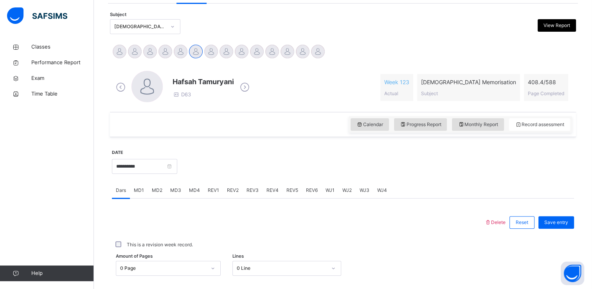
scroll to position [160, 0]
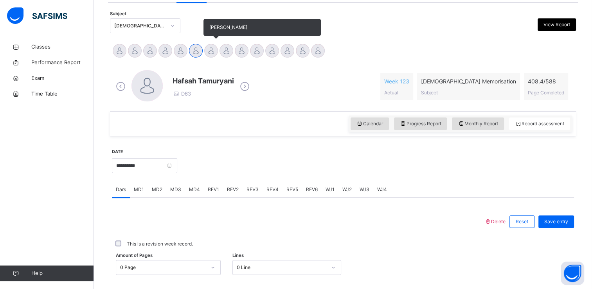
click at [213, 49] on div at bounding box center [211, 51] width 14 height 14
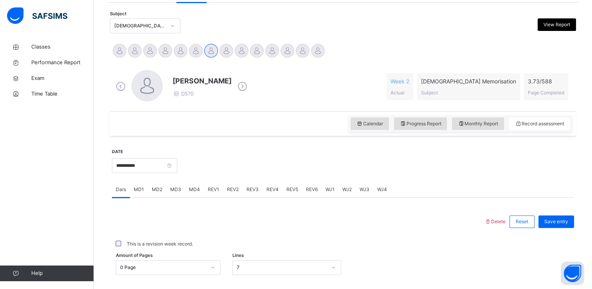
scroll to position [170, 0]
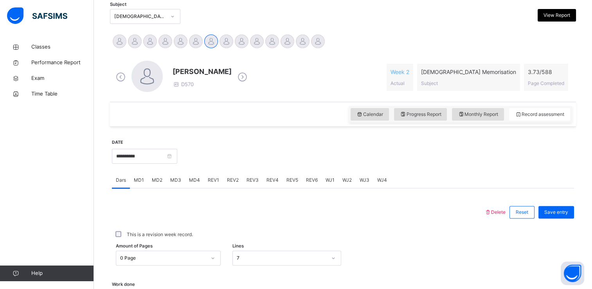
click at [191, 178] on span "MD4" at bounding box center [194, 179] width 11 height 7
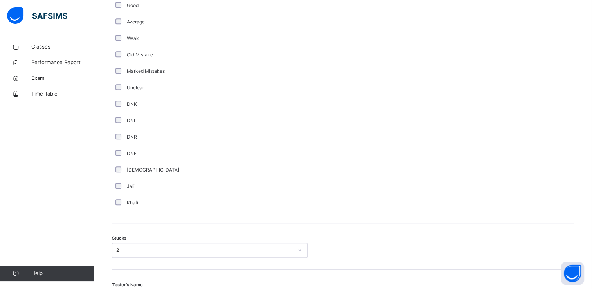
scroll to position [550, 0]
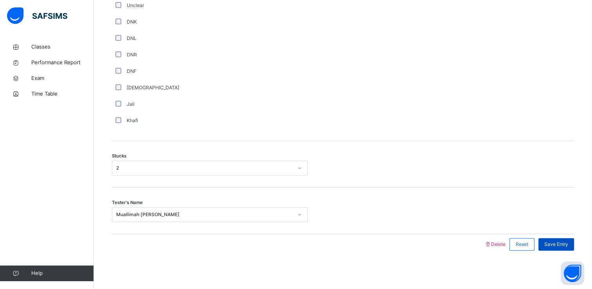
click at [562, 238] on div "Save Entry" at bounding box center [556, 244] width 36 height 13
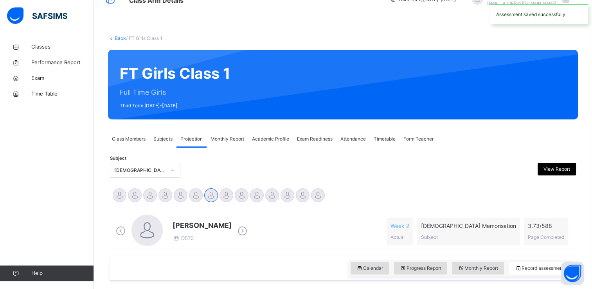
scroll to position [16, 0]
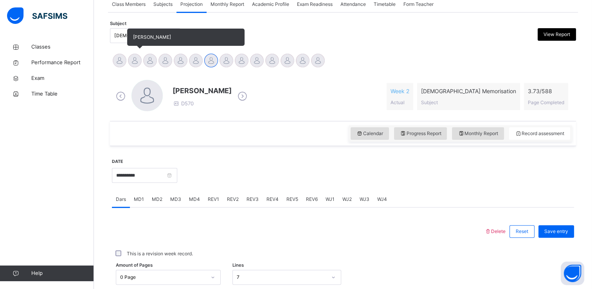
click at [132, 58] on div at bounding box center [135, 61] width 14 height 14
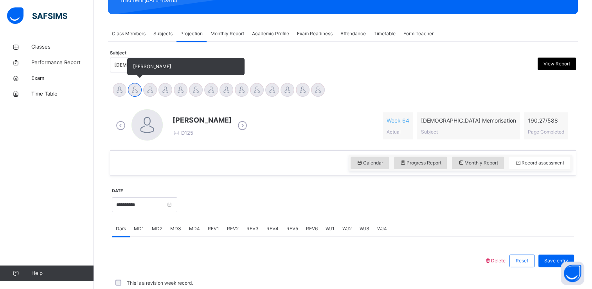
scroll to position [151, 0]
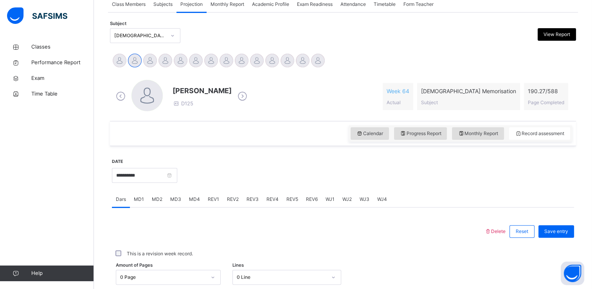
click at [541, 171] on div at bounding box center [375, 175] width 389 height 34
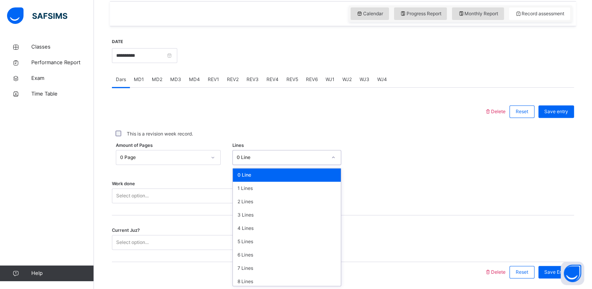
scroll to position [95, 0]
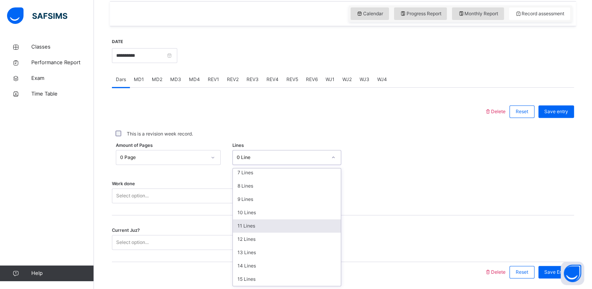
click at [240, 226] on div "11 Lines" at bounding box center [287, 225] width 108 height 13
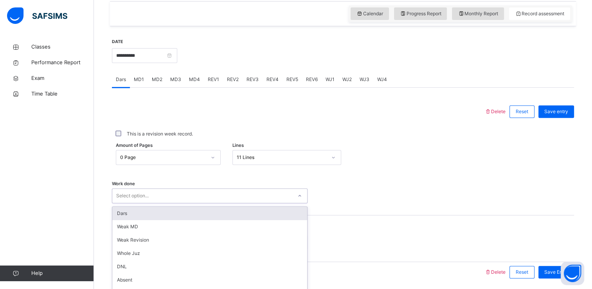
scroll to position [298, 0]
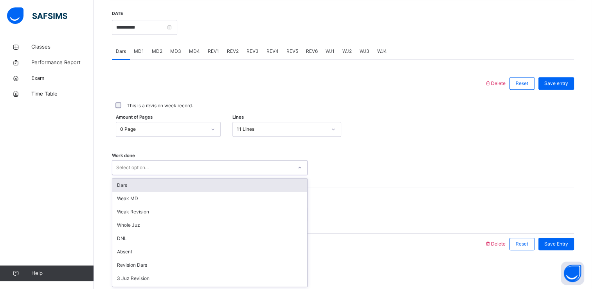
click at [119, 184] on div "Dars" at bounding box center [209, 184] width 195 height 13
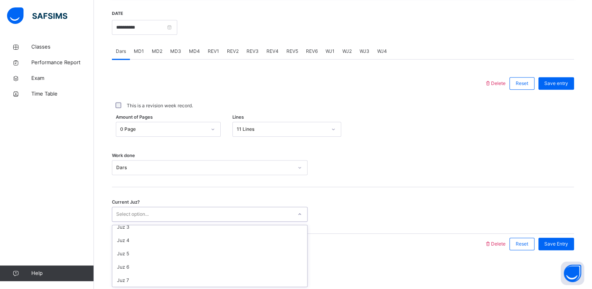
scroll to position [40, 0]
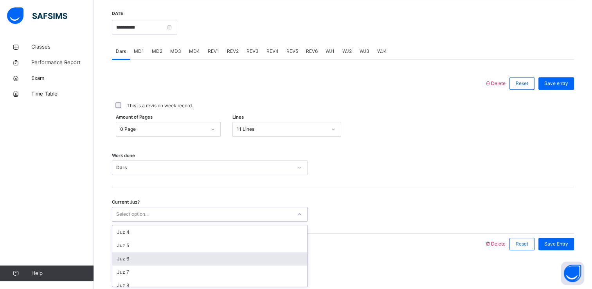
click at [116, 261] on div "Juz 6" at bounding box center [209, 258] width 195 height 13
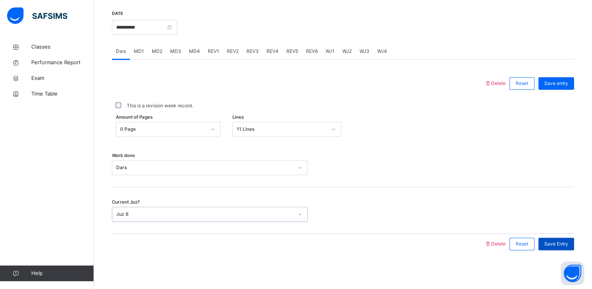
click at [557, 238] on div "Save Entry" at bounding box center [556, 243] width 36 height 13
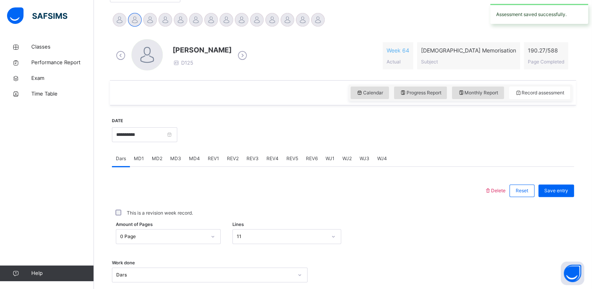
scroll to position [186, 0]
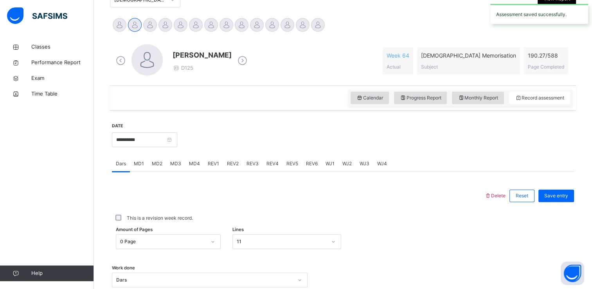
click at [136, 163] on span "MD1" at bounding box center [139, 163] width 10 height 7
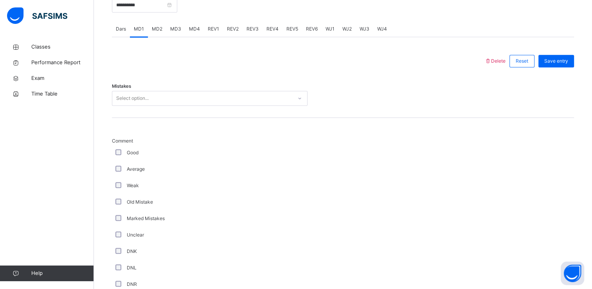
scroll to position [327, 0]
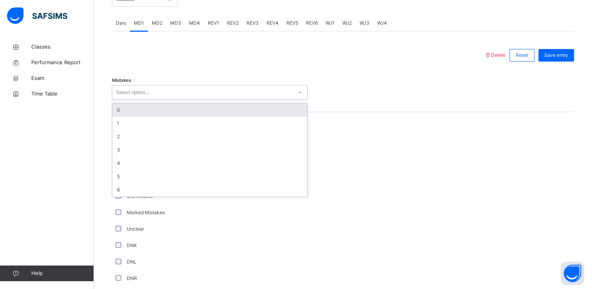
click at [119, 104] on div "0" at bounding box center [209, 109] width 195 height 13
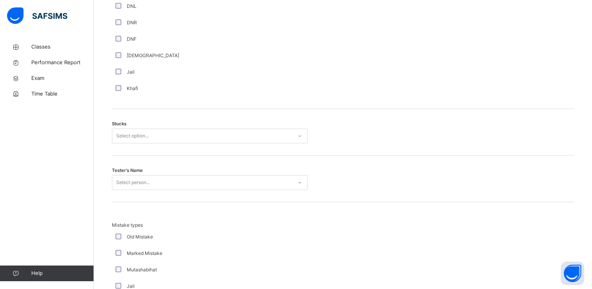
scroll to position [579, 0]
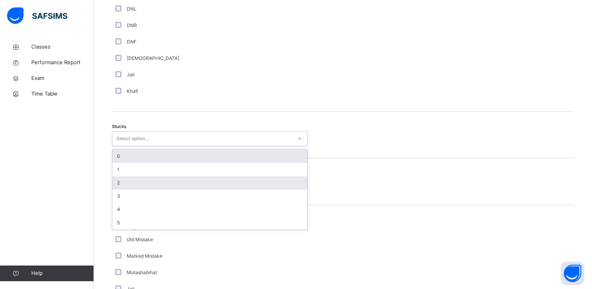
click at [114, 180] on div "2" at bounding box center [209, 182] width 195 height 13
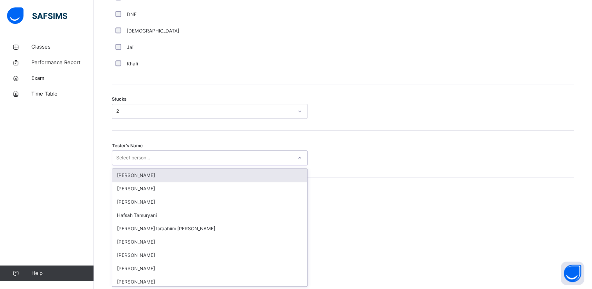
scroll to position [607, 0]
click at [115, 215] on div "Hafsah Tamuryani" at bounding box center [209, 214] width 195 height 13
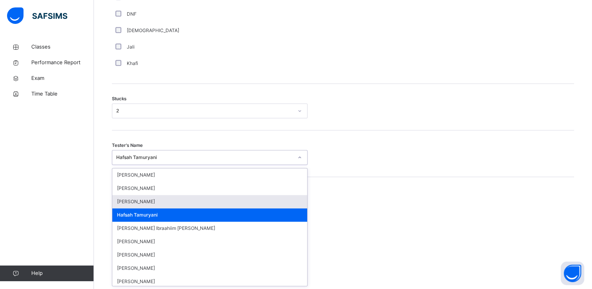
click at [119, 197] on div "[PERSON_NAME]" at bounding box center [209, 201] width 195 height 13
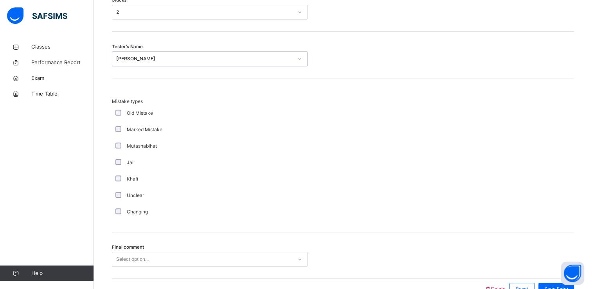
scroll to position [750, 0]
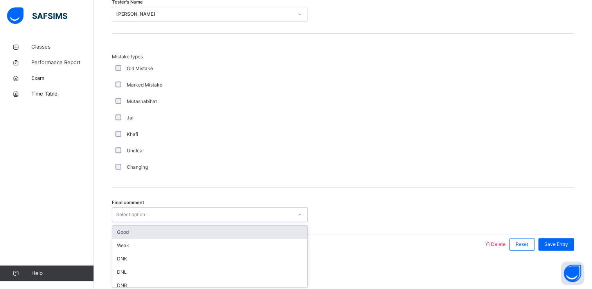
click at [118, 236] on div "Good" at bounding box center [209, 231] width 195 height 13
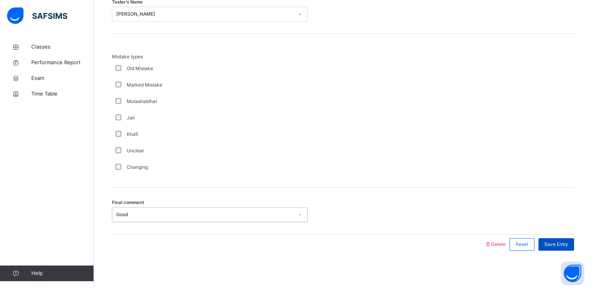
click at [569, 247] on div "Save Entry" at bounding box center [556, 244] width 36 height 13
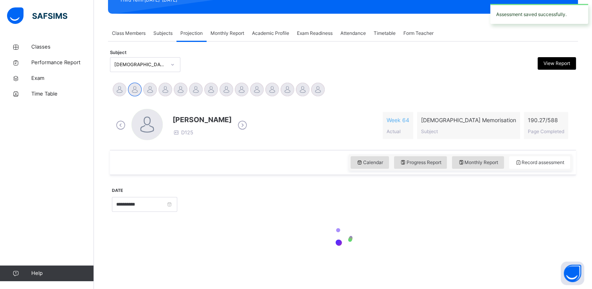
scroll to position [121, 0]
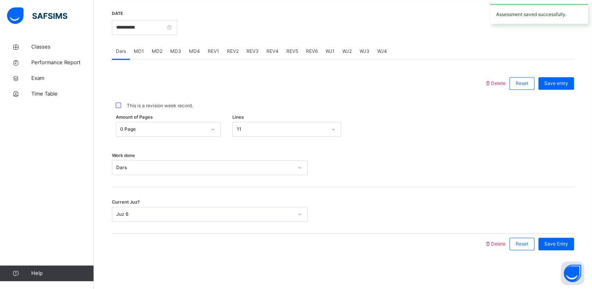
click at [194, 50] on span "MD4" at bounding box center [194, 51] width 11 height 7
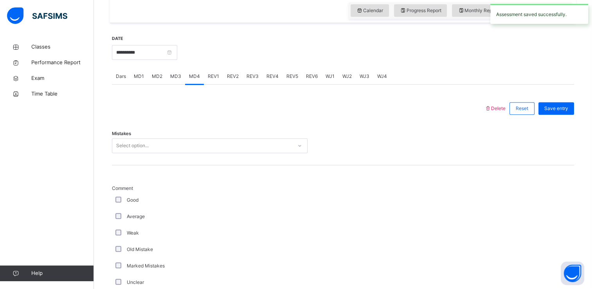
scroll to position [285, 0]
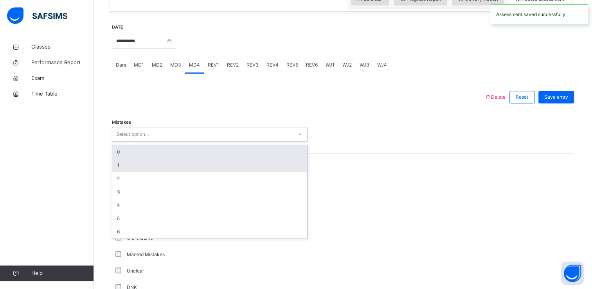
click at [114, 165] on div "1" at bounding box center [209, 164] width 195 height 13
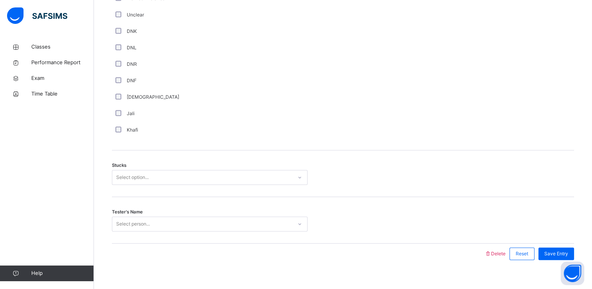
scroll to position [550, 0]
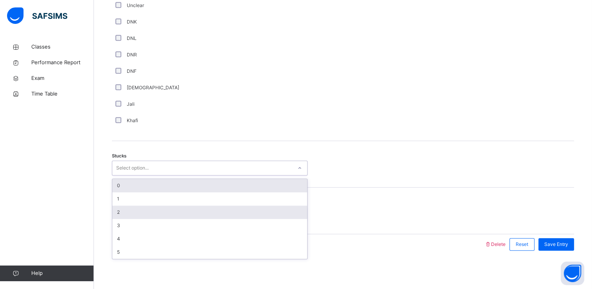
click at [115, 211] on div "2" at bounding box center [209, 211] width 195 height 13
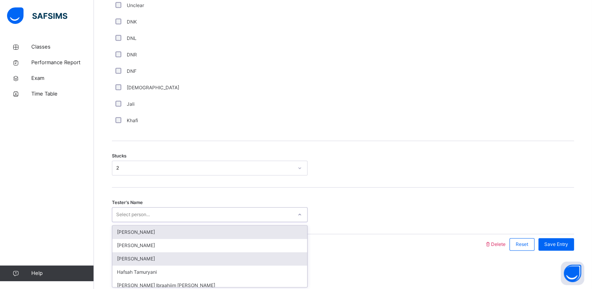
click at [115, 257] on div "[PERSON_NAME]" at bounding box center [209, 258] width 195 height 13
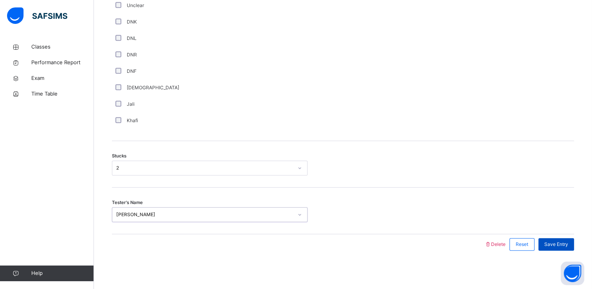
click at [559, 245] on span "Save Entry" at bounding box center [556, 244] width 24 height 7
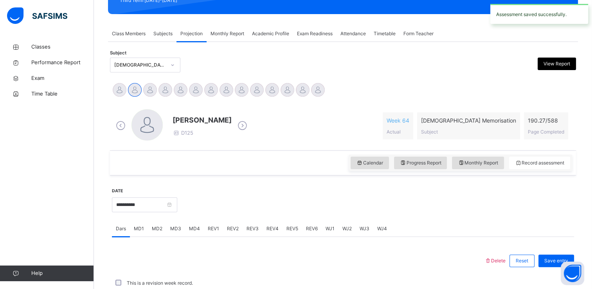
scroll to position [298, 0]
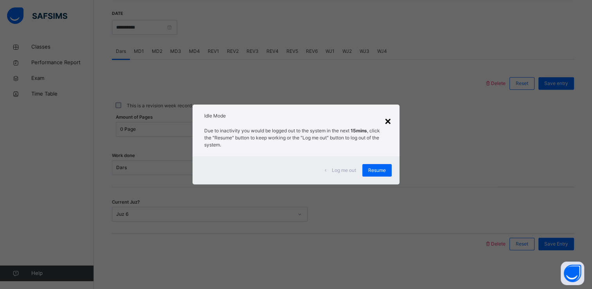
click at [391, 121] on div "×" at bounding box center [387, 120] width 7 height 16
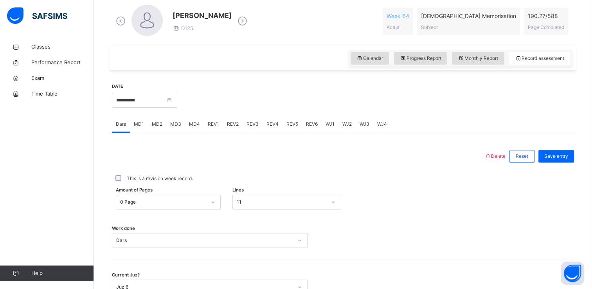
scroll to position [216, 0]
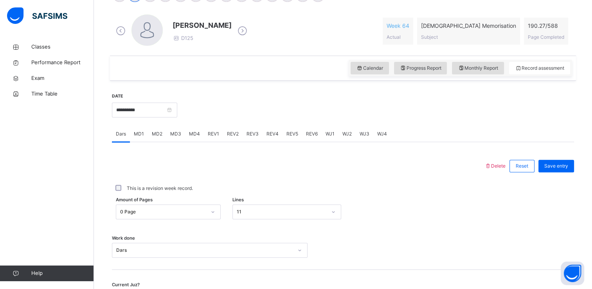
click at [272, 136] on span "REV4" at bounding box center [272, 133] width 12 height 7
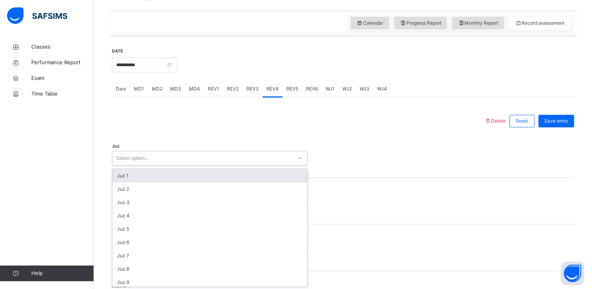
scroll to position [262, 0]
type input "******"
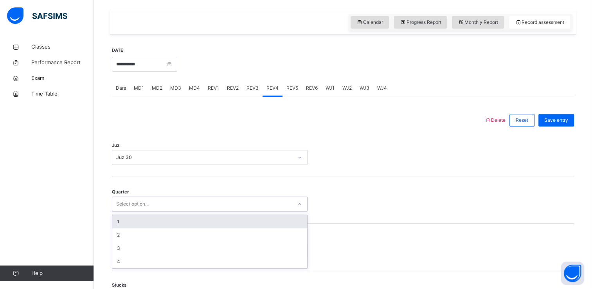
drag, startPoint x: 260, startPoint y: 203, endPoint x: 257, endPoint y: 209, distance: 6.5
click at [257, 209] on div "Select option..." at bounding box center [202, 204] width 180 height 12
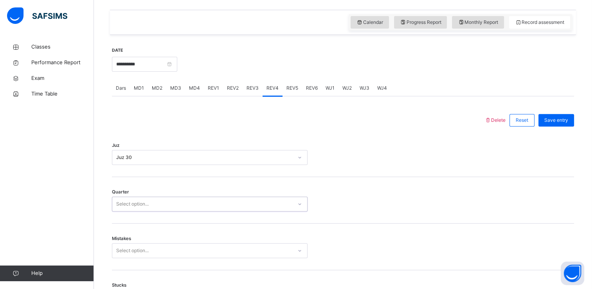
click at [257, 209] on div "Select option..." at bounding box center [202, 204] width 180 height 12
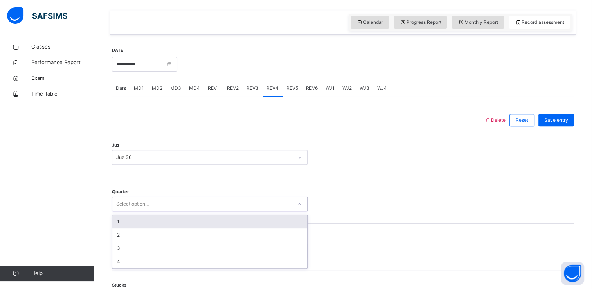
drag, startPoint x: 262, startPoint y: 199, endPoint x: 254, endPoint y: 223, distance: 25.6
click at [254, 211] on div "option 1 focused, 1 of 4. 4 results available. Use Up and Down to choose option…" at bounding box center [210, 203] width 196 height 15
click at [254, 223] on div "1" at bounding box center [209, 221] width 195 height 13
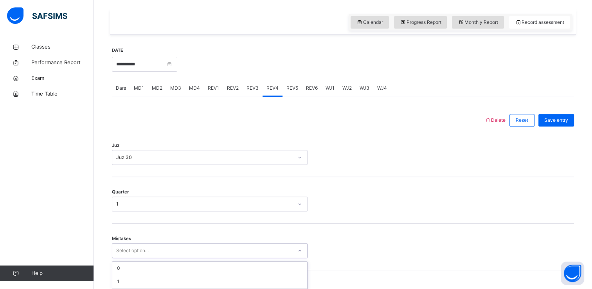
scroll to position [330, 0]
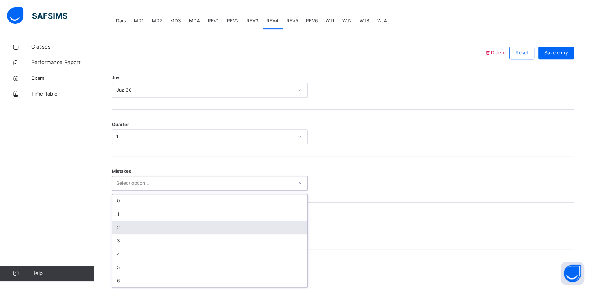
click at [250, 191] on div "option 2 focused, 3 of 7. 7 results available. Use Up and Down to choose option…" at bounding box center [210, 183] width 196 height 15
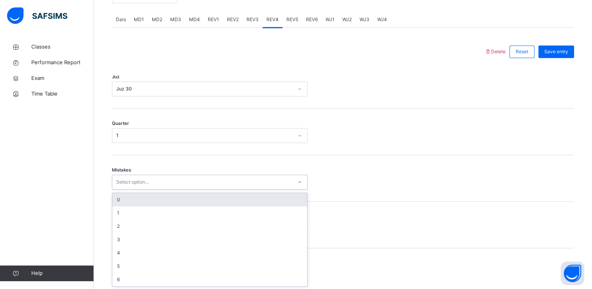
click at [252, 200] on div "0" at bounding box center [209, 199] width 195 height 13
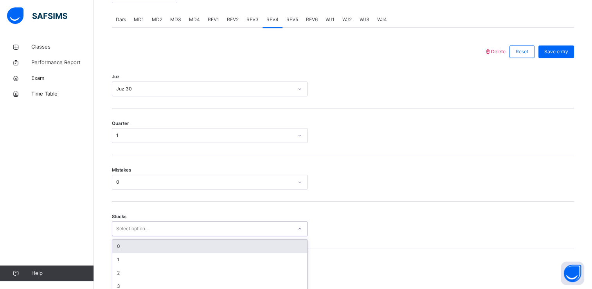
scroll to position [363, 0]
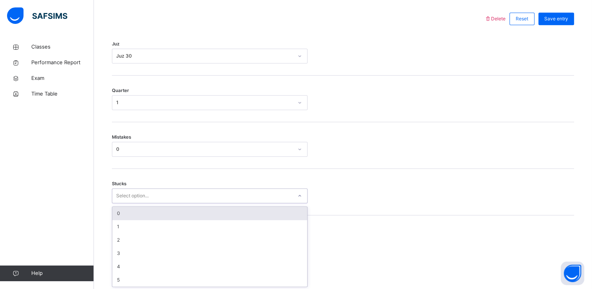
click at [247, 203] on div "option 0 focused, 1 of 6. 6 results available. Use Up and Down to choose option…" at bounding box center [210, 195] width 196 height 15
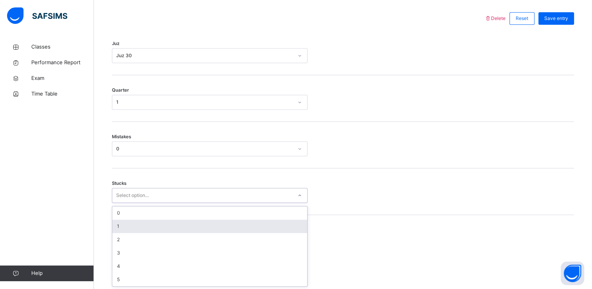
click at [247, 225] on div "1" at bounding box center [209, 225] width 195 height 13
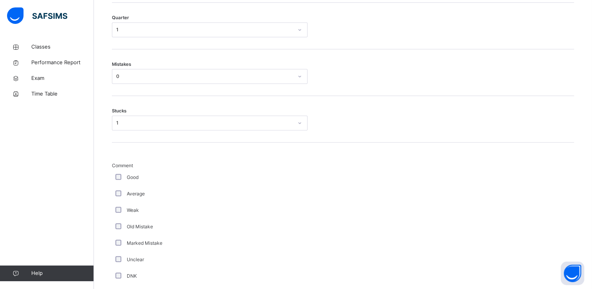
scroll to position [643, 0]
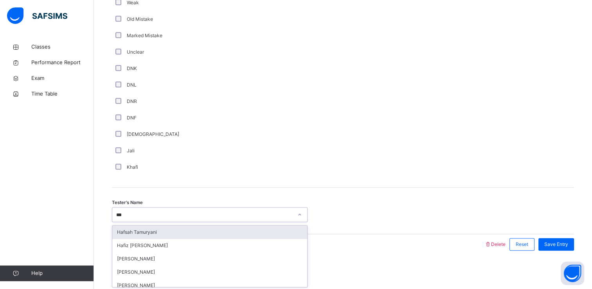
type input "****"
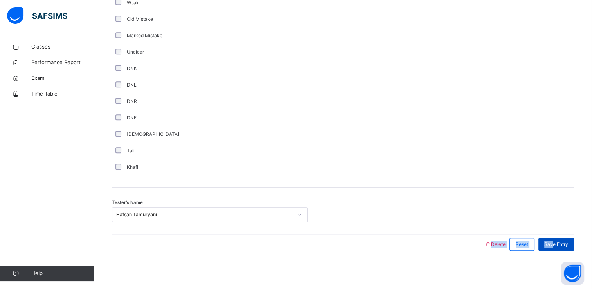
drag, startPoint x: 556, startPoint y: 229, endPoint x: 560, endPoint y: 240, distance: 11.9
click at [560, 241] on span "Save Entry" at bounding box center [556, 244] width 24 height 7
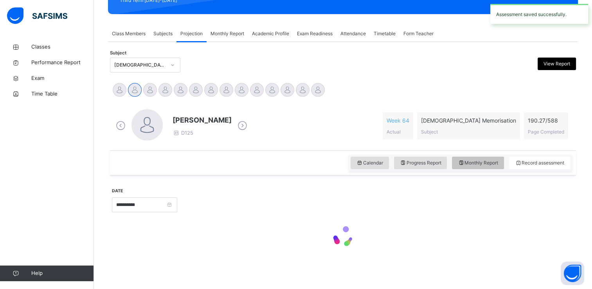
scroll to position [298, 0]
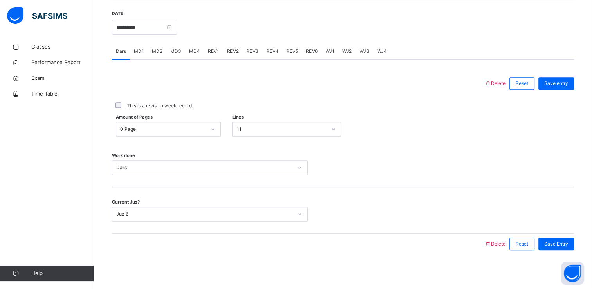
click at [211, 49] on span "REV1" at bounding box center [213, 51] width 11 height 7
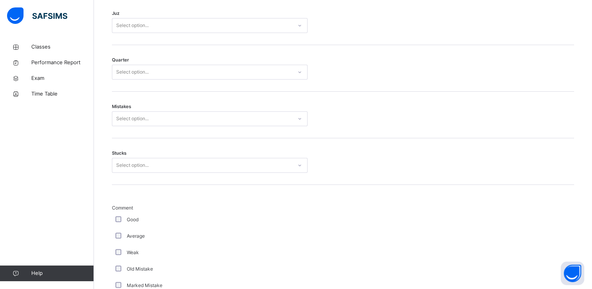
scroll to position [394, 0]
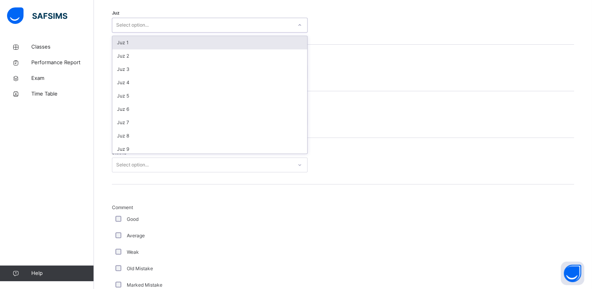
click at [189, 21] on div "Select option..." at bounding box center [202, 25] width 180 height 12
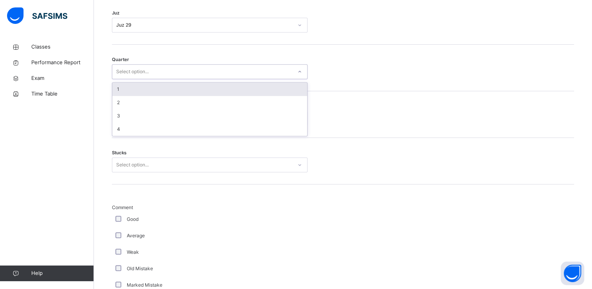
click at [171, 70] on div "Select option..." at bounding box center [202, 72] width 180 height 12
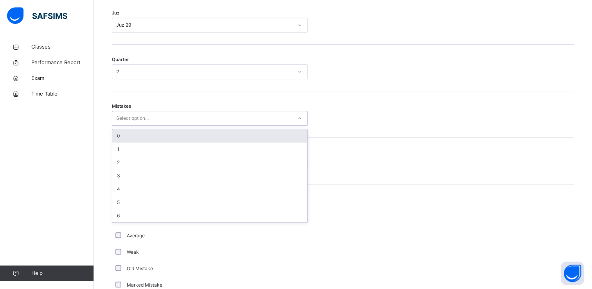
click at [196, 117] on div "Select option..." at bounding box center [202, 118] width 180 height 12
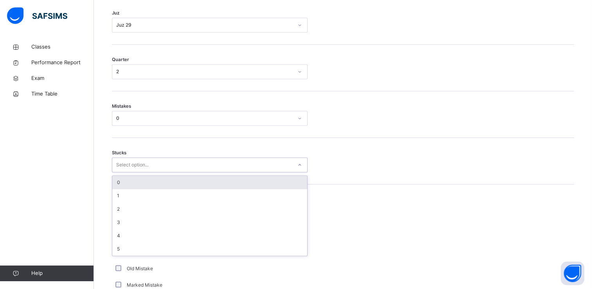
click at [160, 164] on div "Select option..." at bounding box center [202, 165] width 180 height 12
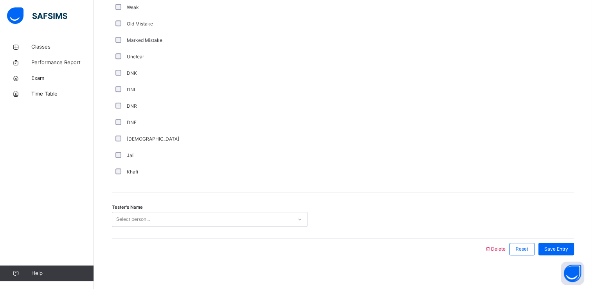
scroll to position [643, 0]
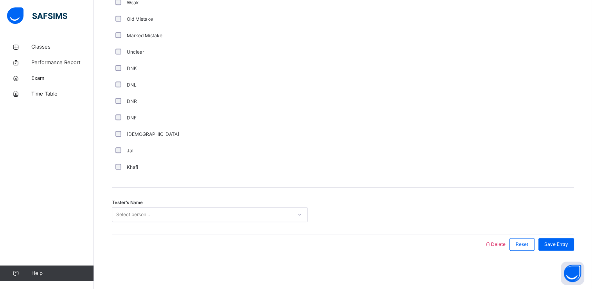
click at [157, 214] on div "Select person..." at bounding box center [202, 215] width 180 height 12
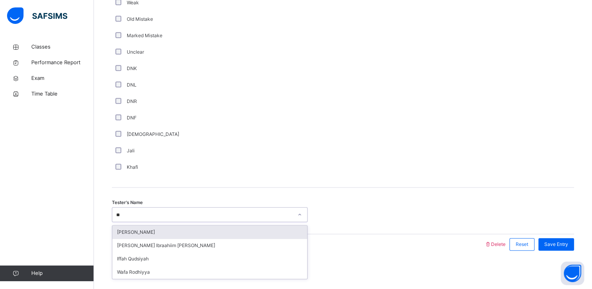
type input "***"
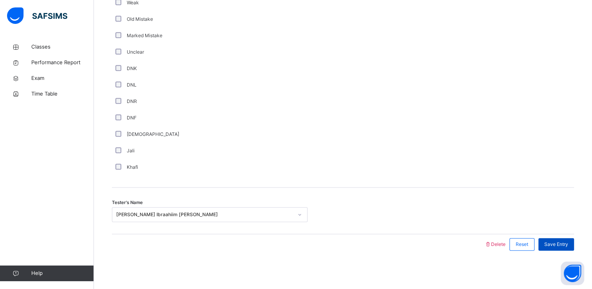
click at [555, 243] on span "Save Entry" at bounding box center [556, 244] width 24 height 7
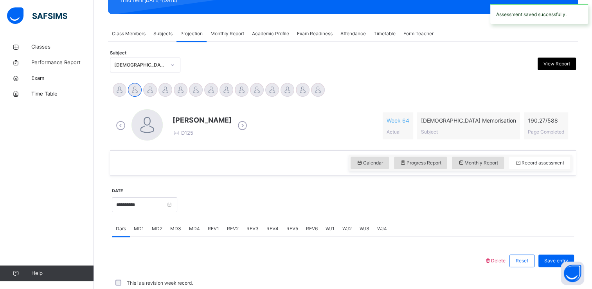
scroll to position [298, 0]
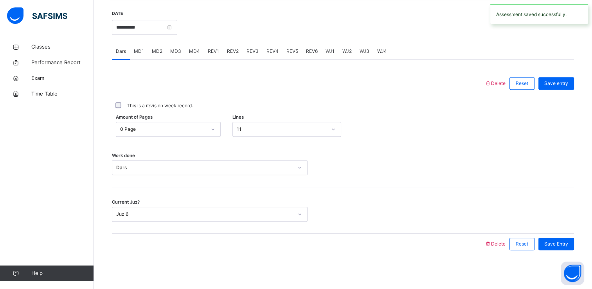
click at [234, 56] on div "REV2" at bounding box center [233, 51] width 20 height 16
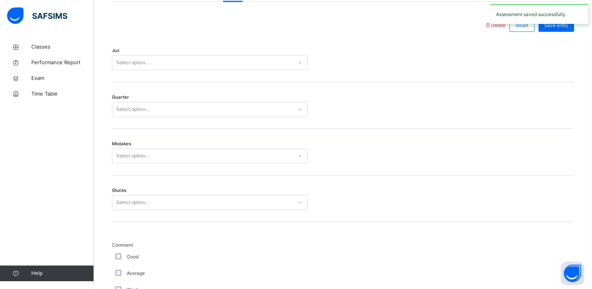
scroll to position [356, 0]
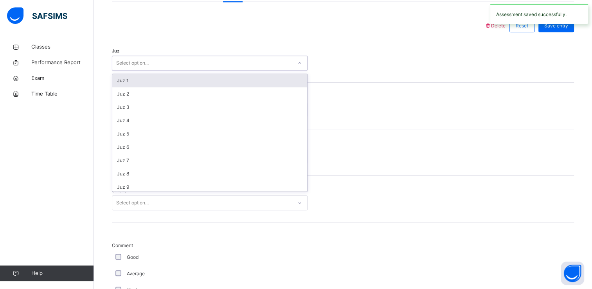
click at [227, 56] on div "Select option..." at bounding box center [210, 63] width 196 height 15
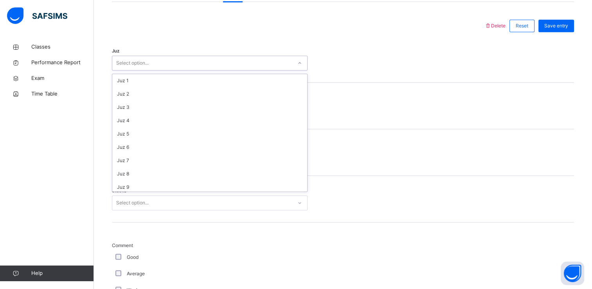
scroll to position [282, 0]
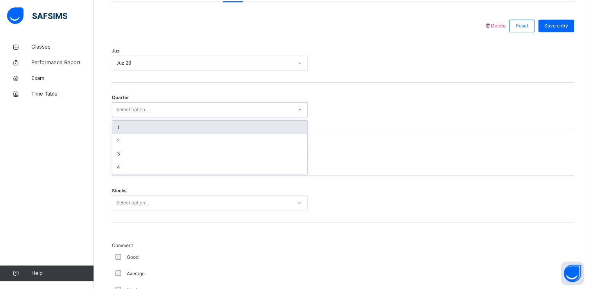
click at [169, 107] on div "Select option..." at bounding box center [202, 110] width 180 height 12
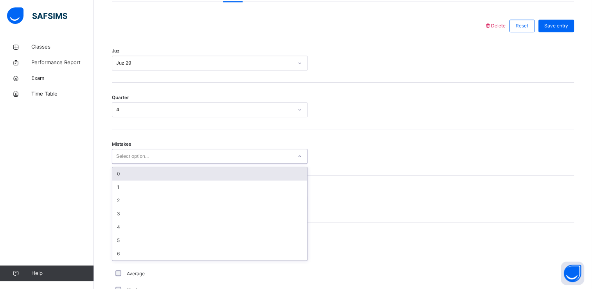
click at [156, 155] on div "Select option..." at bounding box center [202, 156] width 180 height 12
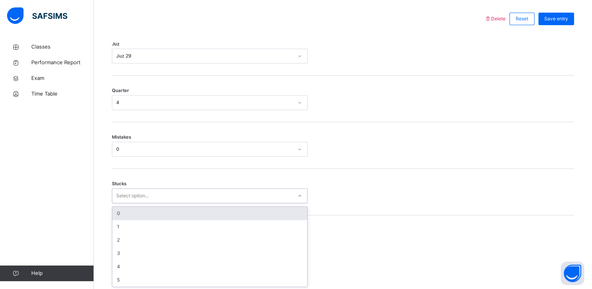
scroll to position [363, 0]
click at [165, 197] on div "Select option..." at bounding box center [202, 195] width 180 height 12
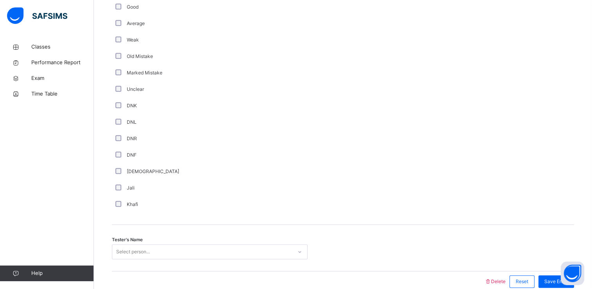
scroll to position [643, 0]
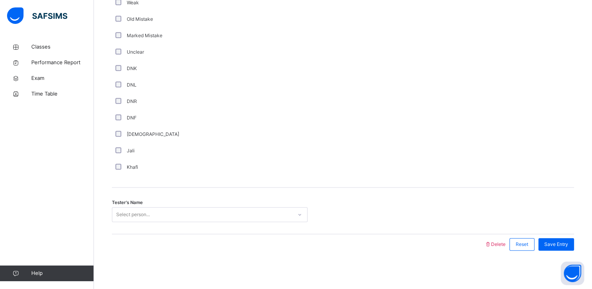
click at [145, 214] on div "Select person..." at bounding box center [133, 214] width 34 height 15
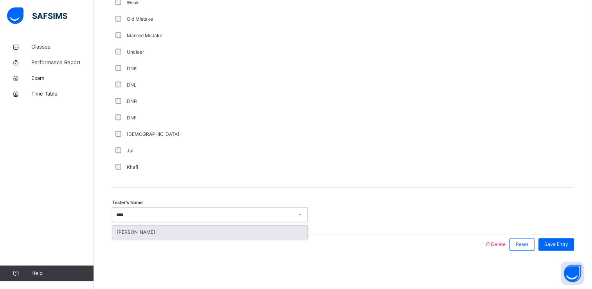
type input "***"
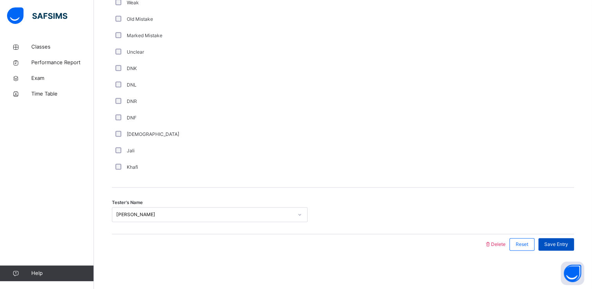
click at [556, 238] on div "Save Entry" at bounding box center [556, 244] width 36 height 13
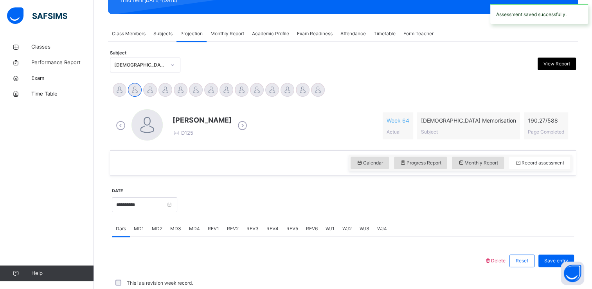
scroll to position [298, 0]
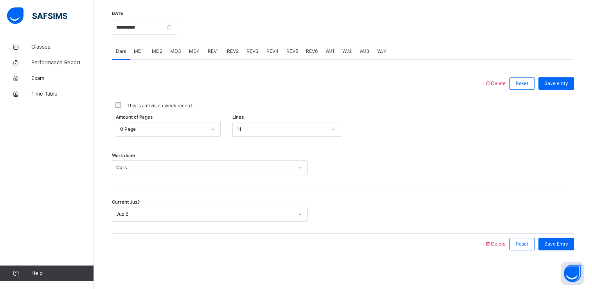
click at [251, 54] on span "REV3" at bounding box center [252, 51] width 12 height 7
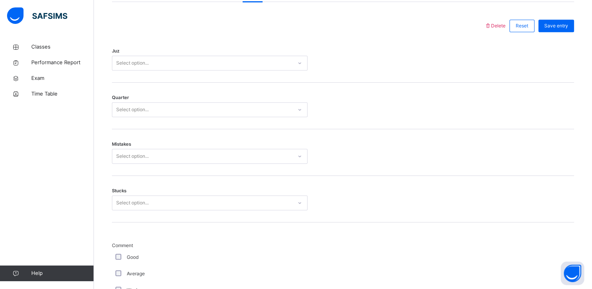
scroll to position [355, 0]
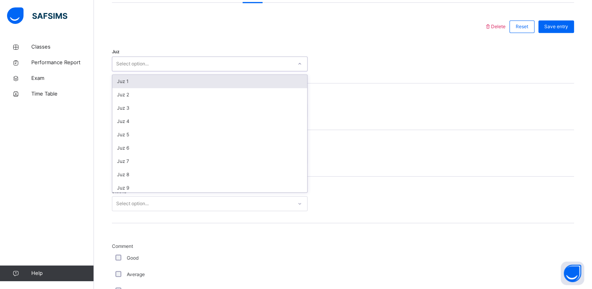
click at [222, 60] on div "Select option..." at bounding box center [202, 64] width 180 height 12
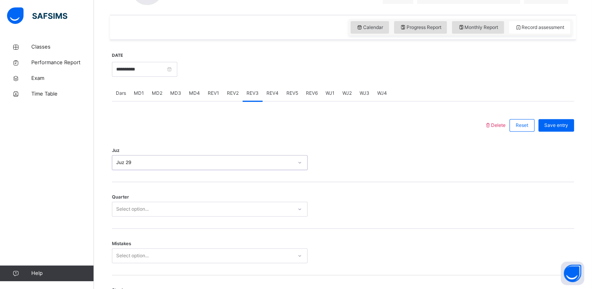
scroll to position [257, 0]
click at [223, 94] on div "REV2" at bounding box center [233, 93] width 20 height 16
click at [250, 95] on span "REV3" at bounding box center [252, 92] width 12 height 7
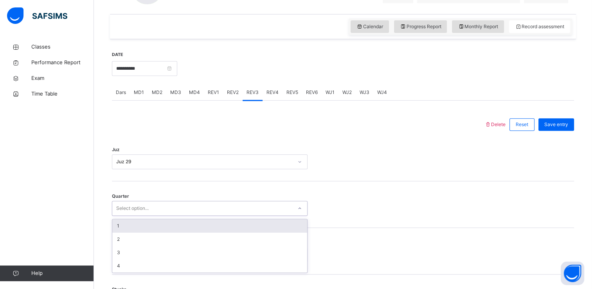
click at [163, 204] on div "Select option..." at bounding box center [202, 208] width 180 height 12
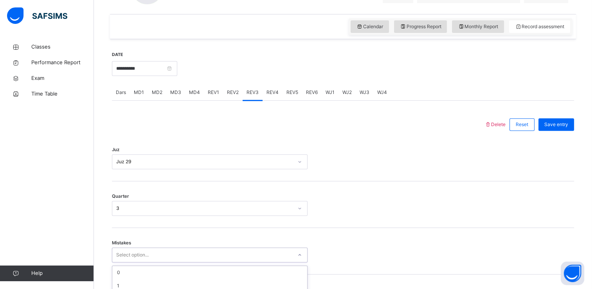
click at [172, 250] on div "option 2 focused, 3 of 7. 7 results available. Use Up and Down to choose option…" at bounding box center [210, 254] width 196 height 15
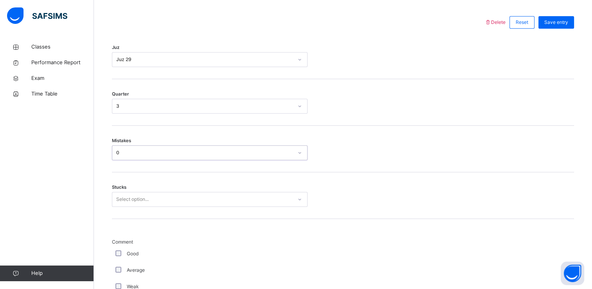
click at [188, 207] on div "Select option..." at bounding box center [210, 199] width 196 height 15
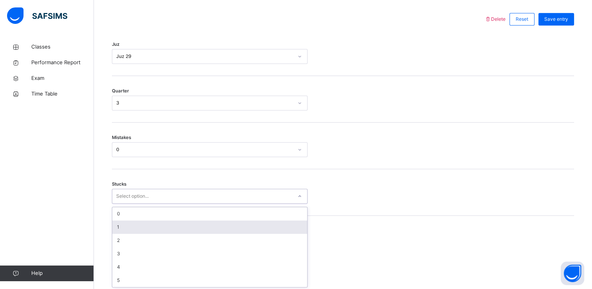
scroll to position [363, 0]
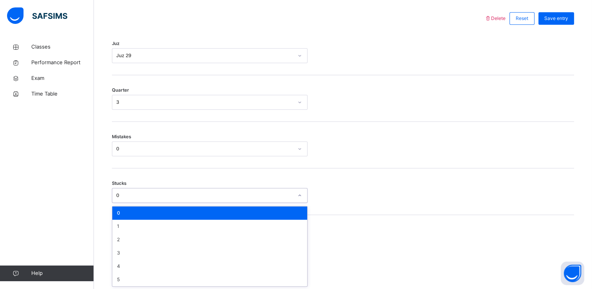
click at [135, 188] on div "0" at bounding box center [210, 195] width 196 height 15
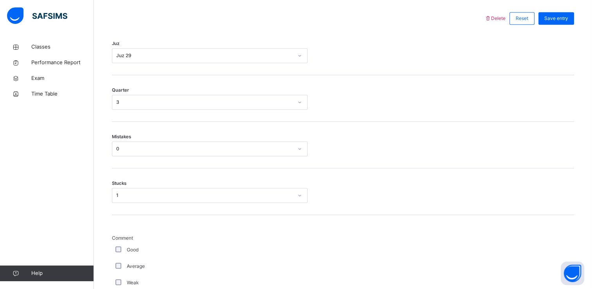
scroll to position [643, 0]
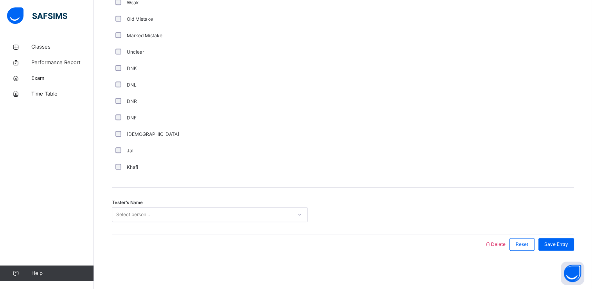
click at [150, 216] on div "Select person..." at bounding box center [133, 214] width 34 height 15
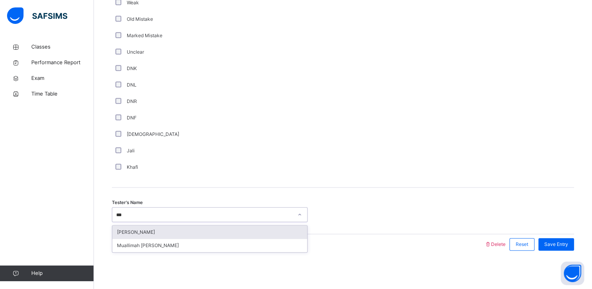
type input "****"
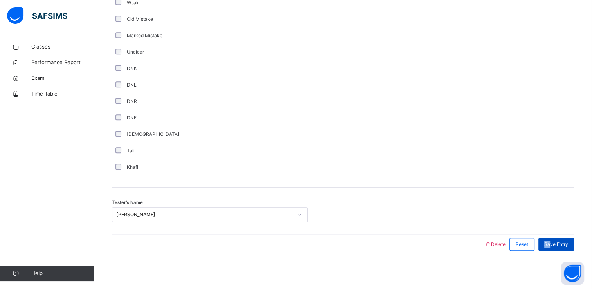
click at [557, 238] on div "Save Entry" at bounding box center [554, 244] width 40 height 20
click at [557, 238] on div "Save Entry" at bounding box center [556, 244] width 36 height 13
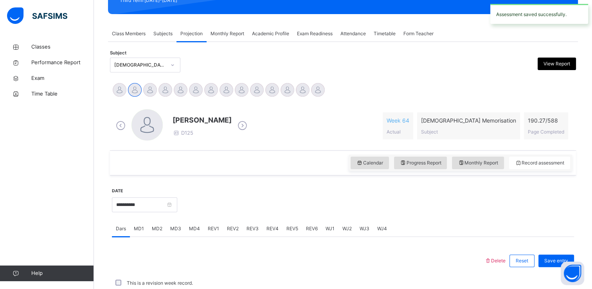
scroll to position [298, 0]
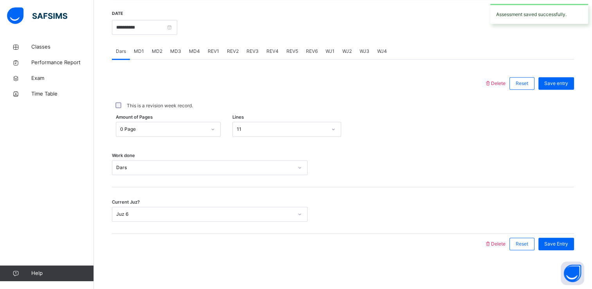
click at [272, 49] on span "REV4" at bounding box center [272, 51] width 12 height 7
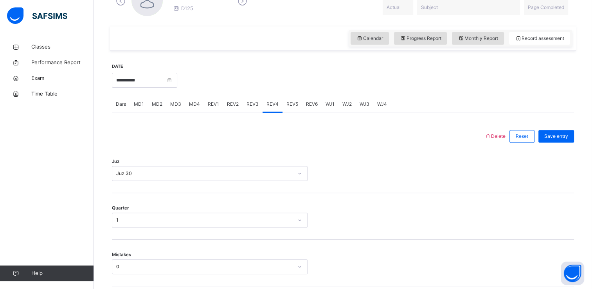
scroll to position [247, 0]
click at [293, 104] on span "REV5" at bounding box center [292, 102] width 12 height 7
click at [124, 100] on span "Dars" at bounding box center [121, 102] width 10 height 7
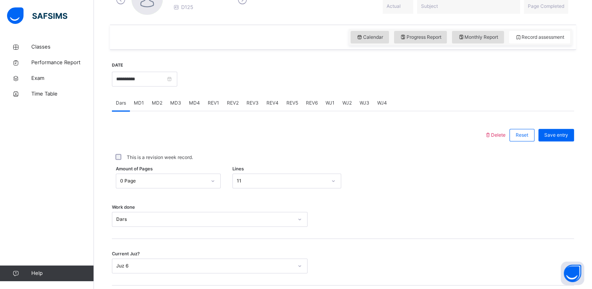
click at [124, 100] on span "Dars" at bounding box center [121, 102] width 10 height 7
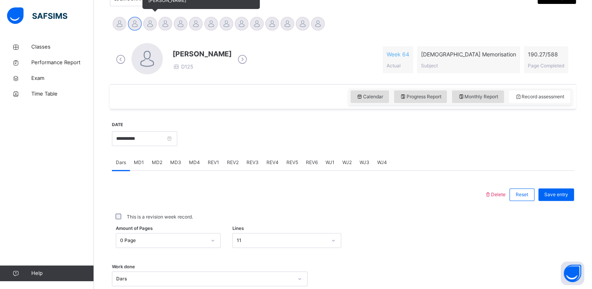
click at [150, 24] on div at bounding box center [150, 24] width 14 height 14
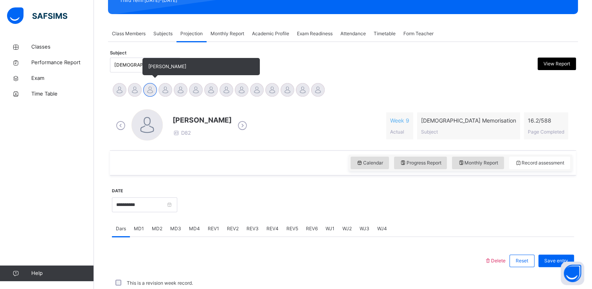
scroll to position [295, 0]
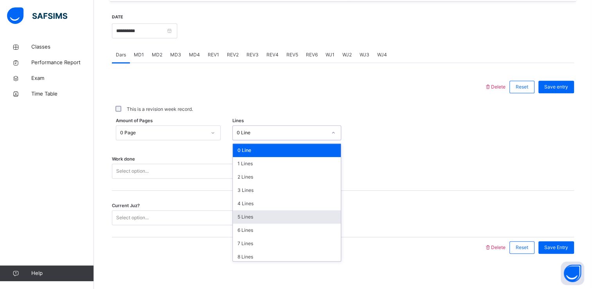
click at [270, 216] on div "5 Lines" at bounding box center [287, 216] width 108 height 13
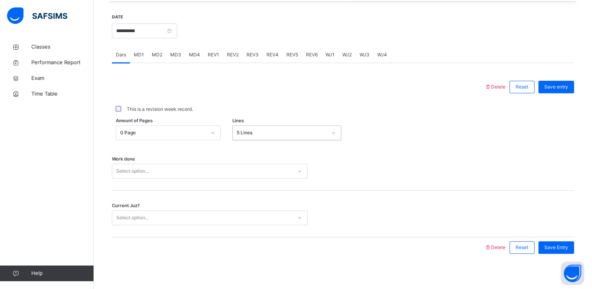
scroll to position [298, 0]
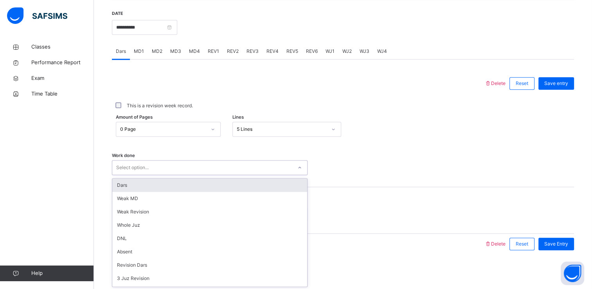
click at [184, 186] on div "Dars" at bounding box center [209, 184] width 195 height 13
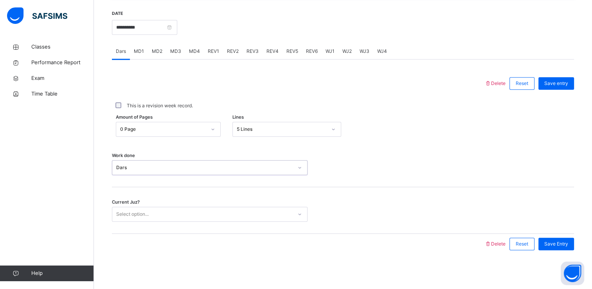
click at [182, 197] on div "Current Juz? Select option..." at bounding box center [343, 210] width 462 height 47
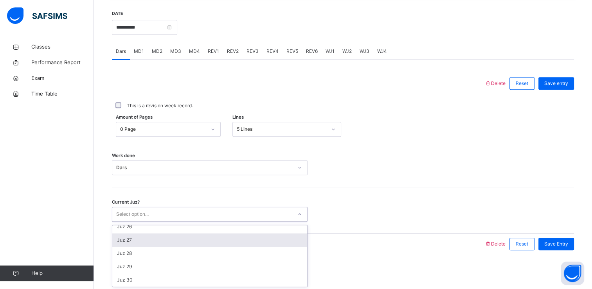
click at [154, 242] on div "Juz 27" at bounding box center [209, 239] width 195 height 13
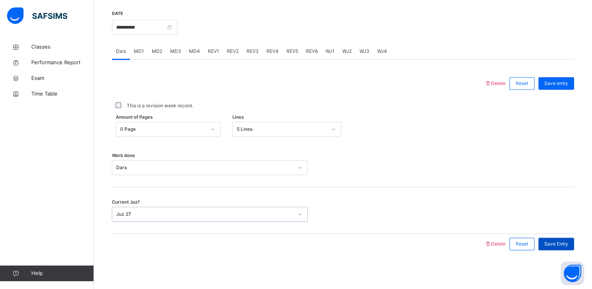
click at [564, 241] on span "Save Entry" at bounding box center [556, 243] width 24 height 7
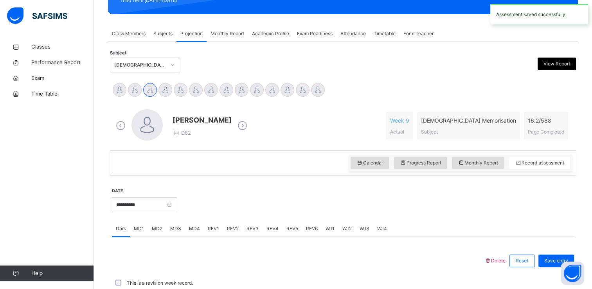
scroll to position [298, 0]
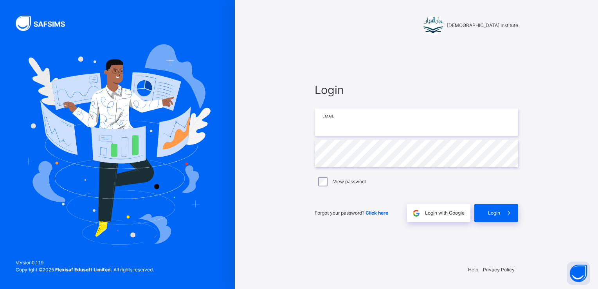
click at [353, 121] on input "email" at bounding box center [416, 121] width 203 height 27
type input "**********"
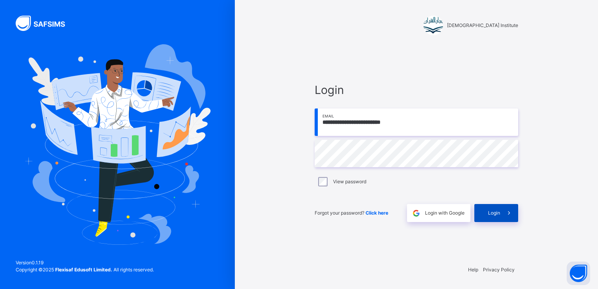
drag, startPoint x: 537, startPoint y: 218, endPoint x: 498, endPoint y: 214, distance: 39.7
click at [498, 214] on div "**********" at bounding box center [416, 144] width 363 height 289
drag, startPoint x: 498, startPoint y: 214, endPoint x: 315, endPoint y: 3, distance: 278.7
click at [315, 3] on div "[DEMOGRAPHIC_DATA] Institute" at bounding box center [416, 18] width 219 height 37
drag, startPoint x: 315, startPoint y: 2, endPoint x: 368, endPoint y: 113, distance: 122.8
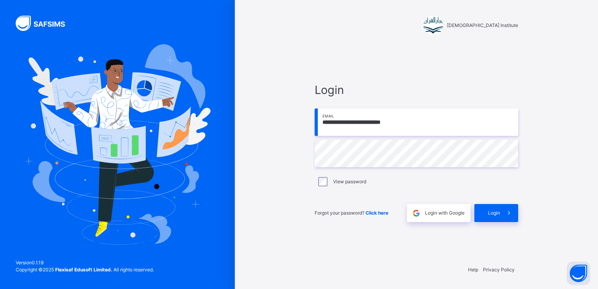
click at [368, 113] on input "**********" at bounding box center [416, 121] width 203 height 27
